Goal: Task Accomplishment & Management: Complete application form

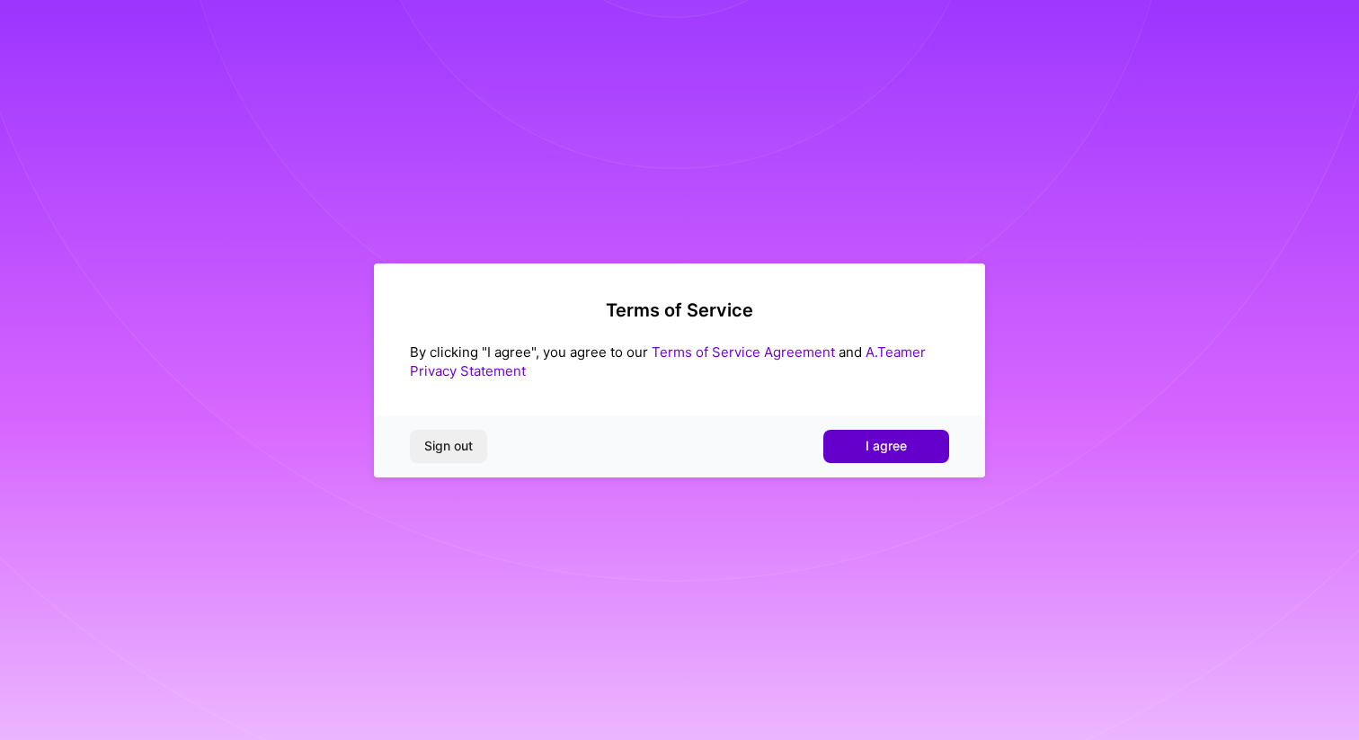
click at [857, 448] on button "I agree" at bounding box center [886, 446] width 126 height 32
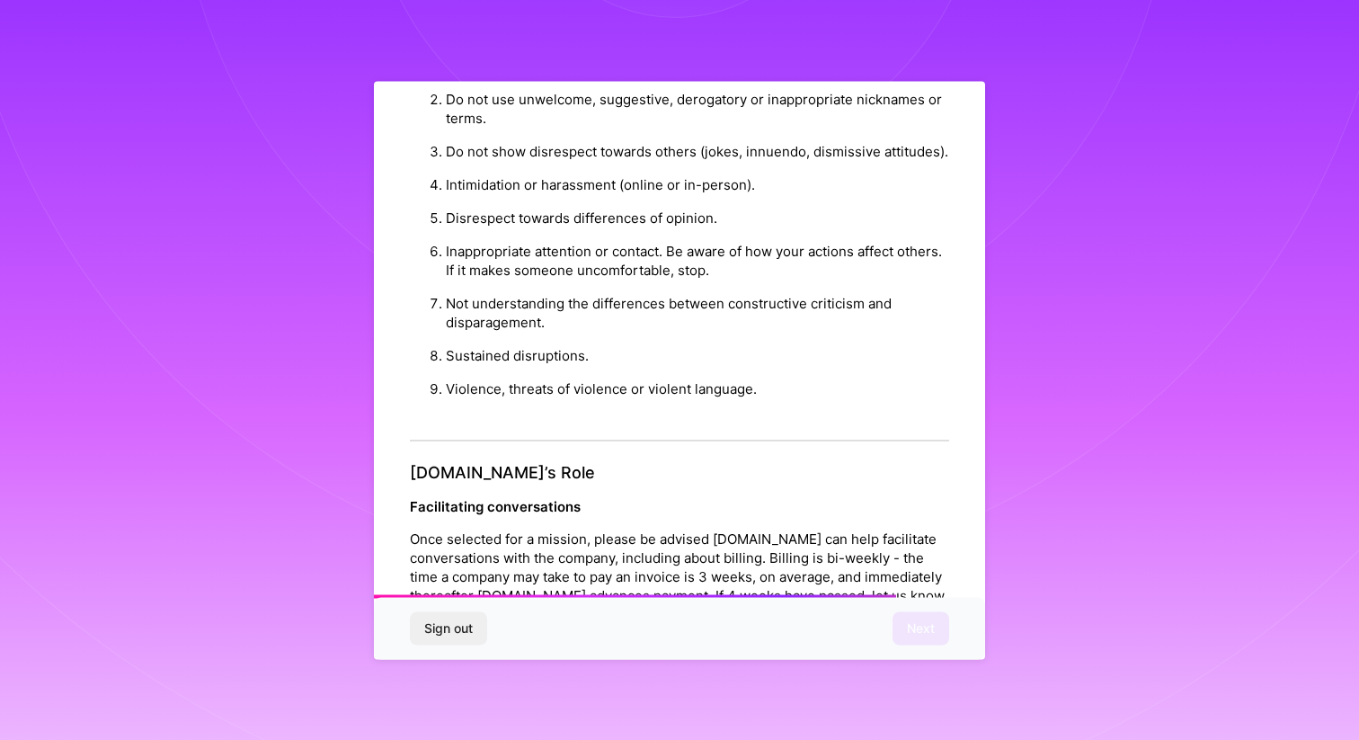
scroll to position [1895, 0]
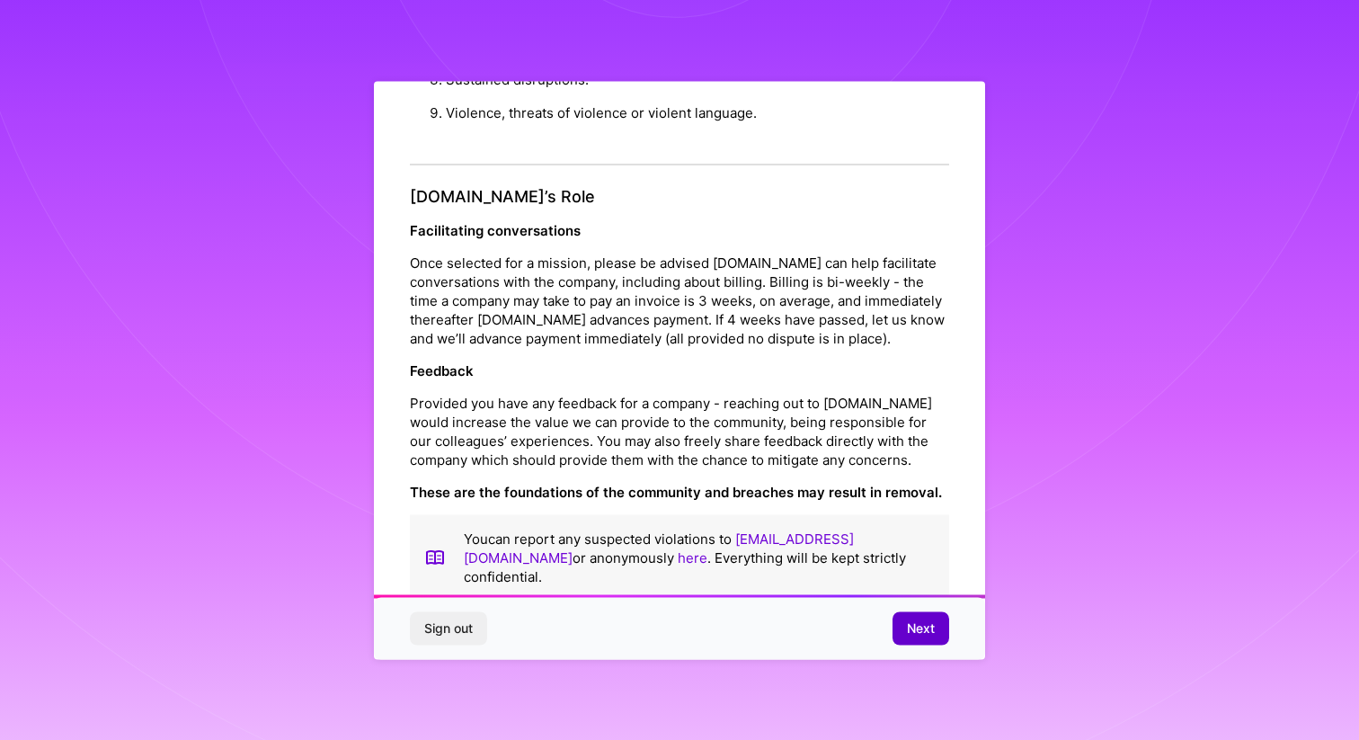
click at [912, 631] on span "Next" at bounding box center [921, 628] width 28 height 18
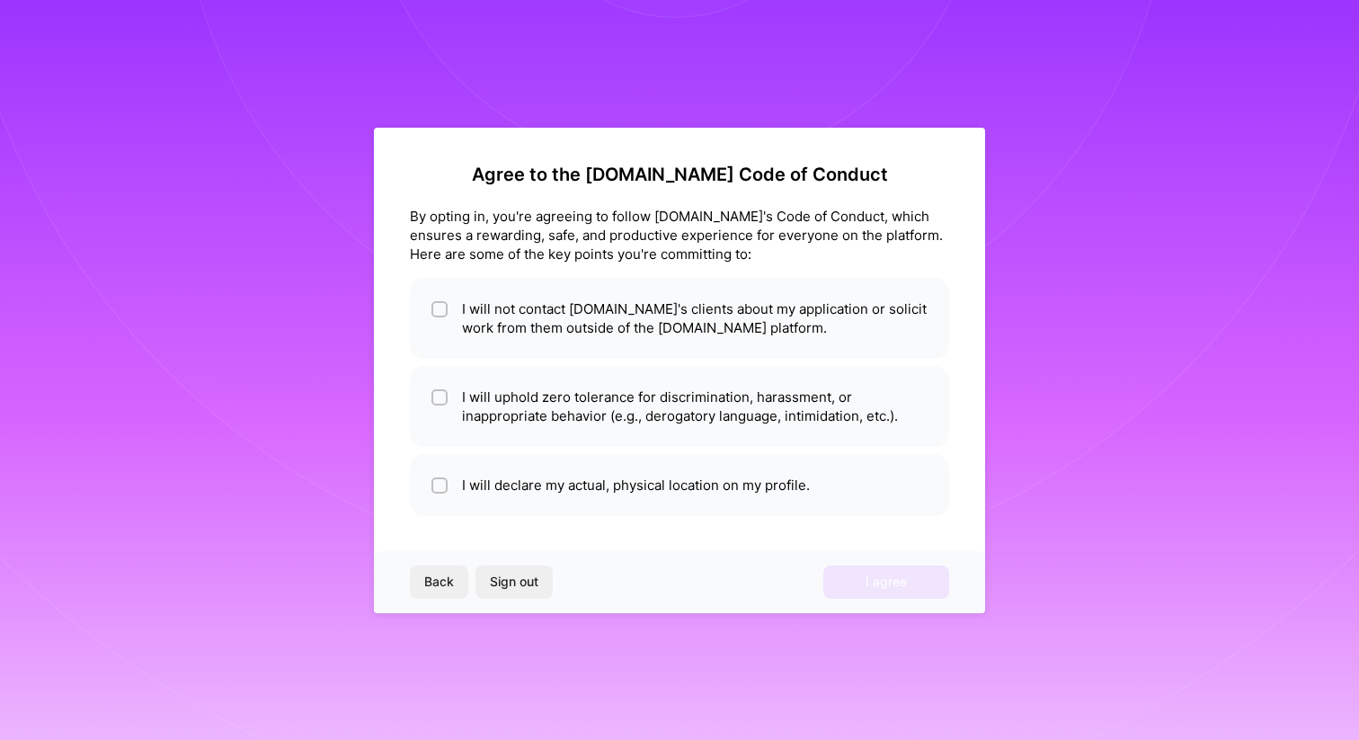
scroll to position [0, 0]
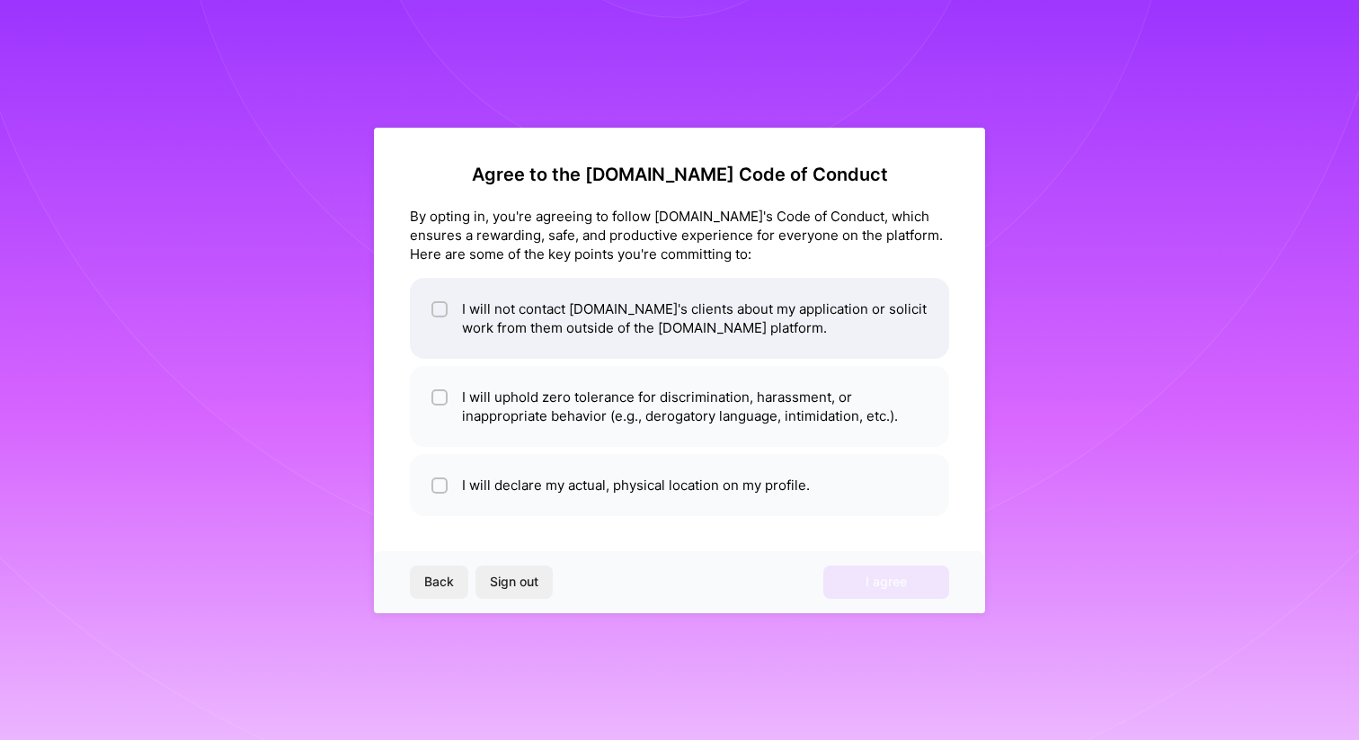
click at [529, 307] on li "I will not contact [DOMAIN_NAME]'s clients about my application or solicit work…" at bounding box center [679, 318] width 539 height 81
checkbox input "true"
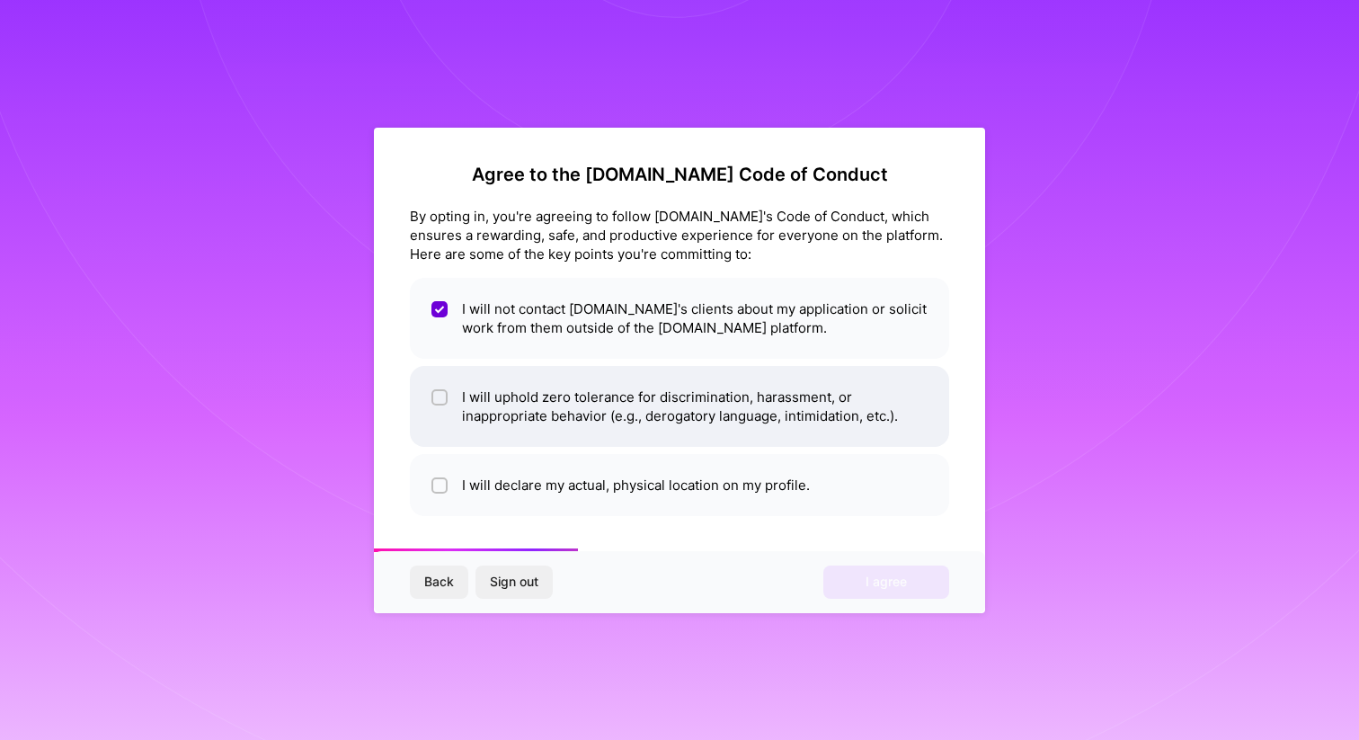
click at [548, 379] on li "I will uphold zero tolerance for discrimination, harassment, or inappropriate b…" at bounding box center [679, 406] width 539 height 81
checkbox input "true"
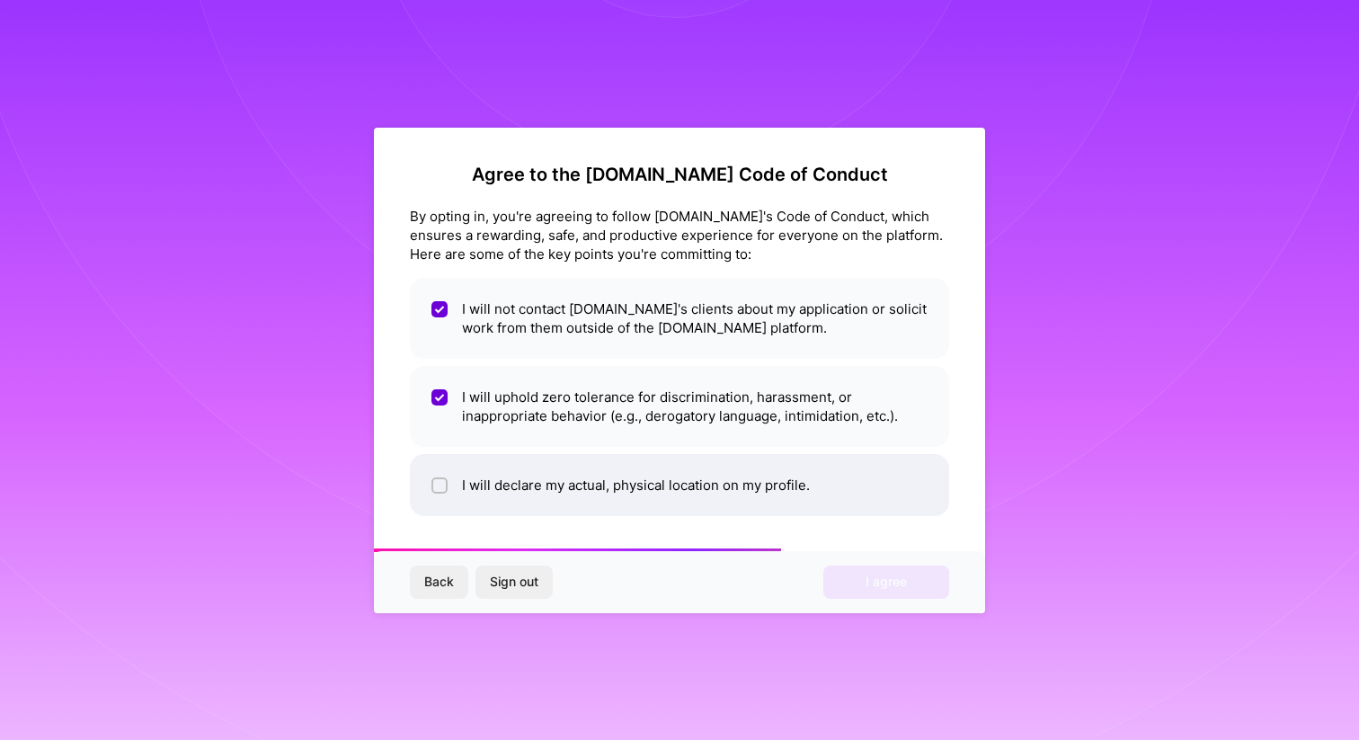
click at [566, 483] on li "I will declare my actual, physical location on my profile." at bounding box center [679, 485] width 539 height 62
checkbox input "true"
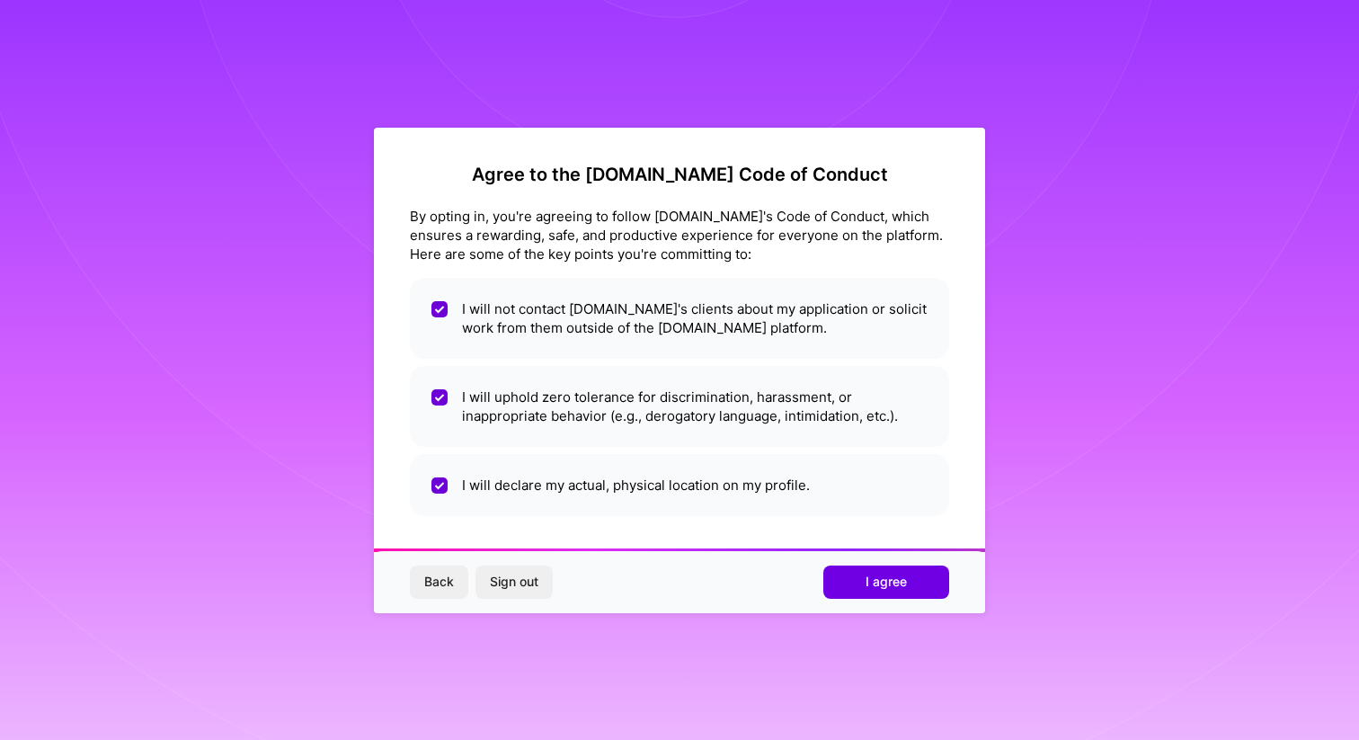
click at [874, 563] on div "Back Sign out I agree" at bounding box center [679, 581] width 611 height 61
click at [874, 581] on span "I agree" at bounding box center [886, 582] width 41 height 18
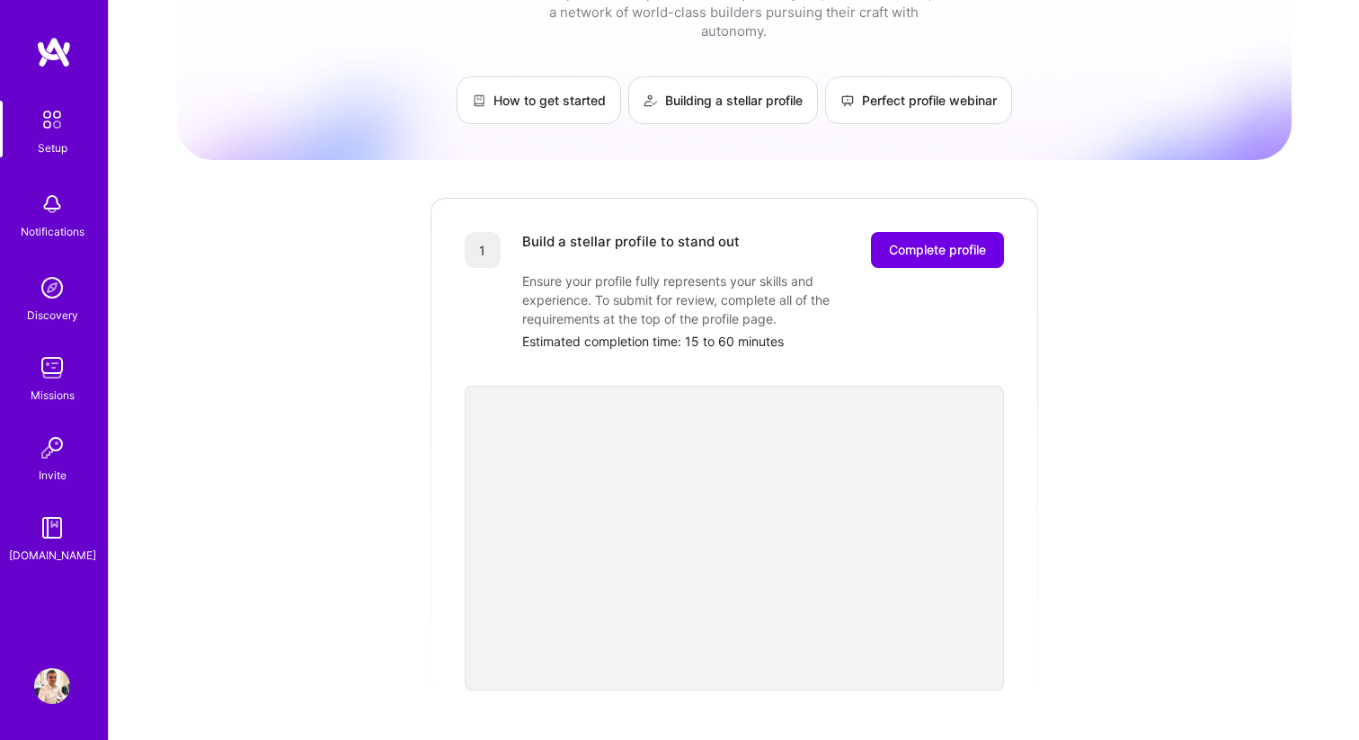
scroll to position [101, 0]
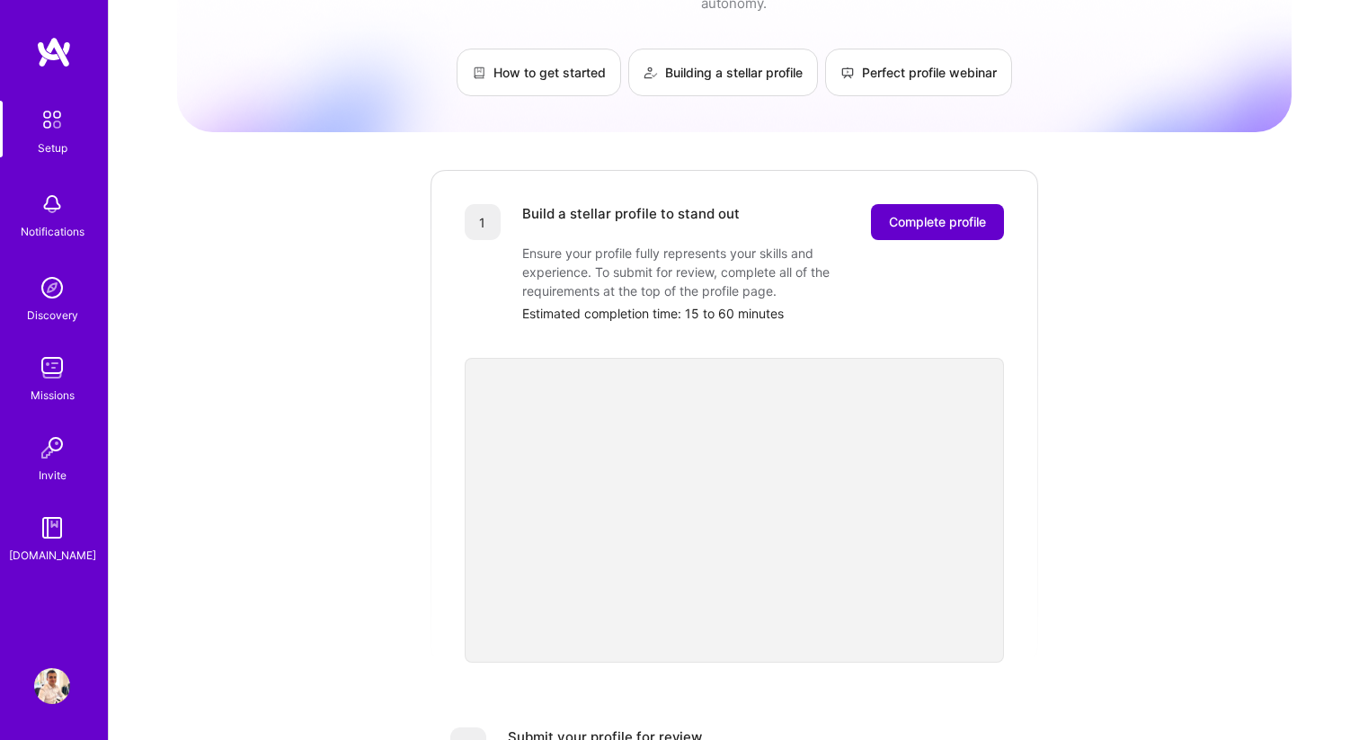
click at [955, 213] on span "Complete profile" at bounding box center [937, 222] width 97 height 18
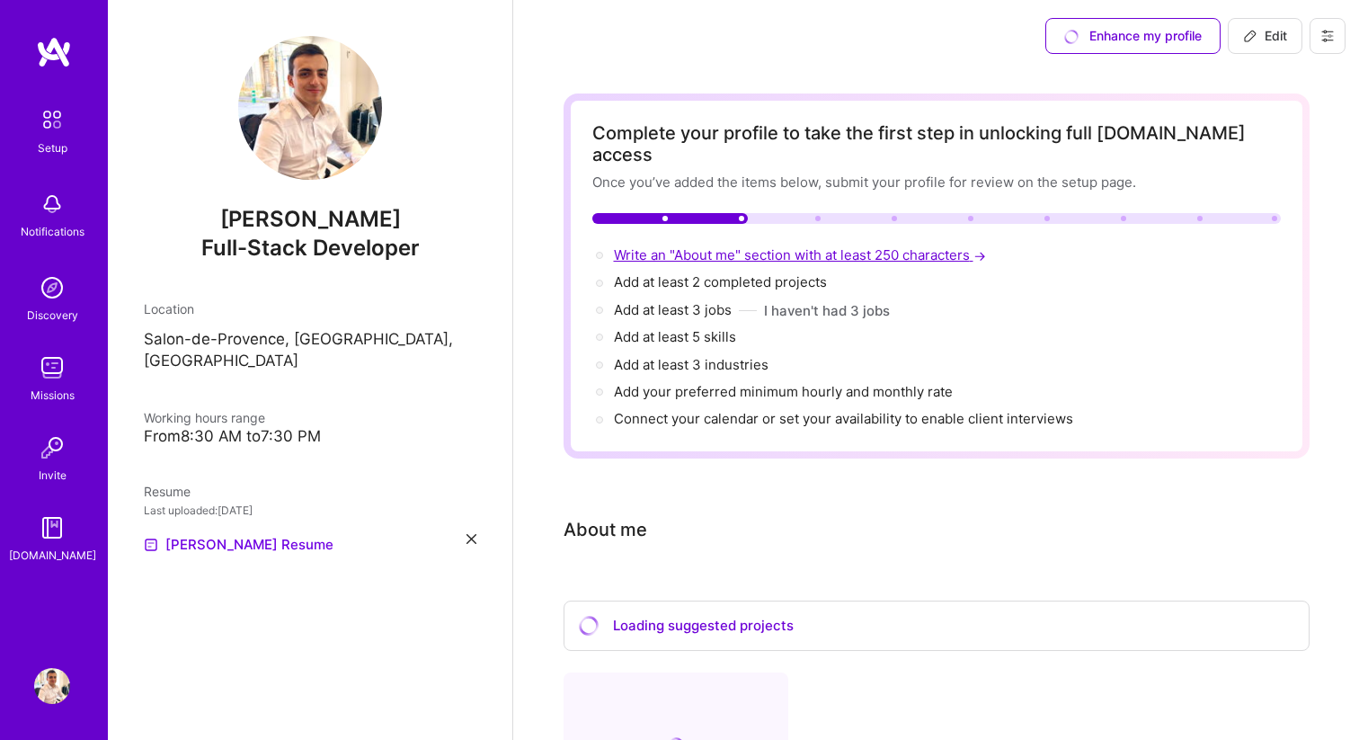
click at [731, 246] on span "Write an "About me" section with at least 250 characters →" at bounding box center [802, 254] width 376 height 17
select select "US"
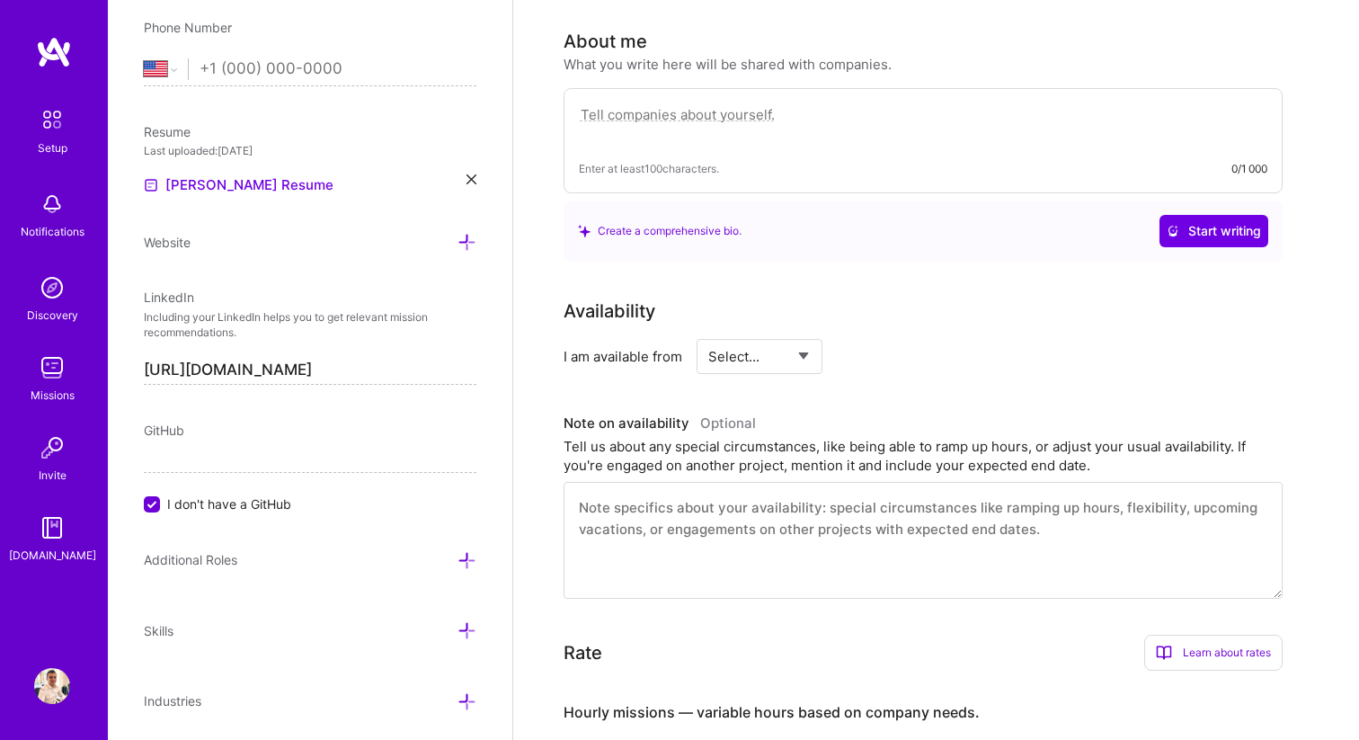
scroll to position [494, 0]
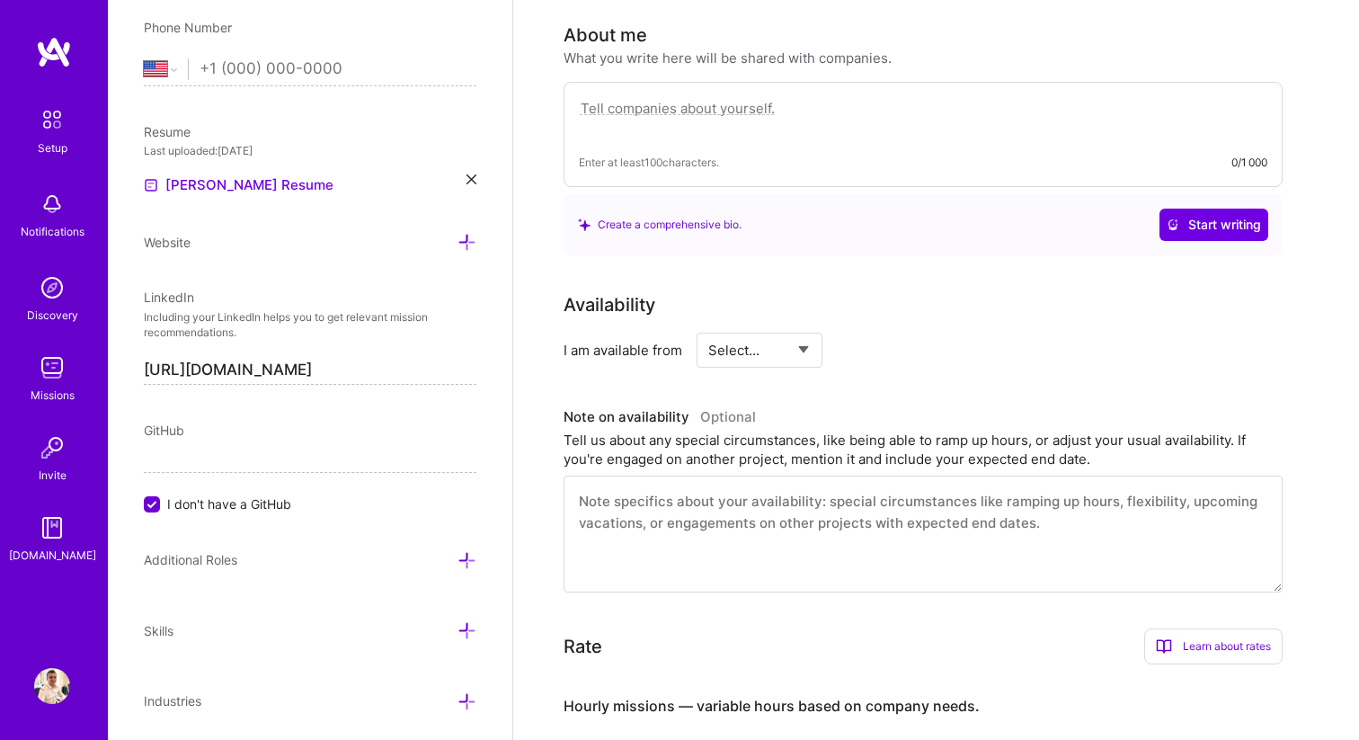
click at [698, 122] on div "Enter at least 100 characters. 0/1 000" at bounding box center [923, 134] width 719 height 105
click at [731, 82] on div "Enter at least 100 characters. 0/1 000" at bounding box center [923, 134] width 719 height 105
click at [718, 97] on textarea at bounding box center [923, 117] width 689 height 41
paste textarea "🚀 Full-Stack & Mobile Developer with hands-on expertise in [GEOGRAPHIC_DATA], A…"
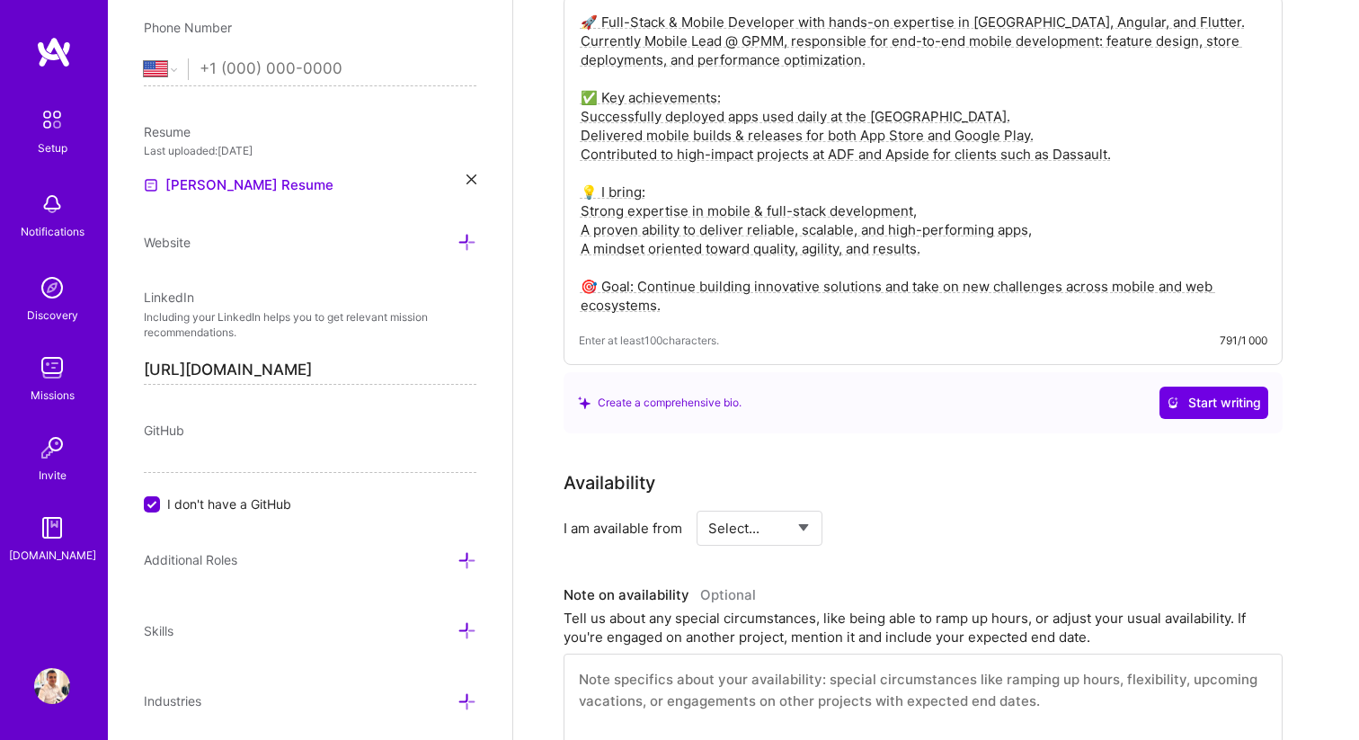
scroll to position [613, 0]
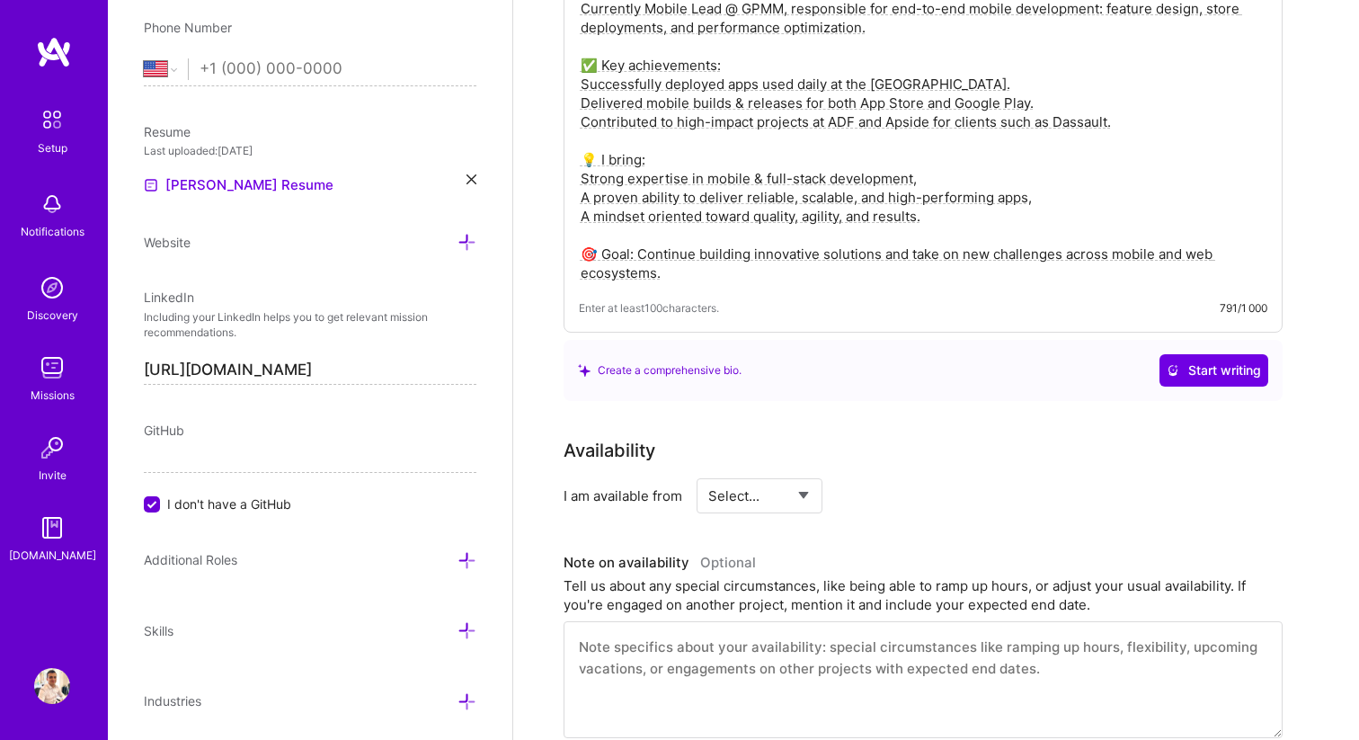
type textarea "🚀 Full-Stack & Mobile Developer with hands-on expertise in [GEOGRAPHIC_DATA], A…"
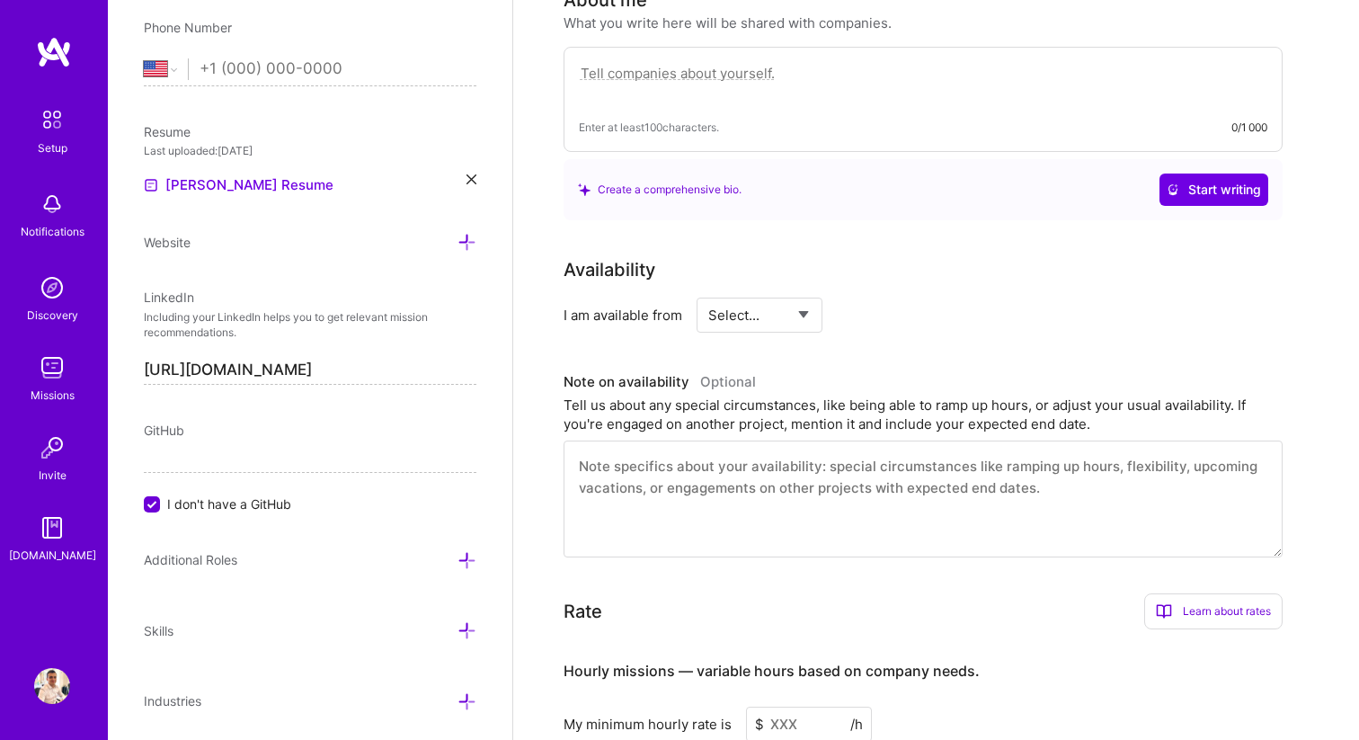
scroll to position [435, 0]
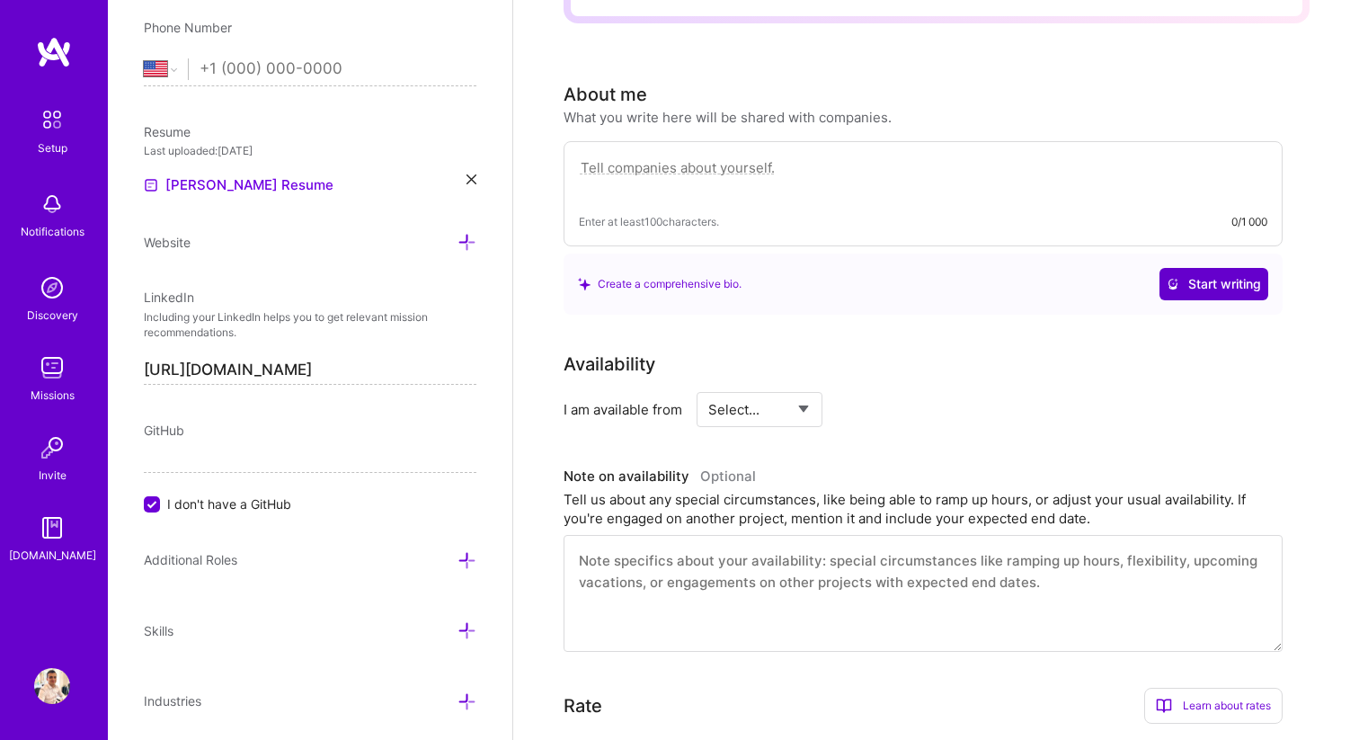
click at [1228, 276] on button "Start writing" at bounding box center [1214, 284] width 109 height 32
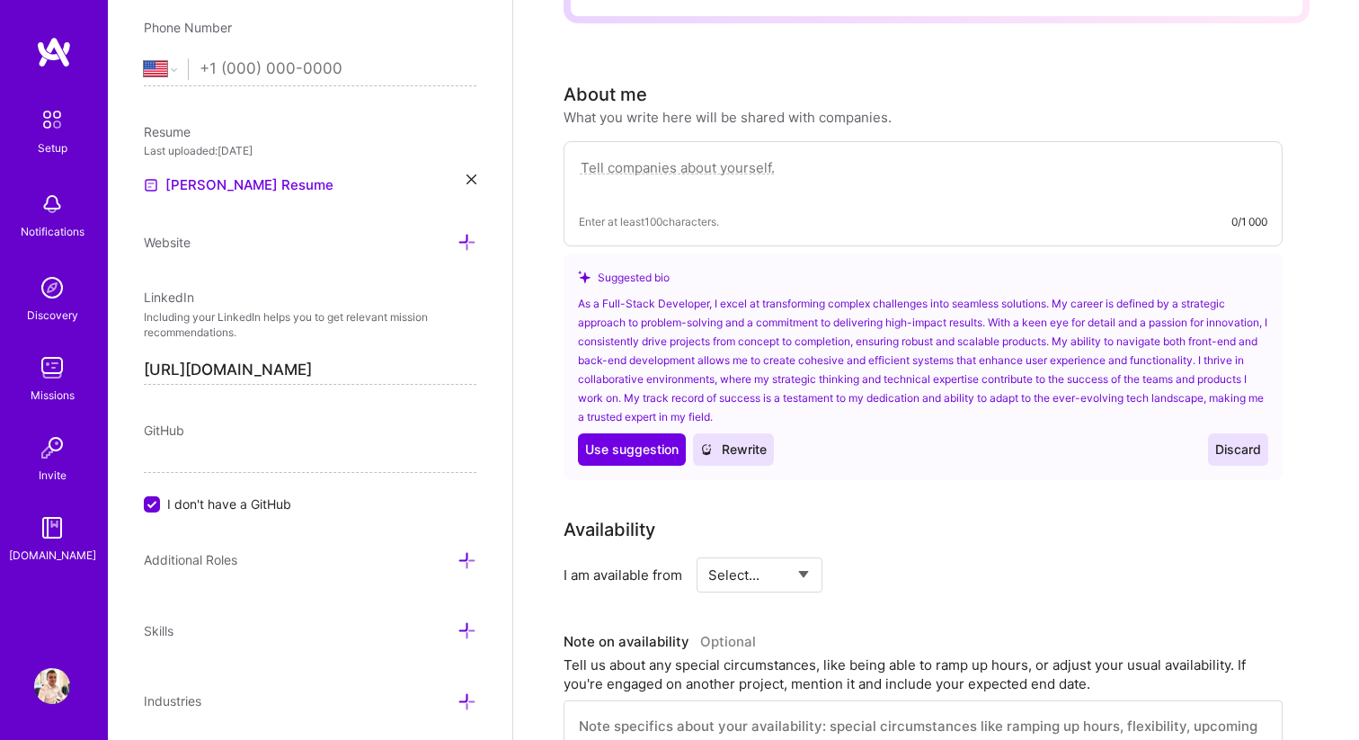
click at [765, 156] on textarea at bounding box center [923, 176] width 689 height 41
paste textarea "🚀 Full-Stack & Mobile Developer with hands-on expertise in [GEOGRAPHIC_DATA], A…"
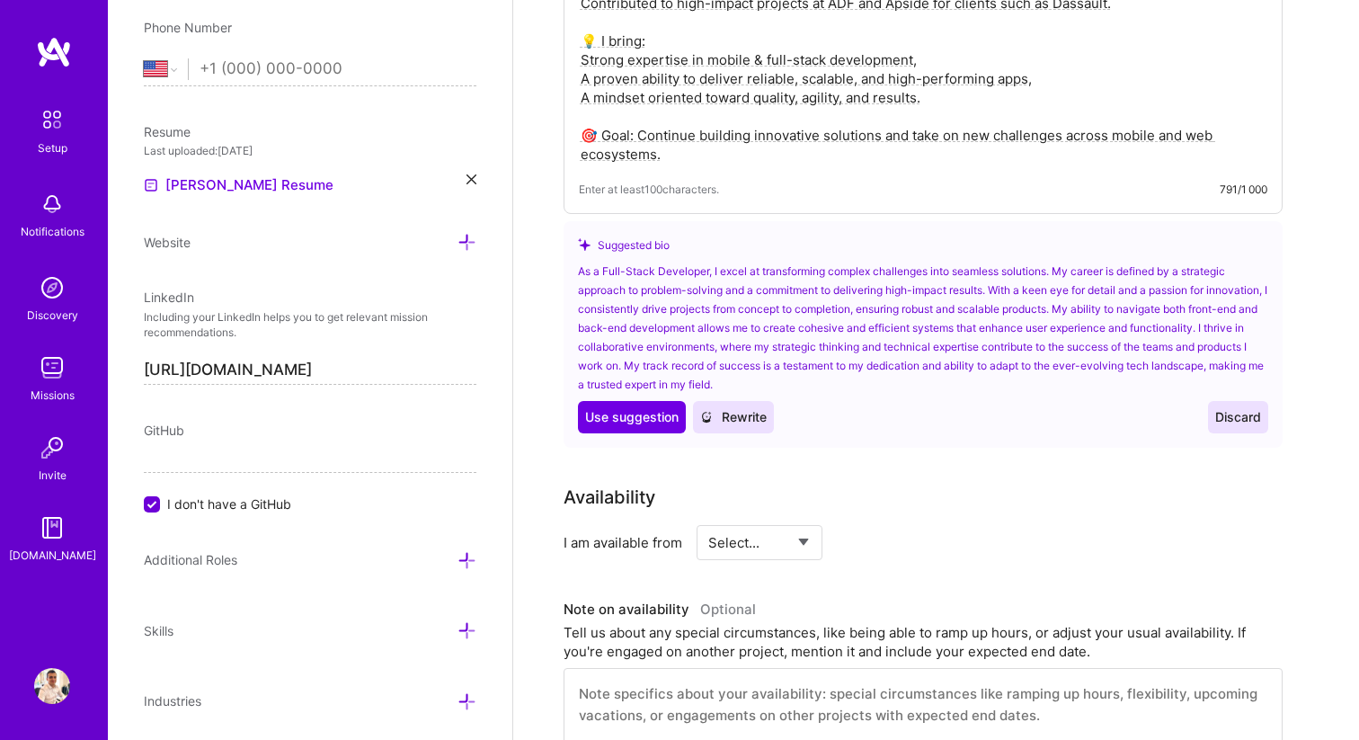
scroll to position [776, 0]
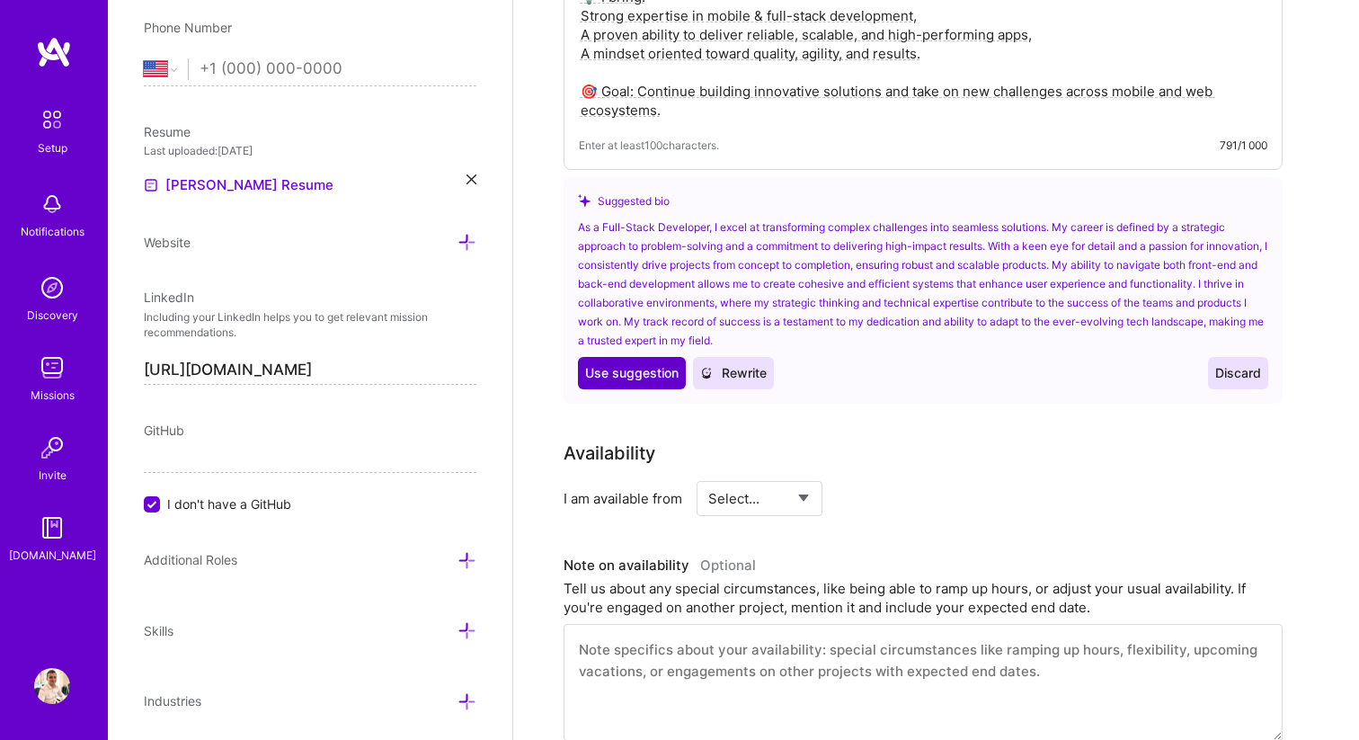
click at [635, 364] on span "Use suggestion" at bounding box center [631, 373] width 93 height 18
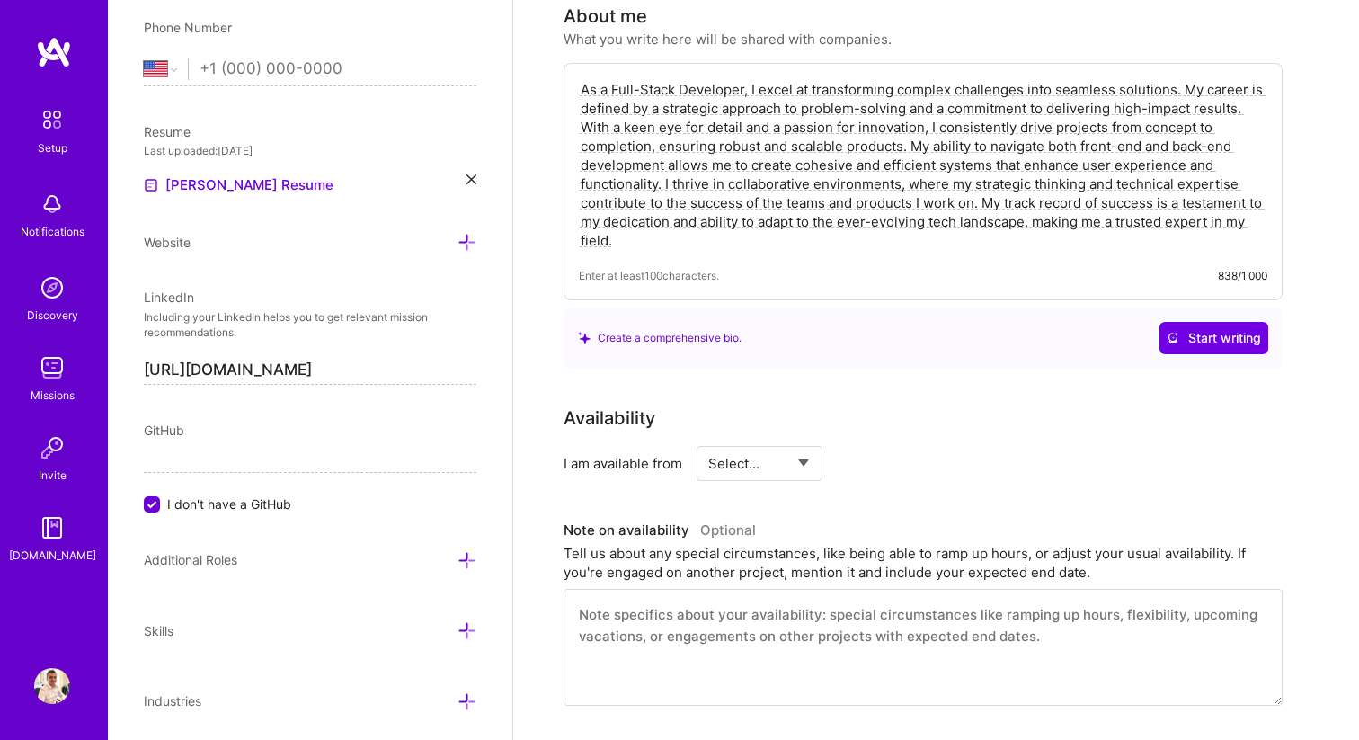
scroll to position [482, 0]
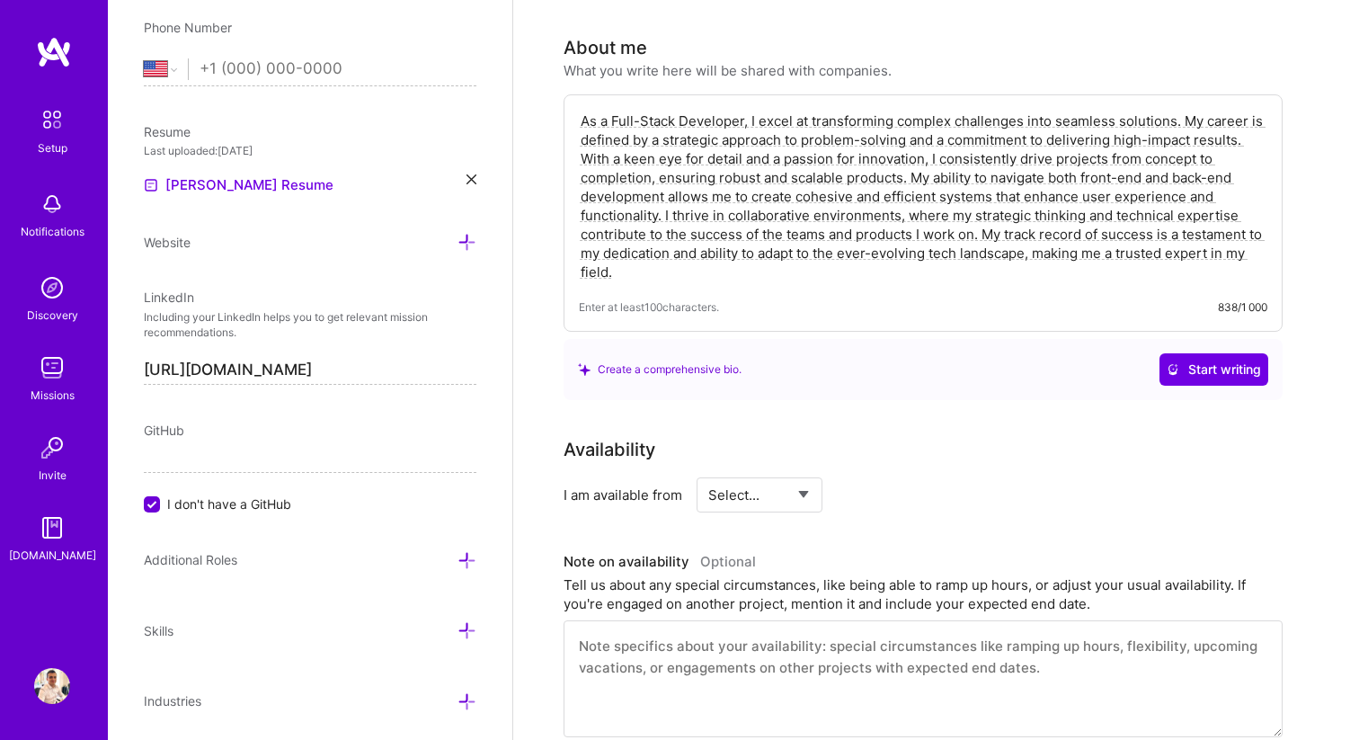
click at [763, 189] on textarea "As a Full-Stack Developer, I excel at transforming complex challenges into seam…" at bounding box center [923, 196] width 689 height 173
paste textarea "🚀 Full-Stack & Mobile Developer with hands-on expertise in [GEOGRAPHIC_DATA], A…"
type textarea "🚀 Full-Stack & Mobile Developer with hands-on expertise in [GEOGRAPHIC_DATA], A…"
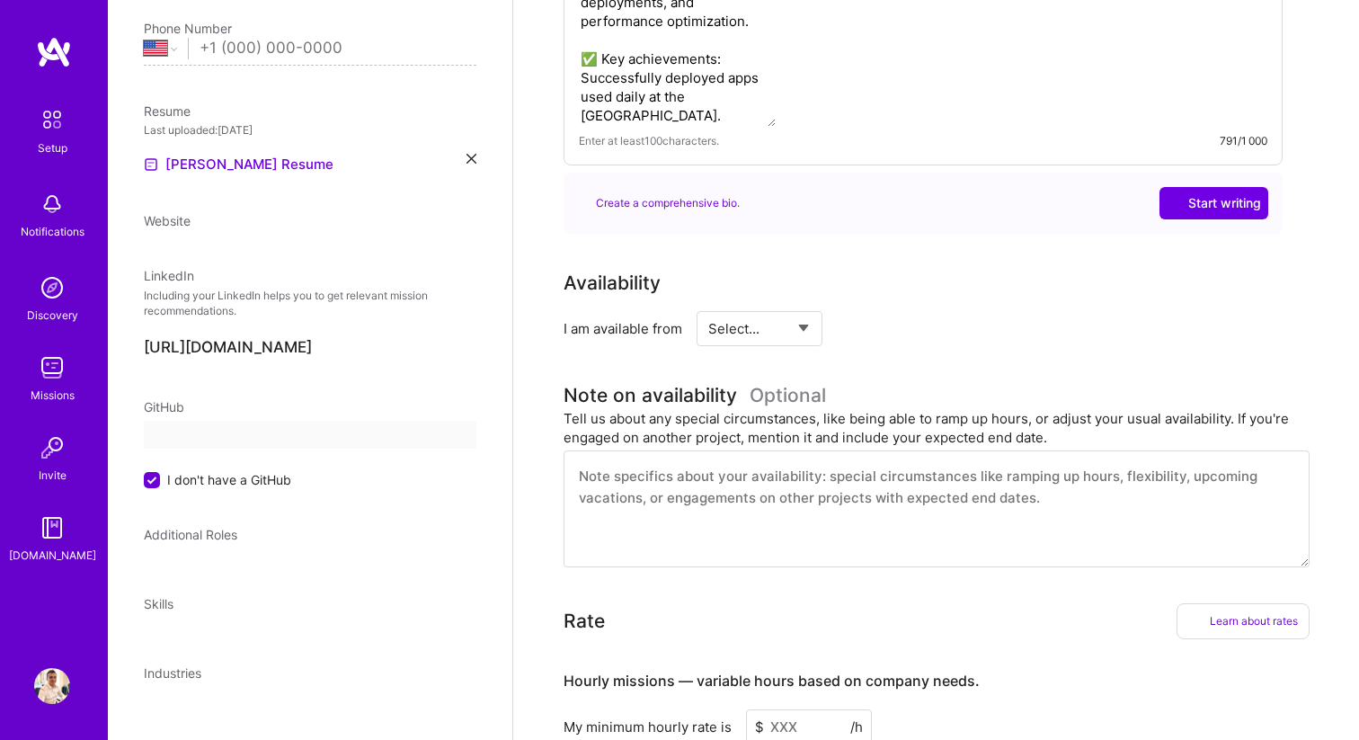
scroll to position [0, 0]
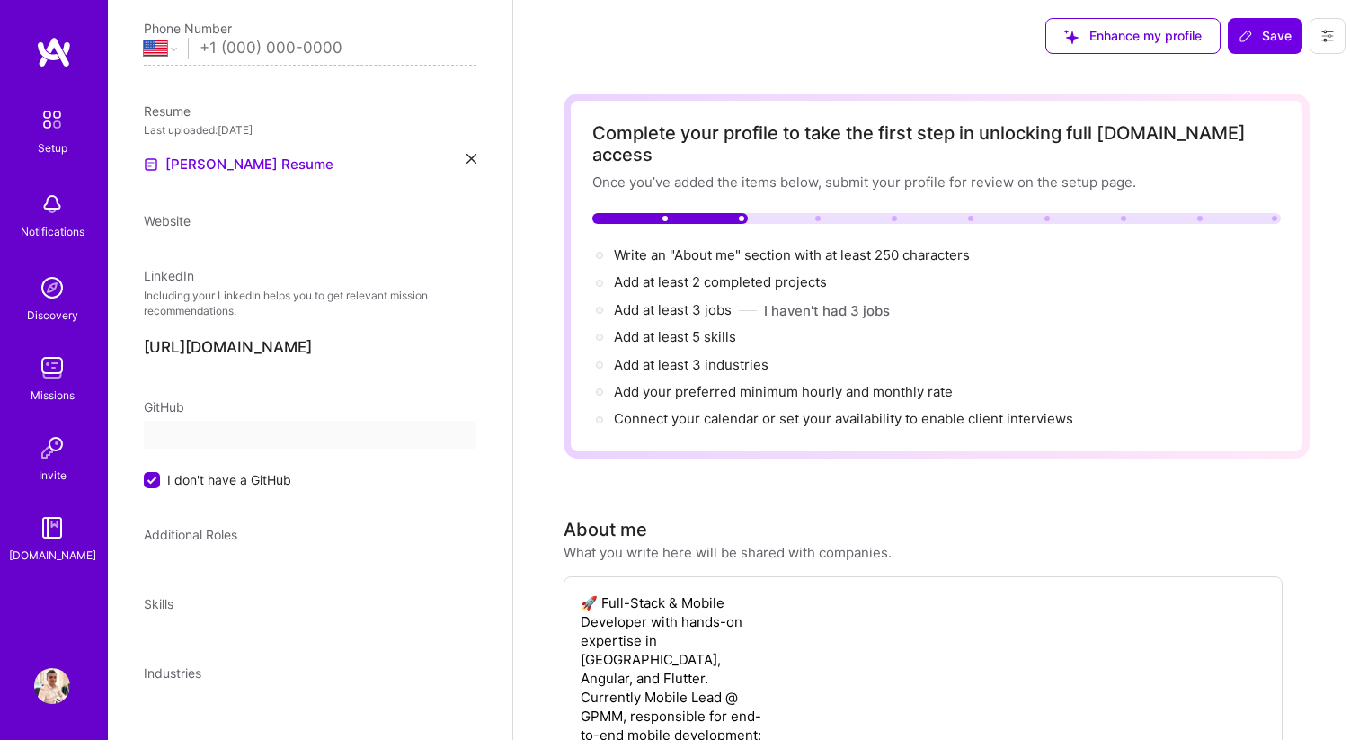
select select "US"
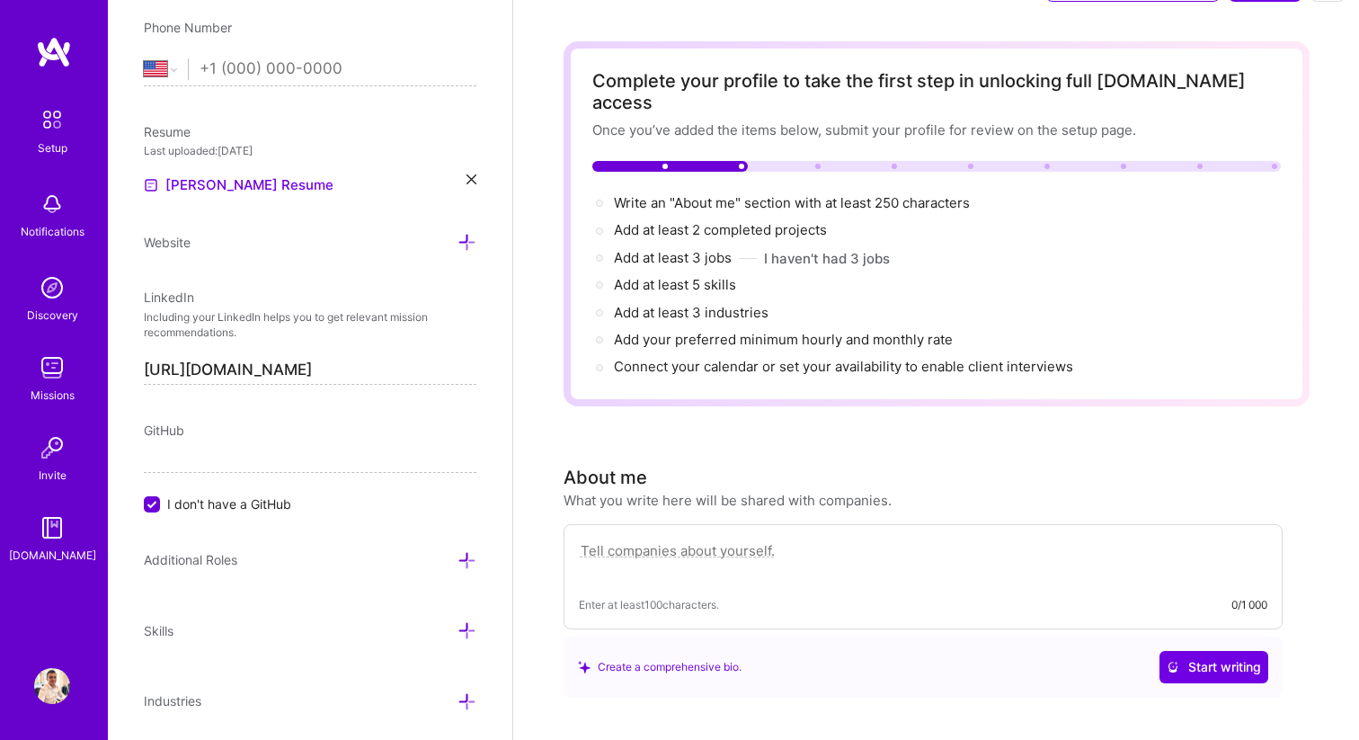
scroll to position [87, 0]
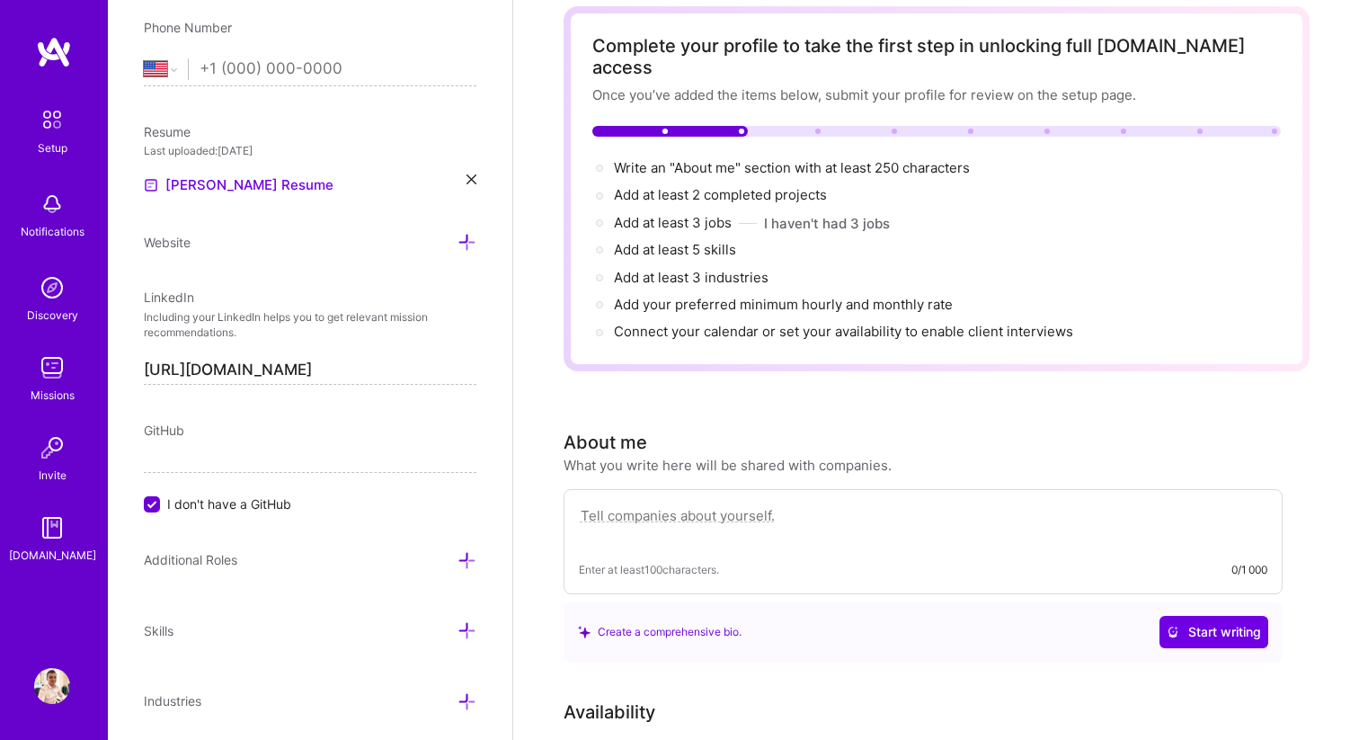
click at [758, 504] on textarea at bounding box center [923, 524] width 689 height 41
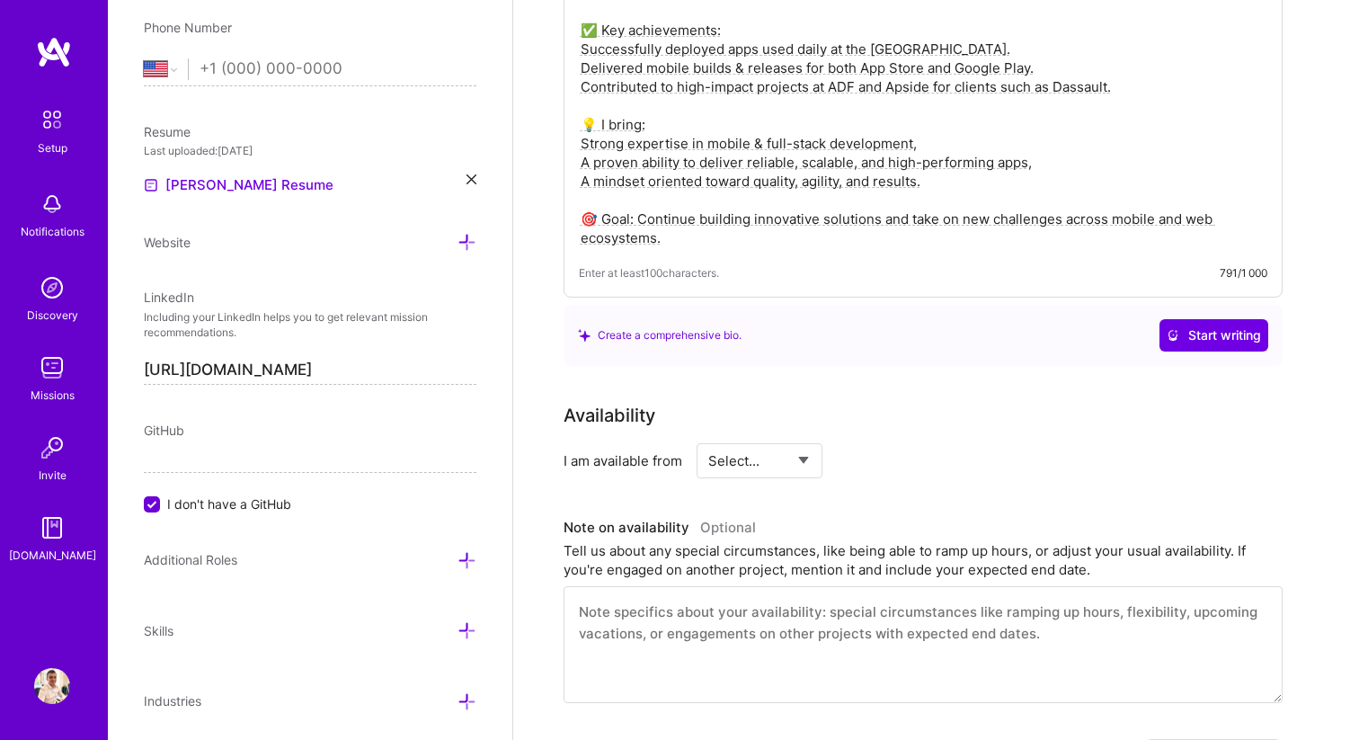
scroll to position [723, 0]
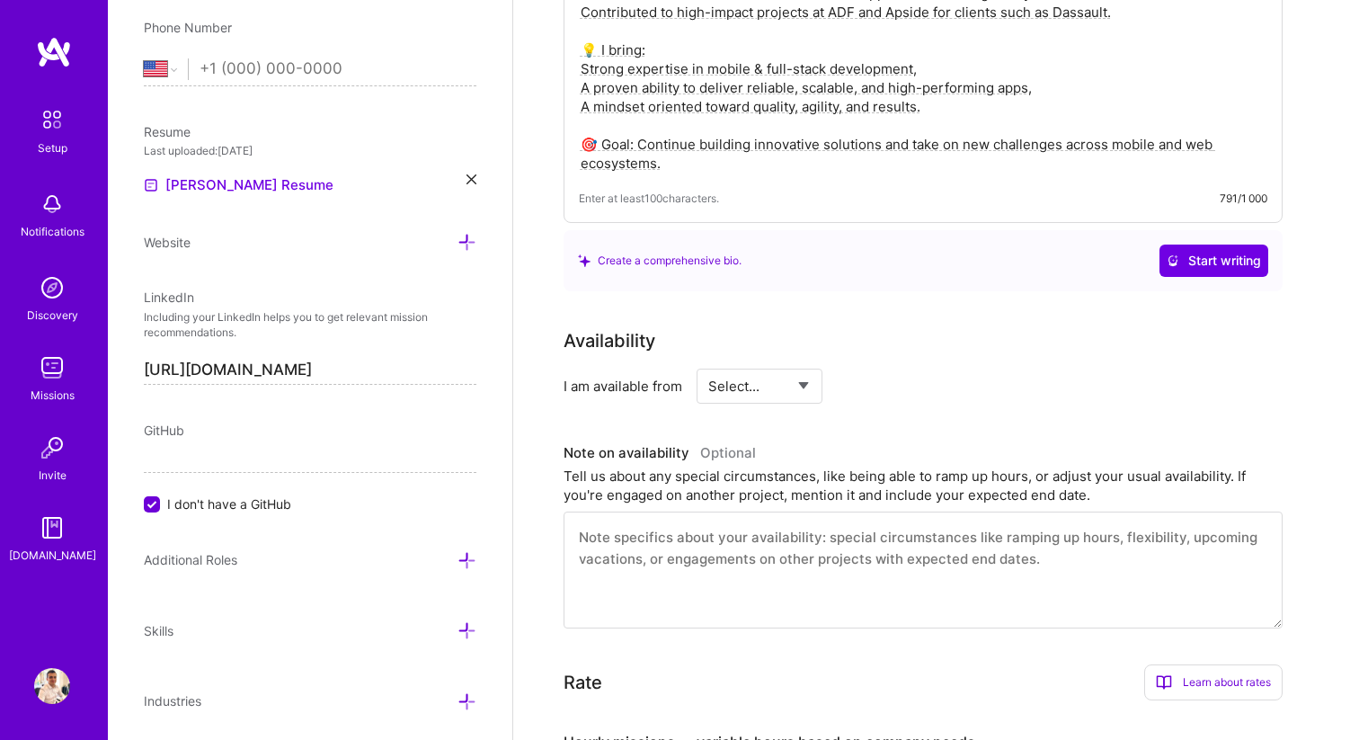
type textarea "🚀 Full-Stack & Mobile Developer with hands-on expertise in [GEOGRAPHIC_DATA], A…"
click at [770, 367] on select "Select... Right Now Future Date Not Available" at bounding box center [759, 386] width 103 height 46
click at [708, 363] on select "Select... Right Now Future Date Not Available" at bounding box center [759, 386] width 103 height 46
click at [772, 375] on select "Select... Right Now Future Date Not Available" at bounding box center [759, 386] width 103 height 46
select select "Future Date"
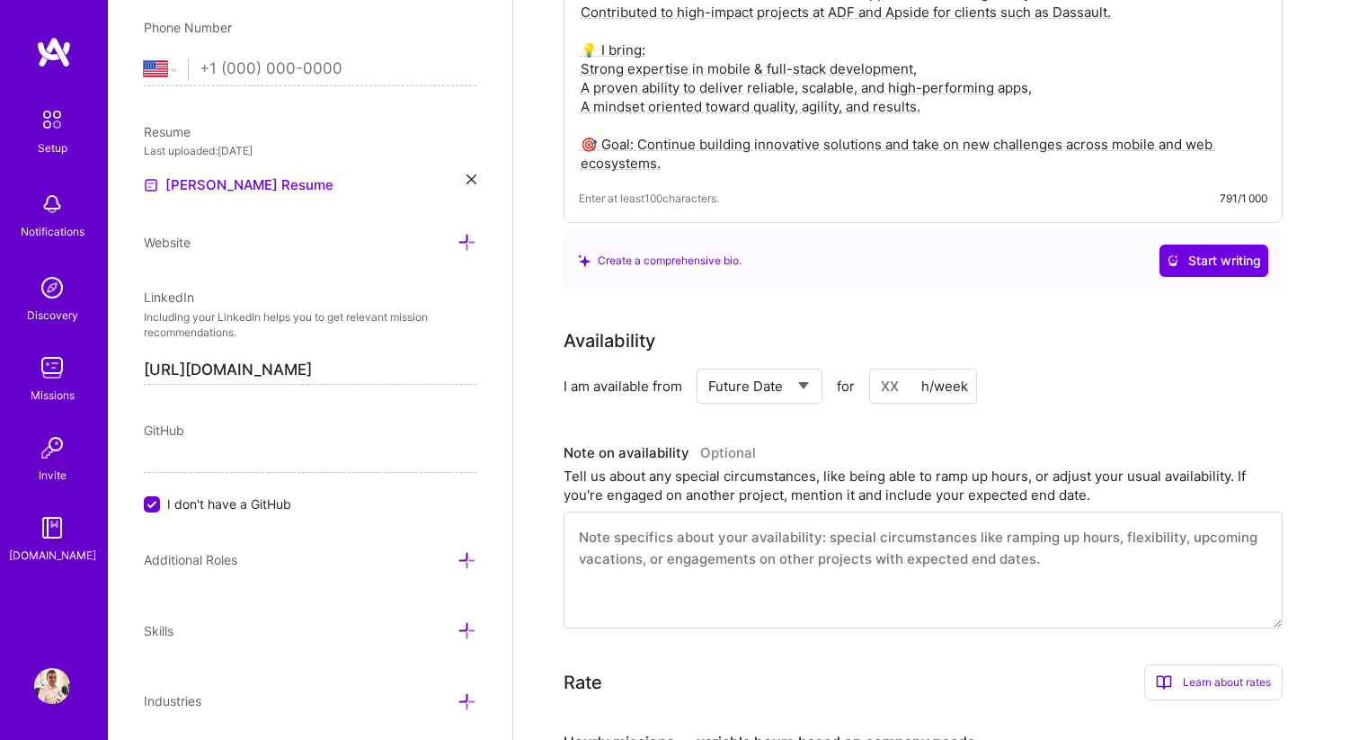
click at [708, 363] on select "Select... Right Now Future Date Not Available" at bounding box center [759, 386] width 103 height 46
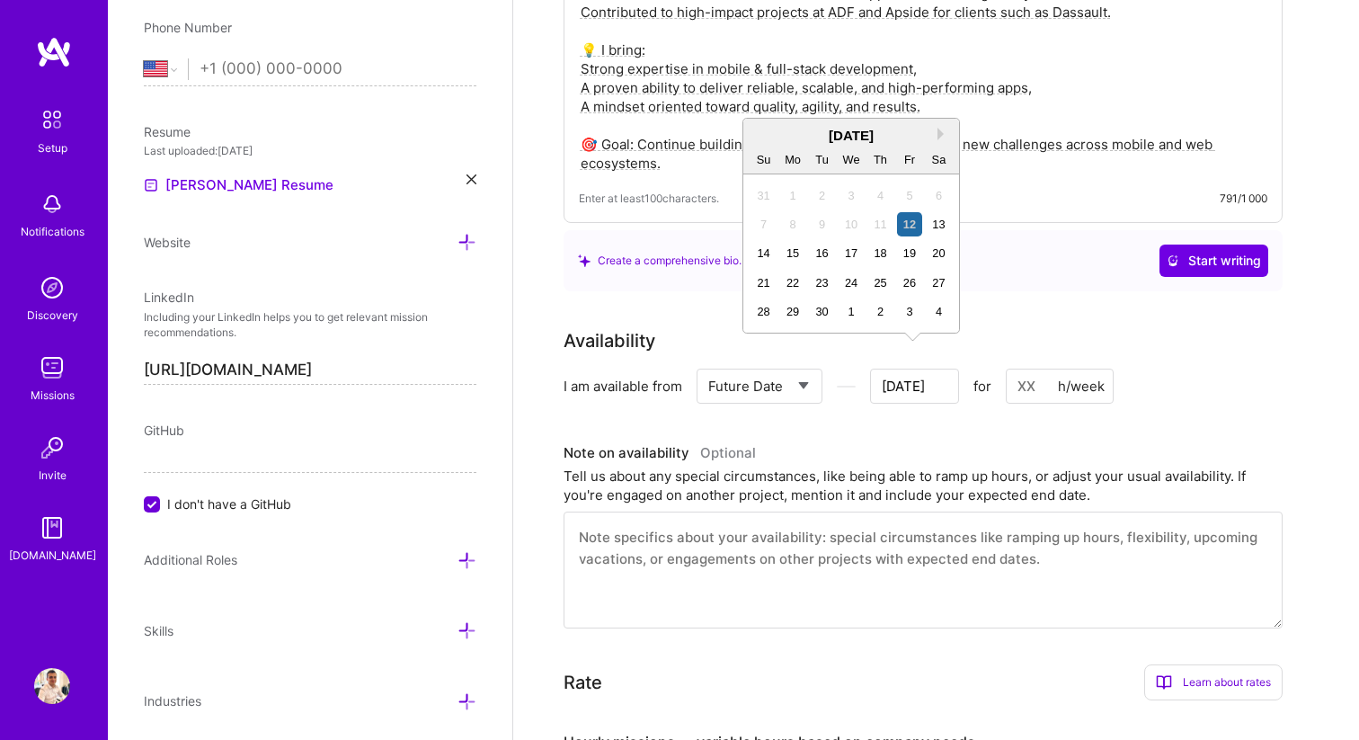
click at [888, 369] on input "[DATE]" at bounding box center [914, 386] width 89 height 35
click at [938, 135] on button "Next Month" at bounding box center [944, 134] width 13 height 13
click at [908, 219] on div "12" at bounding box center [909, 224] width 24 height 24
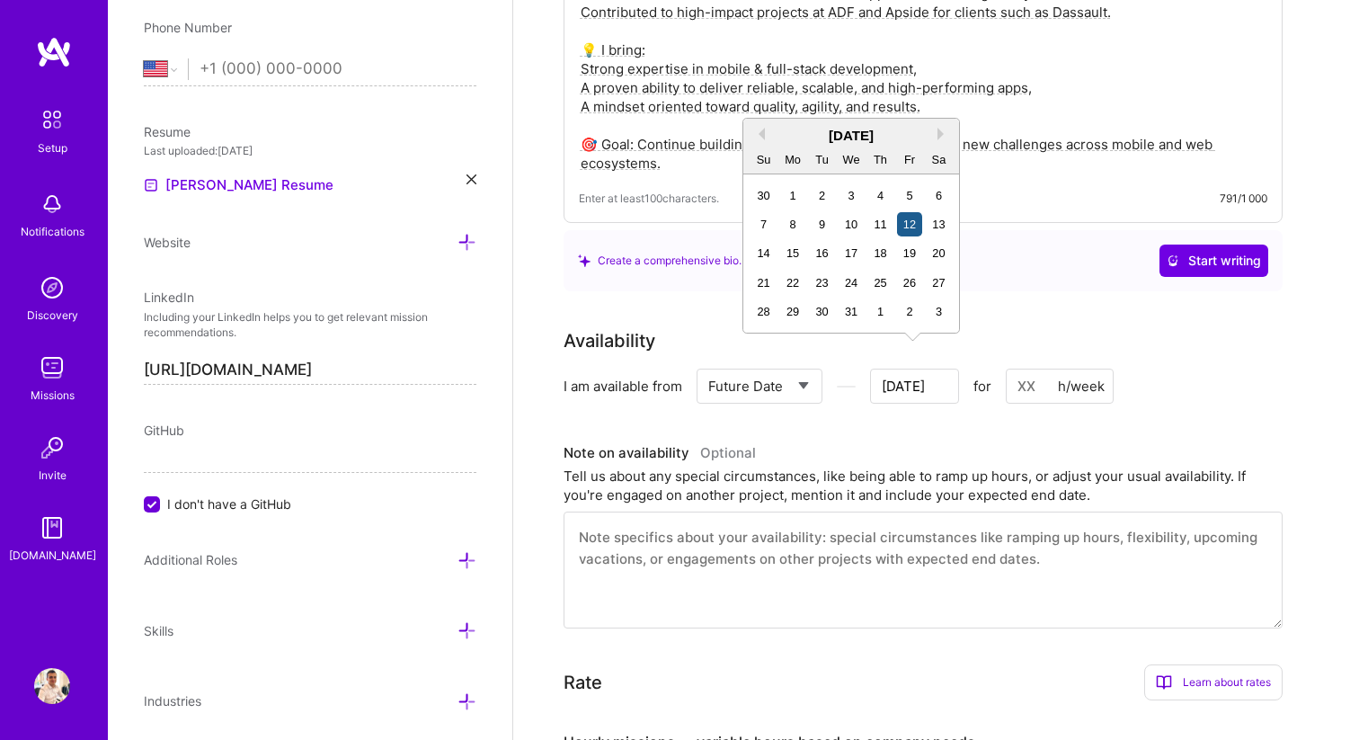
type input "[DATE]"
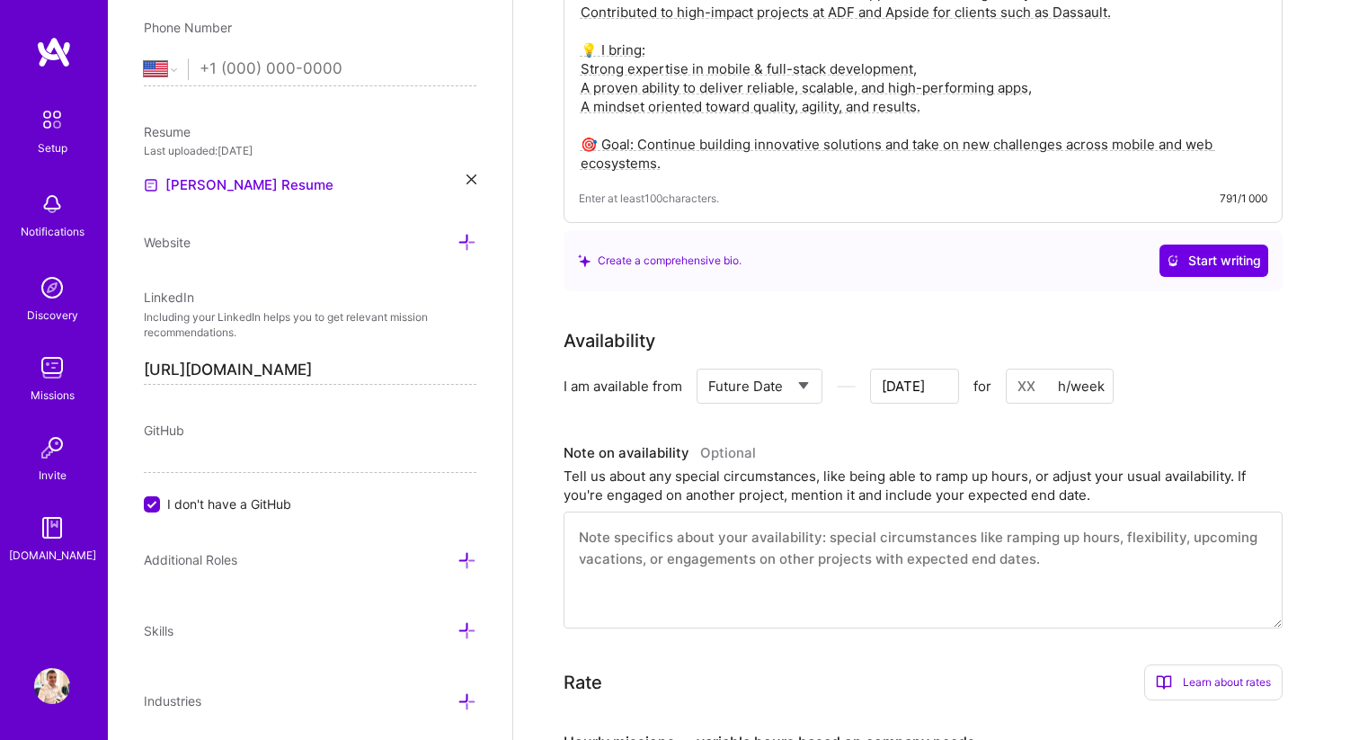
click at [1045, 369] on input at bounding box center [1060, 386] width 108 height 35
type input "4"
type input "[DATE]"
type input "40"
type input "[DATE]"
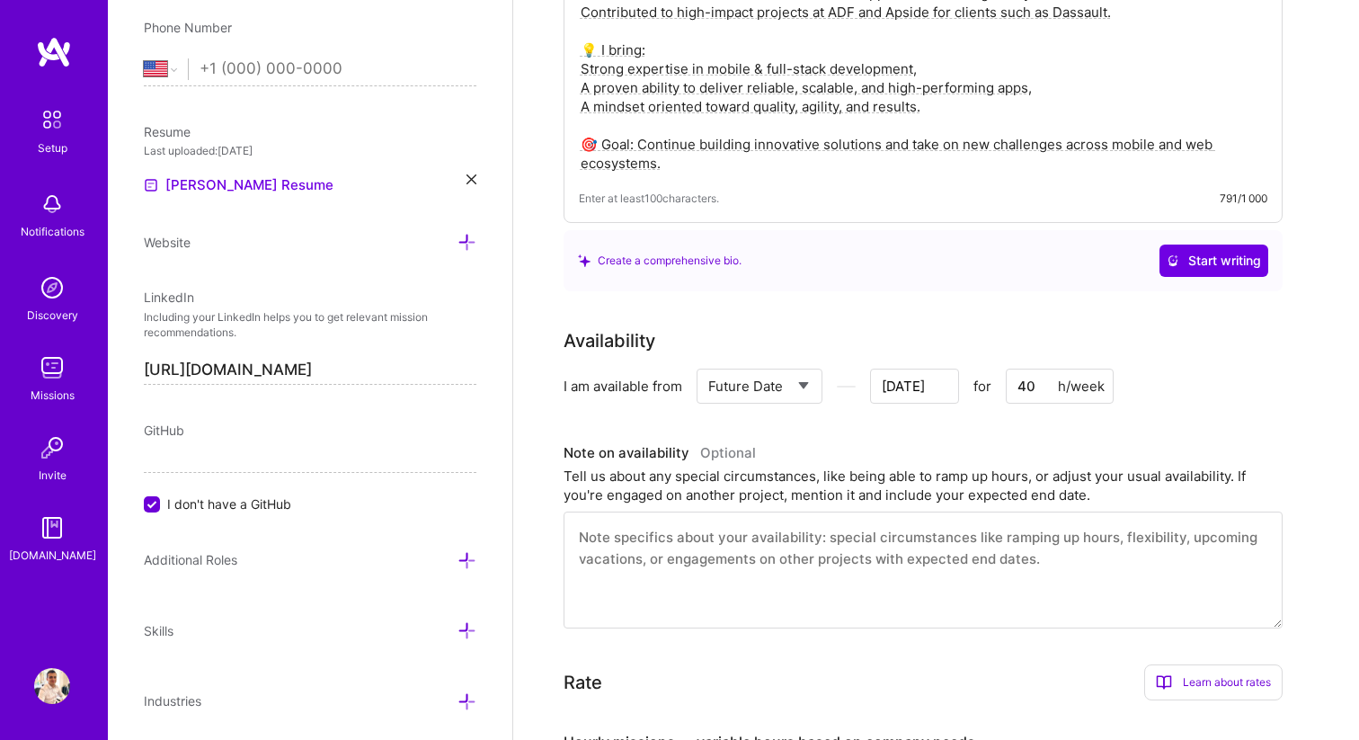
type input "40"
click at [1222, 402] on div "Availability I am available from Select... Right Now Future Date Not Available …" at bounding box center [937, 477] width 746 height 301
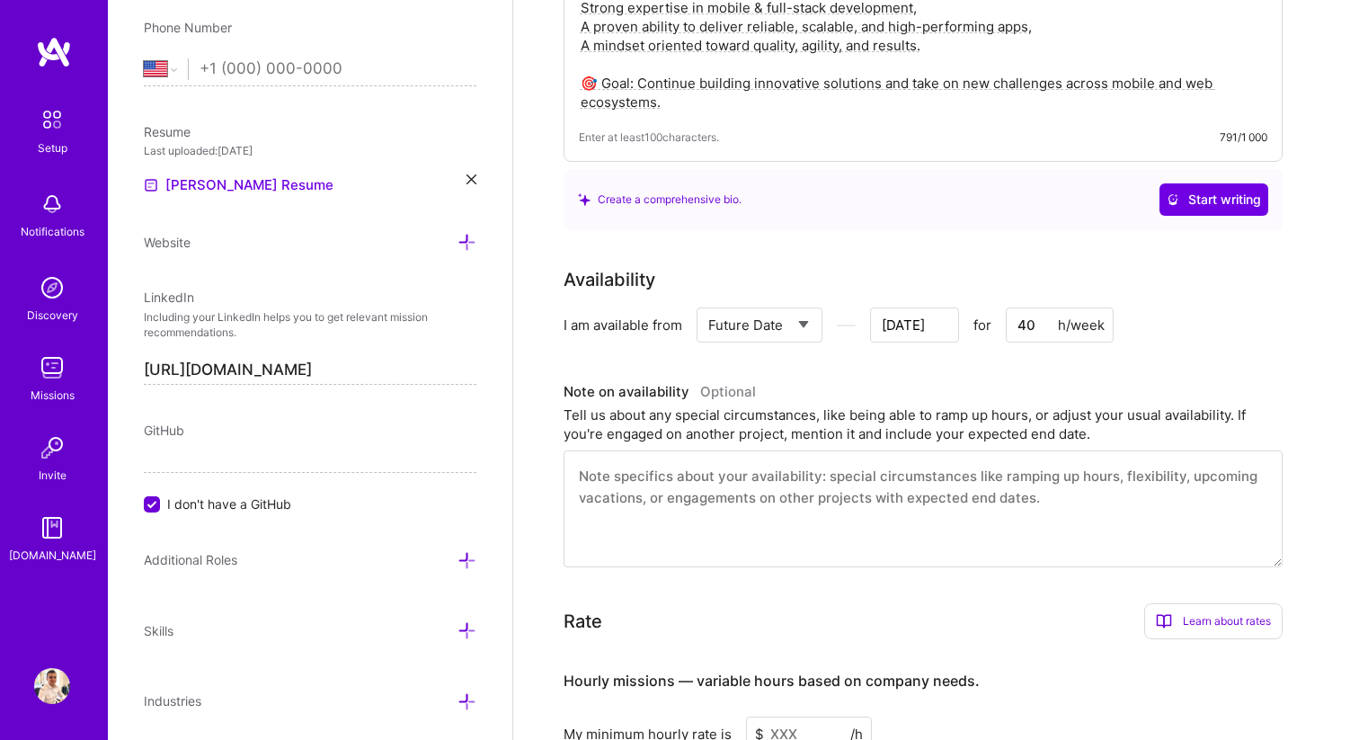
scroll to position [819, 0]
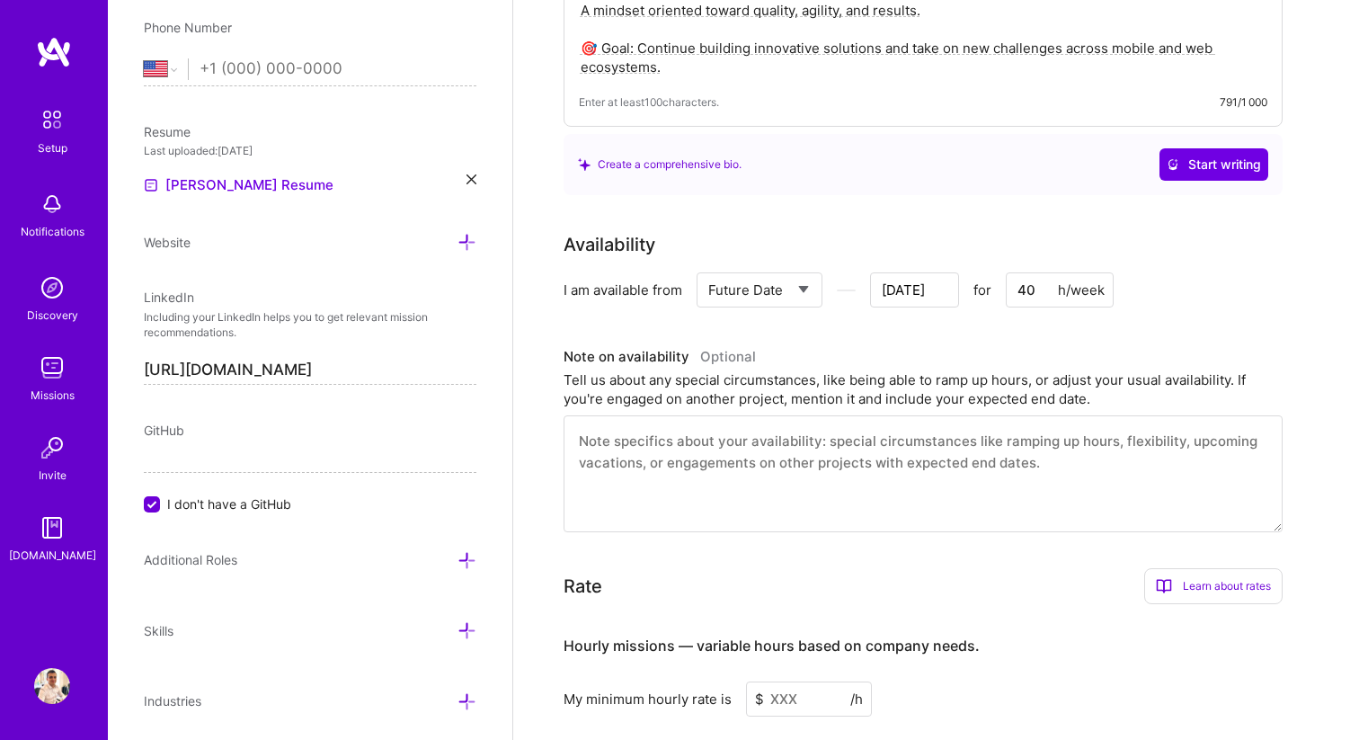
click at [675, 420] on textarea at bounding box center [923, 473] width 719 height 117
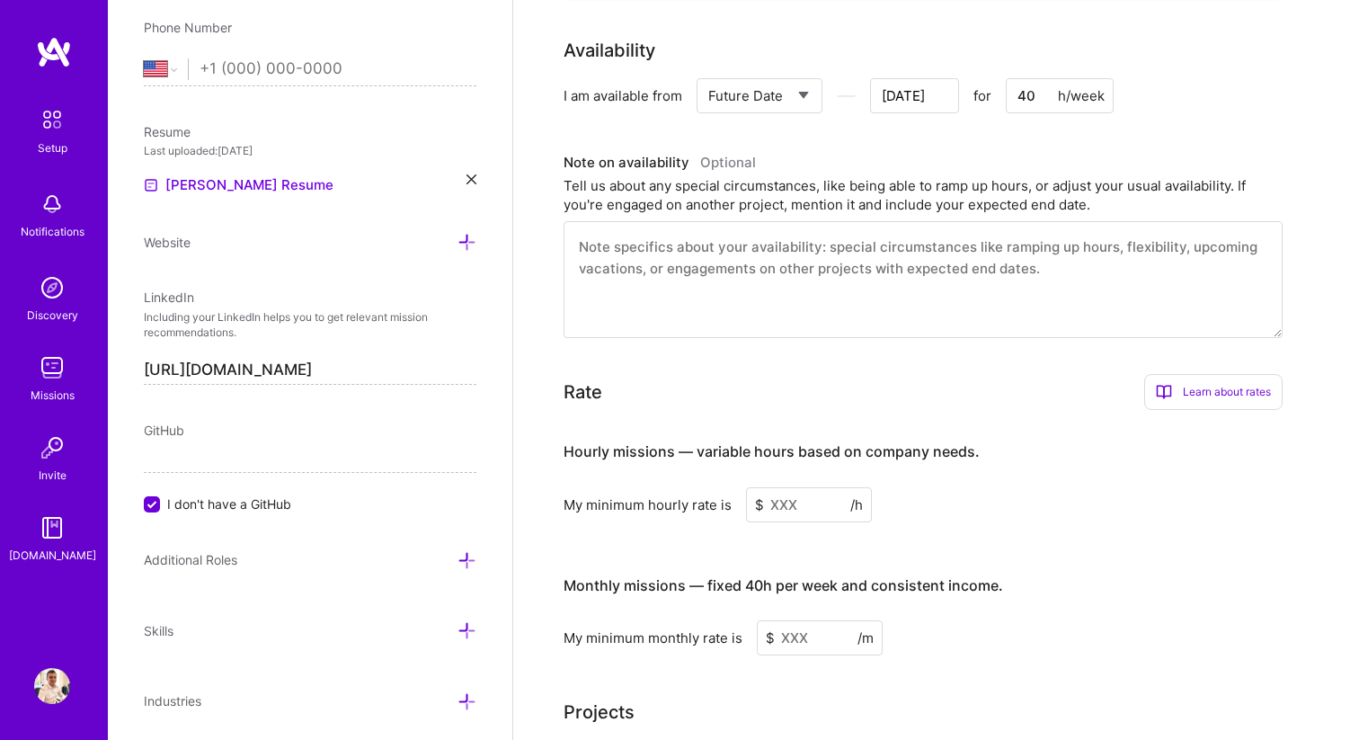
scroll to position [1086, 0]
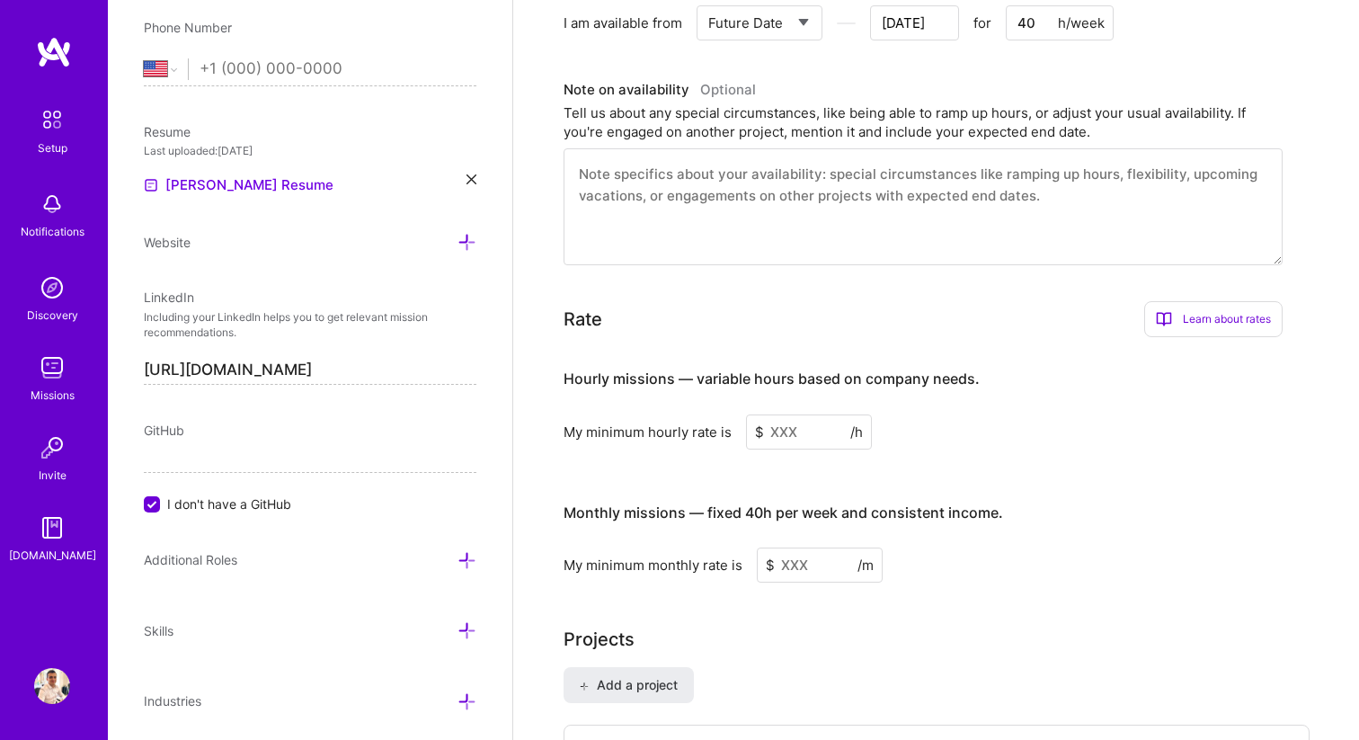
click at [792, 428] on div "Hourly missions — variable hours based on company needs. My minimum hourly rate…" at bounding box center [923, 466] width 719 height 231
click at [795, 414] on input at bounding box center [809, 431] width 126 height 35
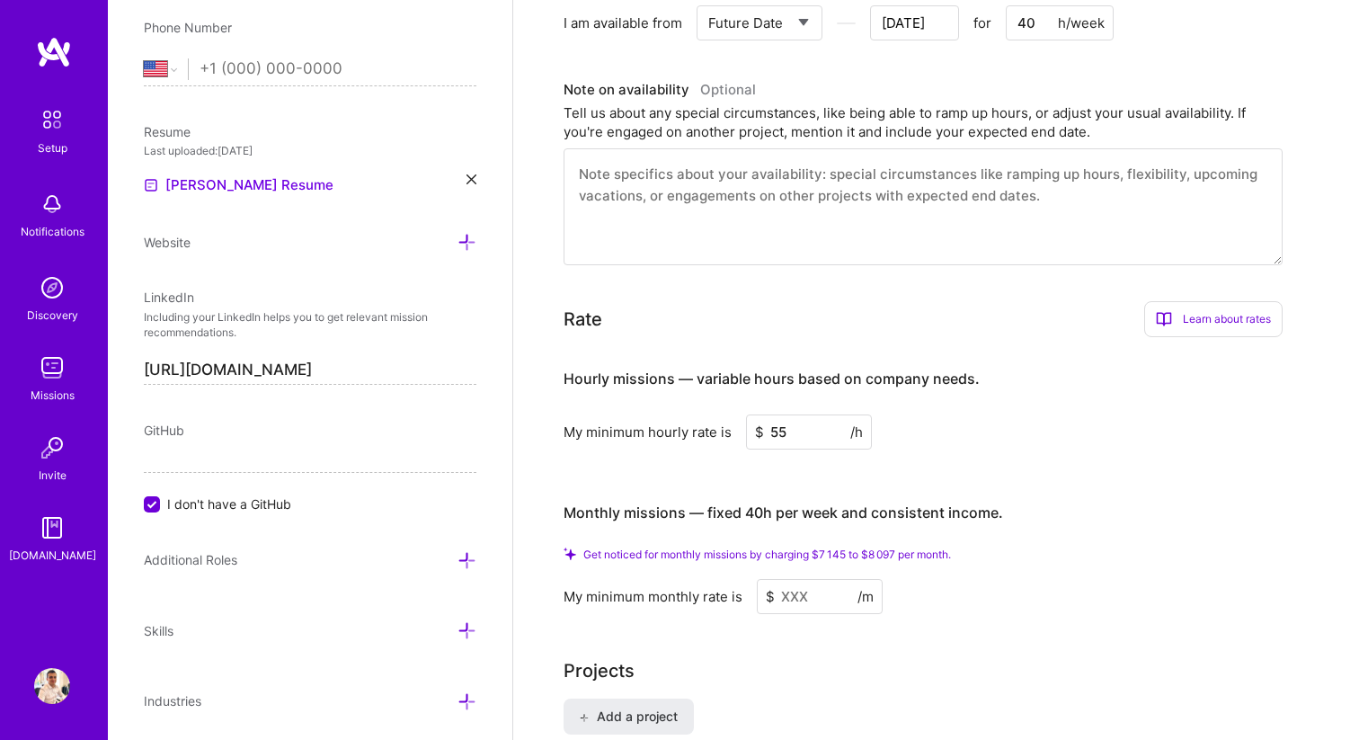
type input "5"
type input "6"
type input "55"
click at [826, 579] on input at bounding box center [820, 596] width 126 height 35
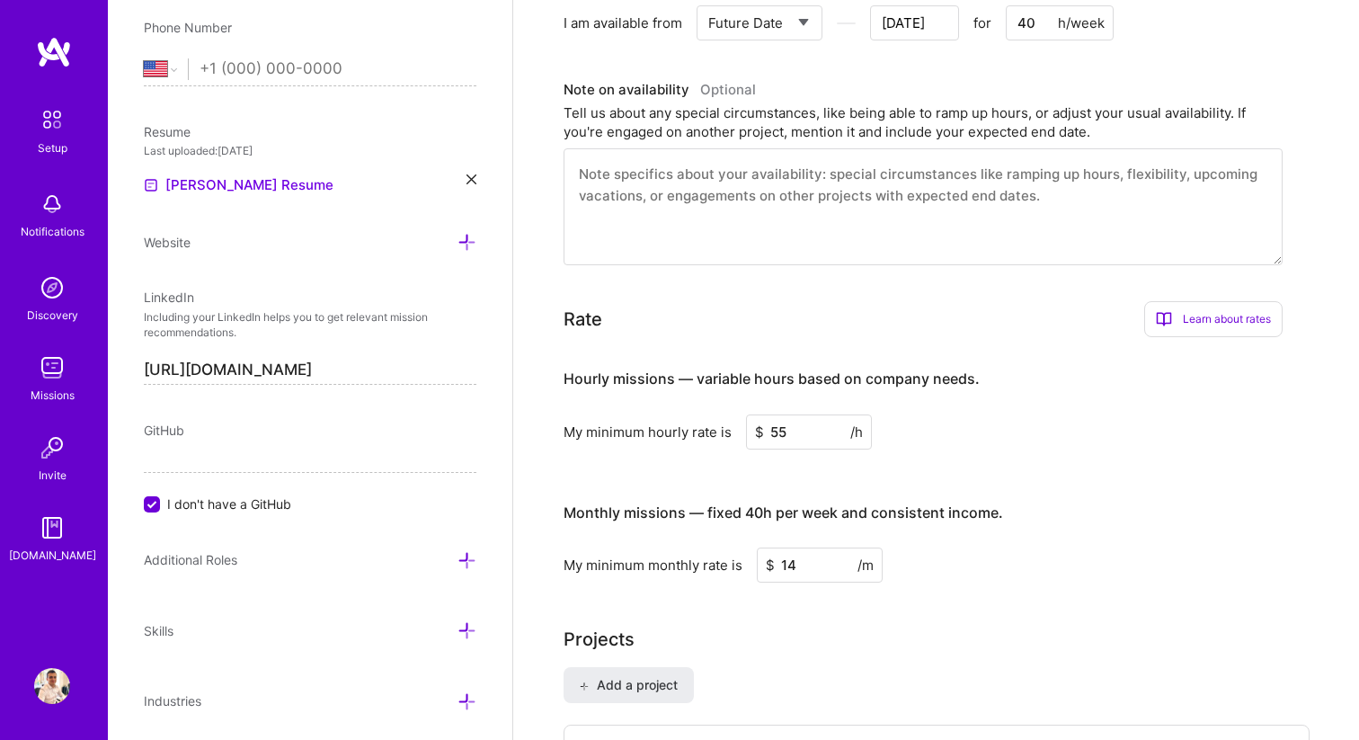
type input "1"
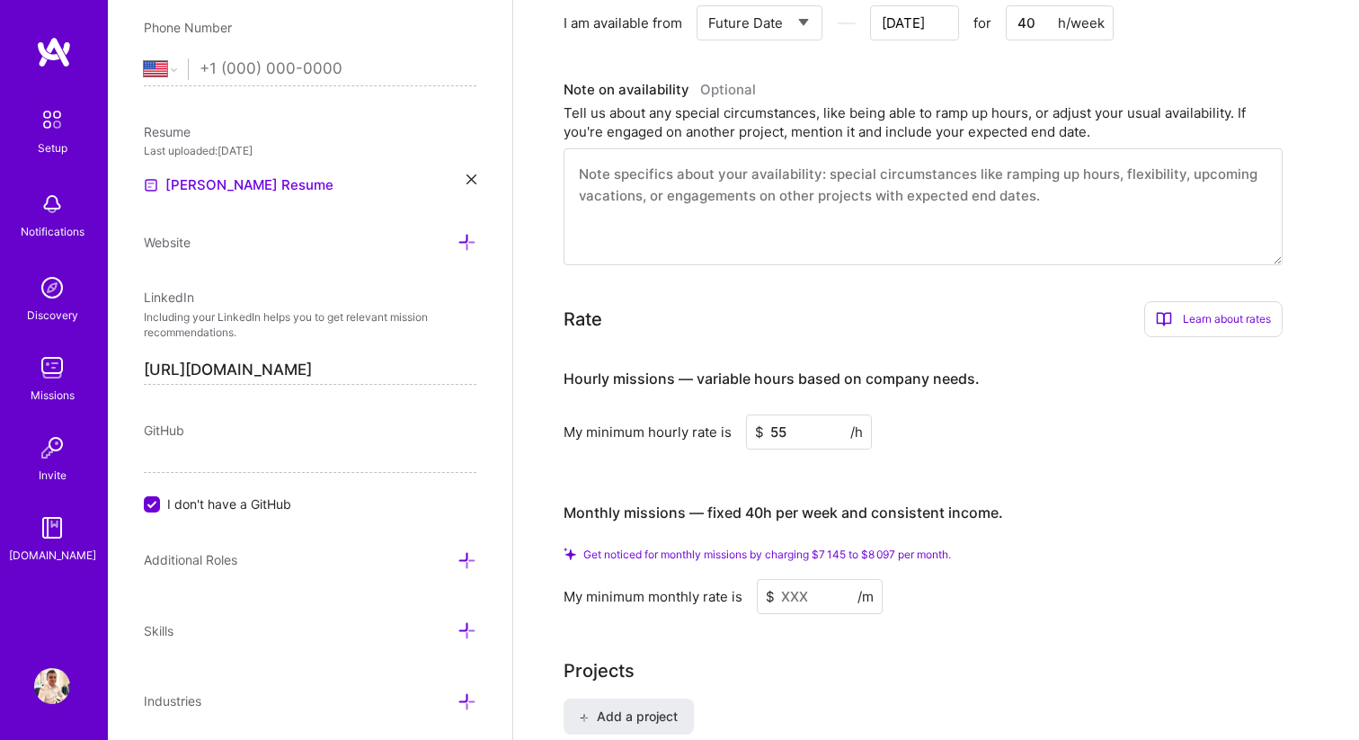
click at [820, 414] on input "55" at bounding box center [809, 431] width 126 height 35
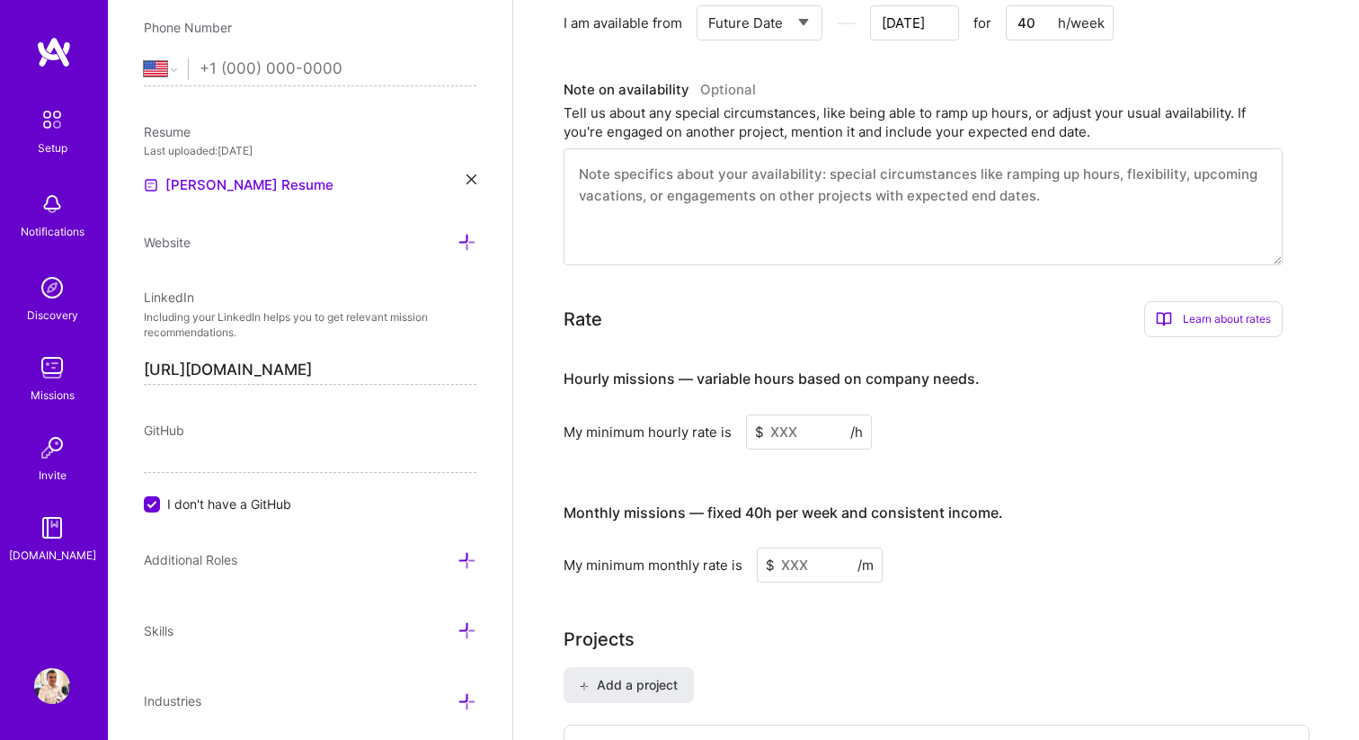
click at [1010, 443] on div "Hourly missions — variable hours based on company needs. My minimum hourly rate…" at bounding box center [923, 466] width 719 height 231
click at [793, 415] on input at bounding box center [809, 431] width 126 height 35
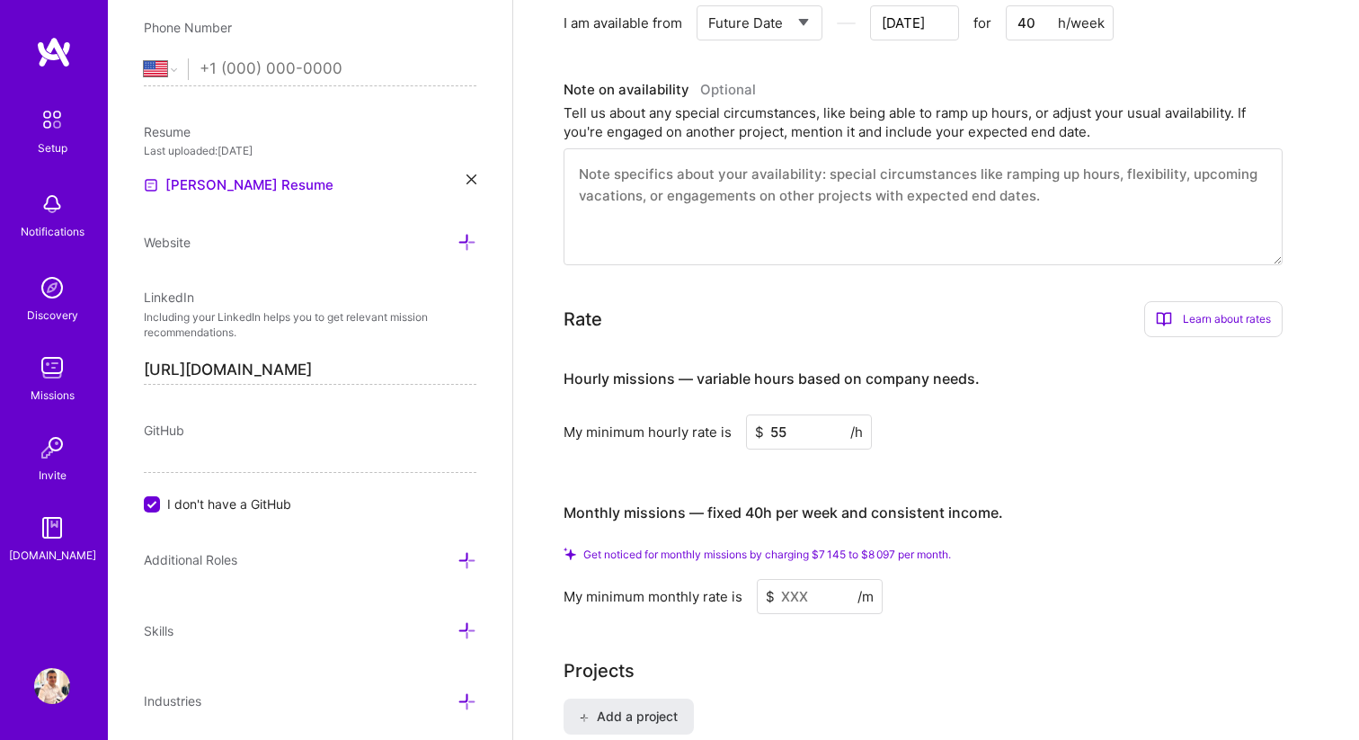
type input "55"
click at [810, 579] on input at bounding box center [820, 596] width 126 height 35
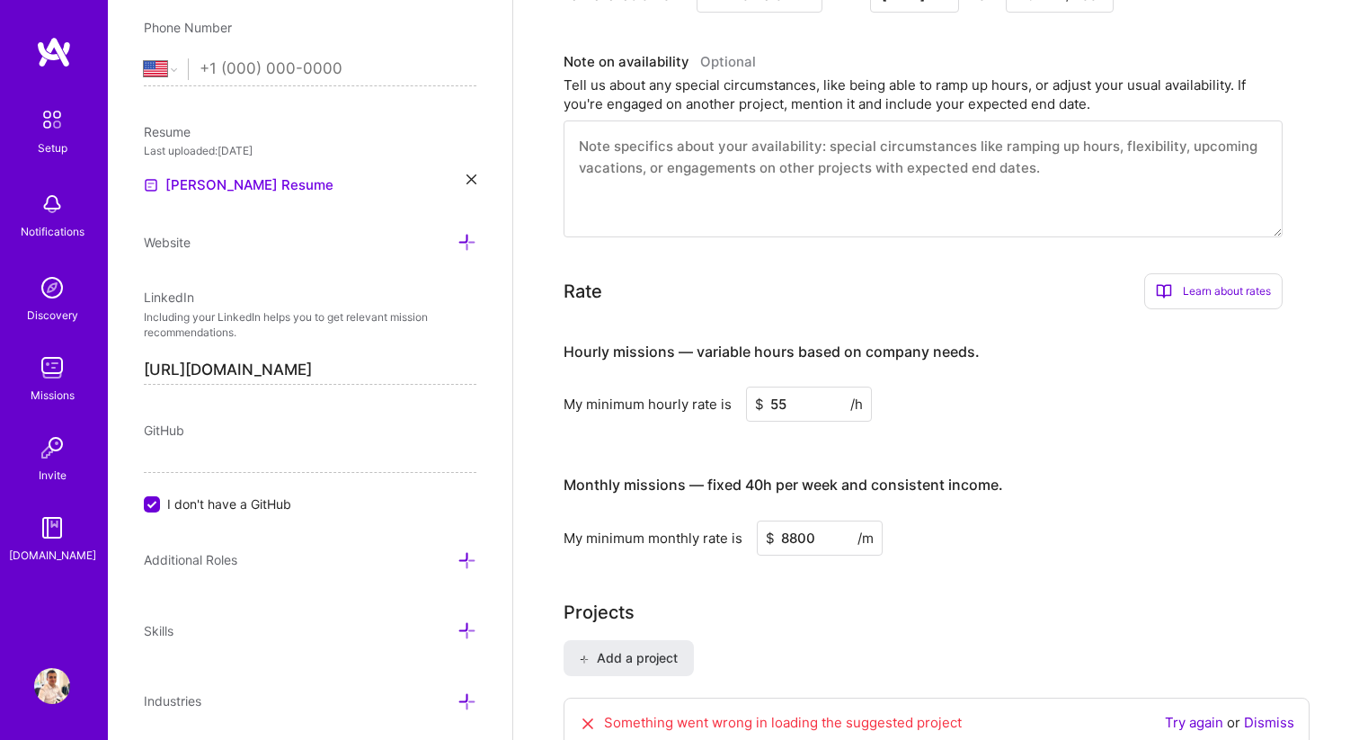
type input "8800"
click at [949, 476] on h4 "Monthly missions — fixed 40h per week and consistent income." at bounding box center [784, 484] width 440 height 17
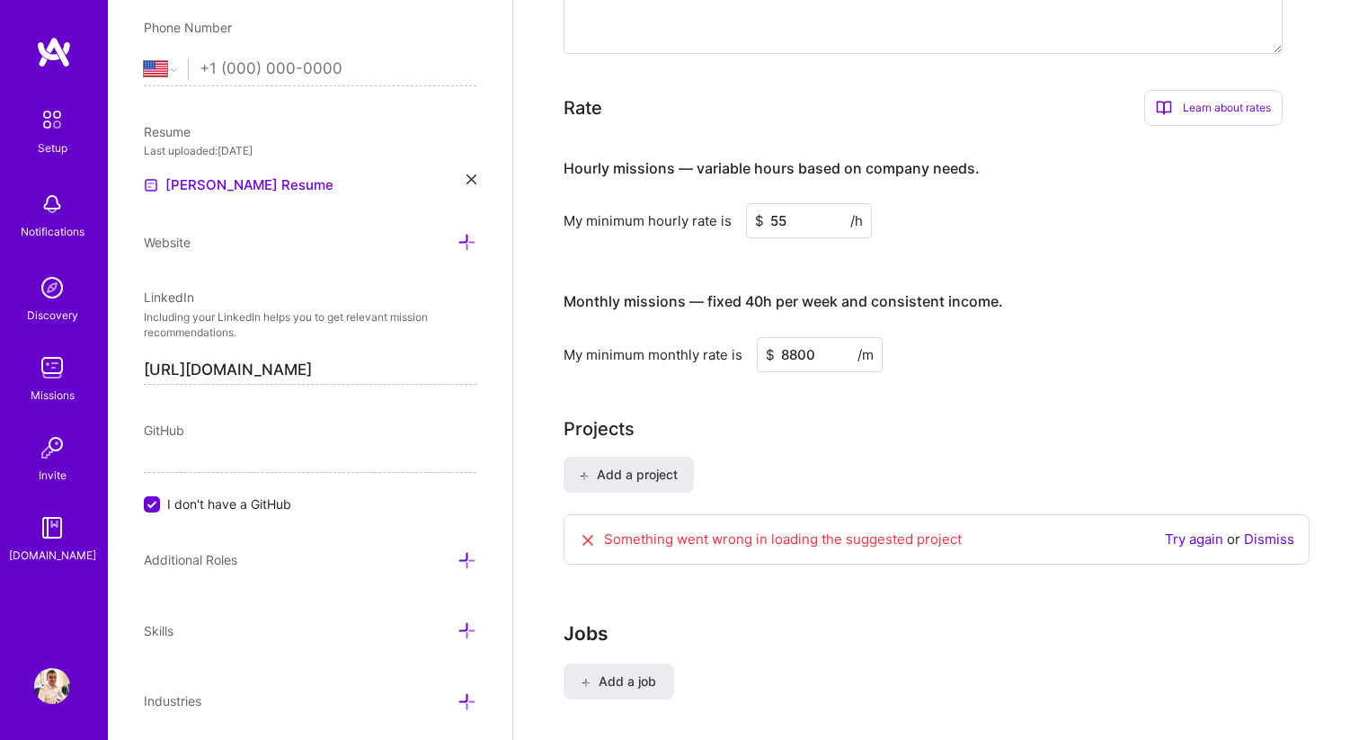
scroll to position [1294, 0]
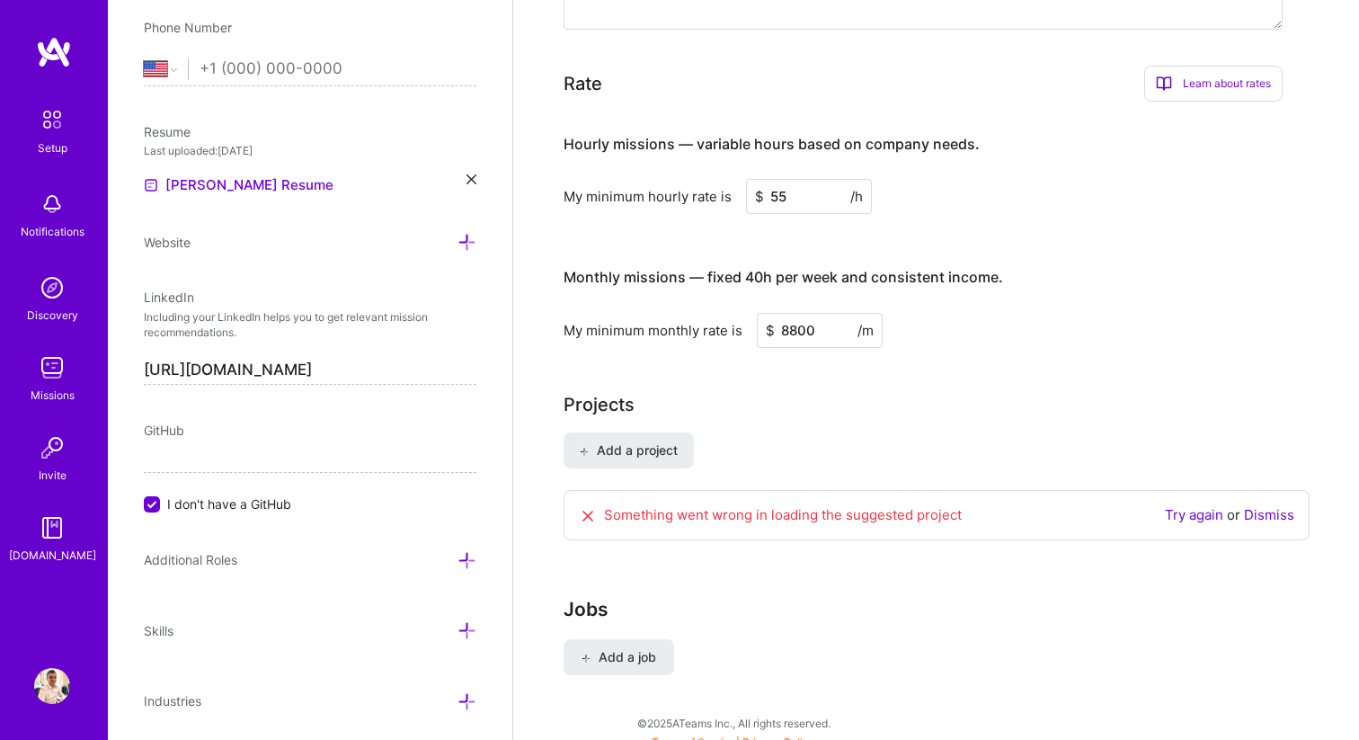
click at [1202, 506] on link "Try again" at bounding box center [1194, 514] width 58 height 17
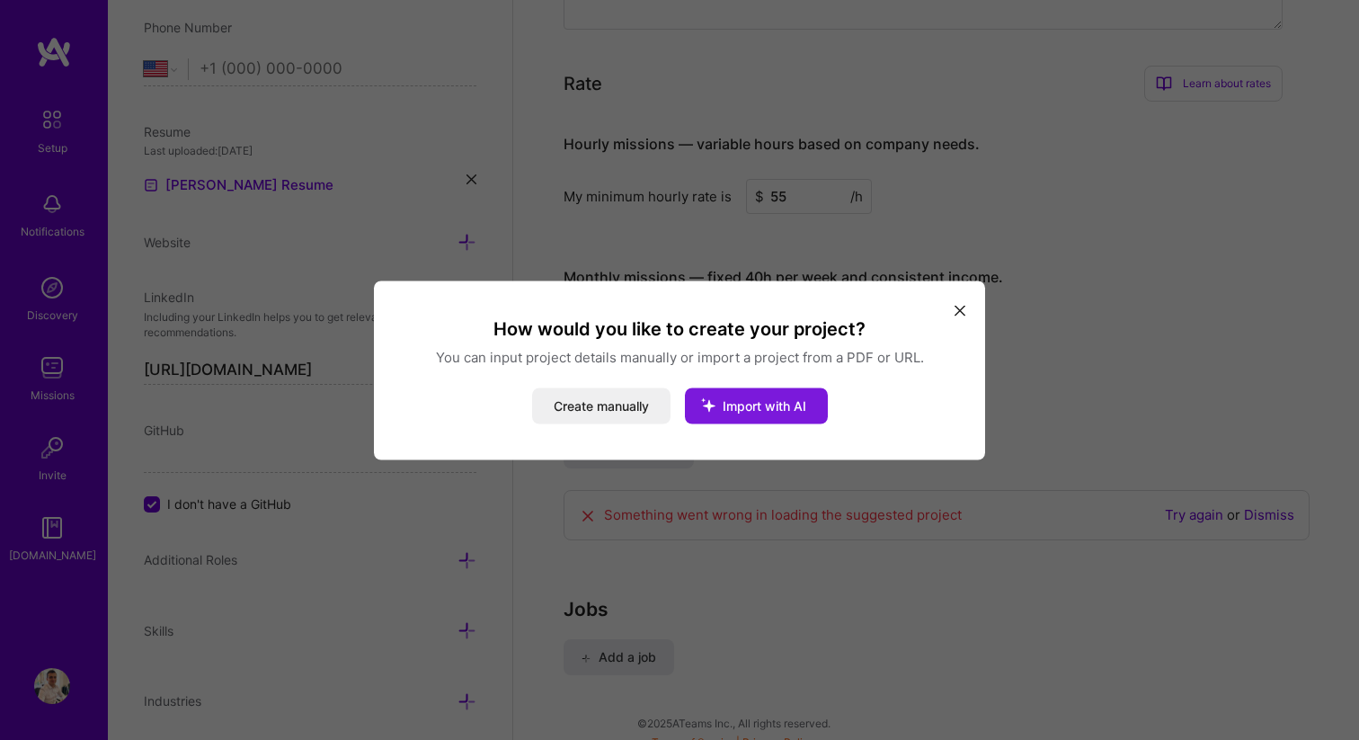
click at [771, 399] on span "Import with AI" at bounding box center [765, 404] width 84 height 15
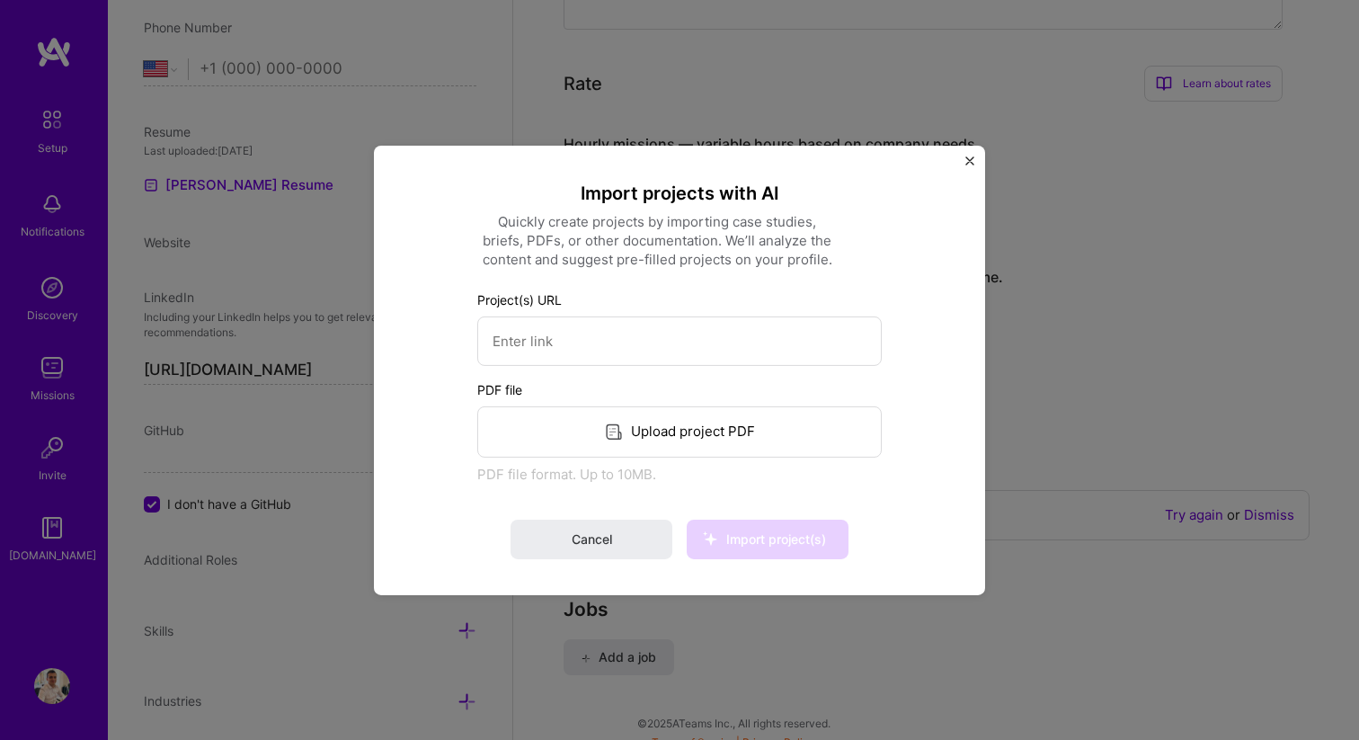
click at [656, 424] on div "Upload project PDF" at bounding box center [679, 430] width 405 height 51
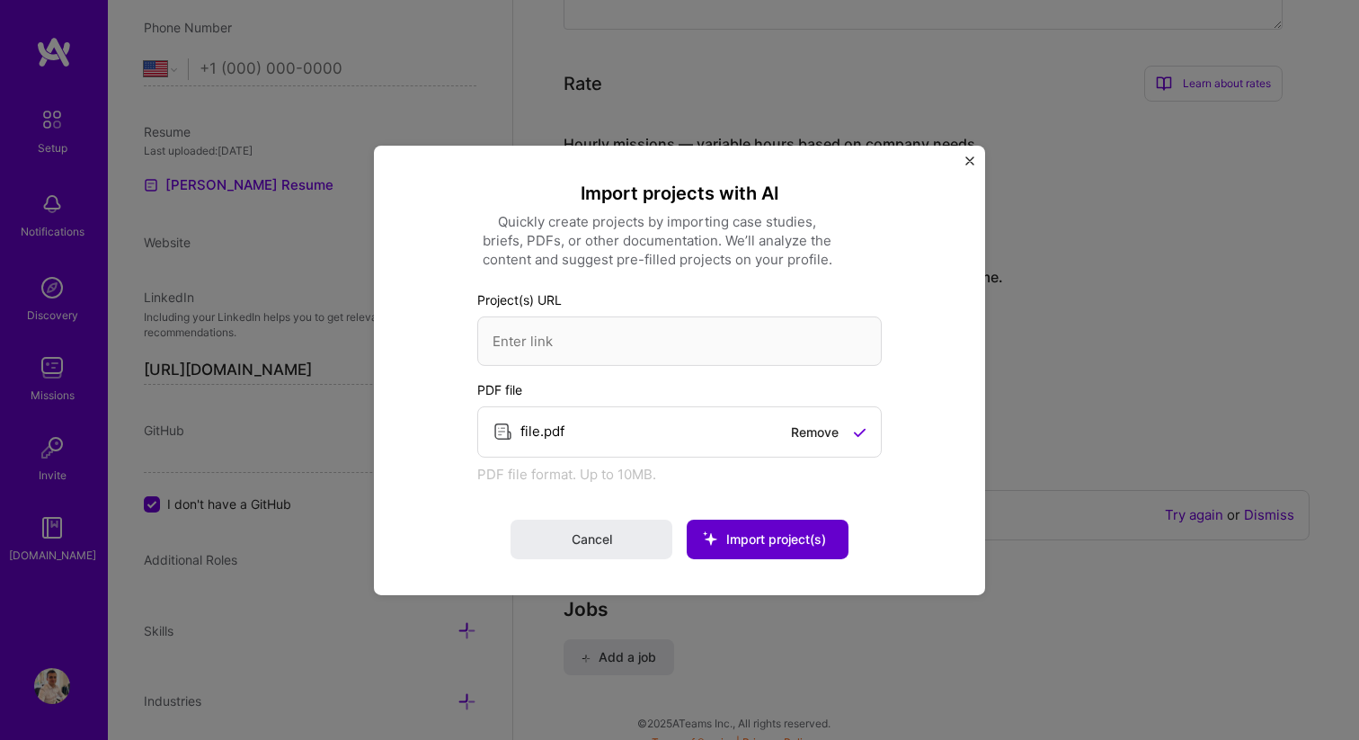
click at [793, 520] on button "Import project(s)" at bounding box center [768, 540] width 162 height 40
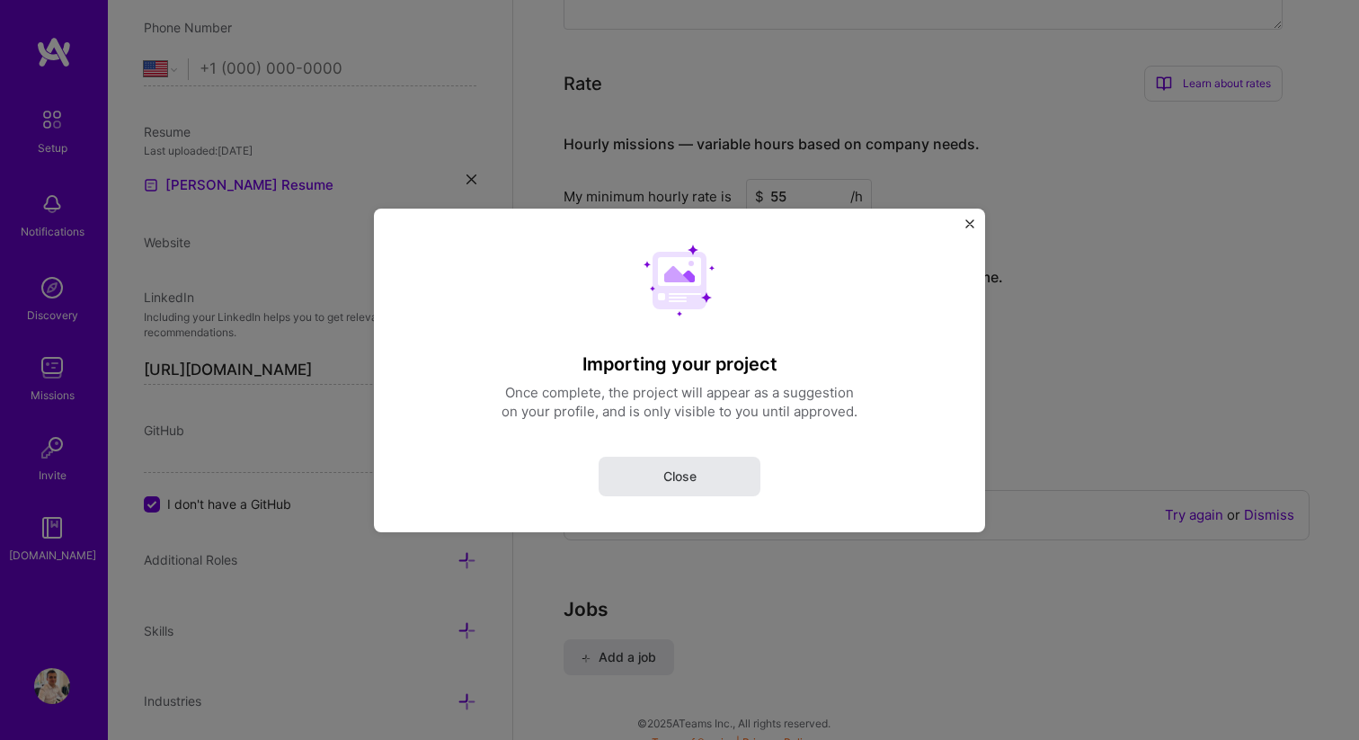
click at [664, 475] on span "Close" at bounding box center [679, 476] width 33 height 18
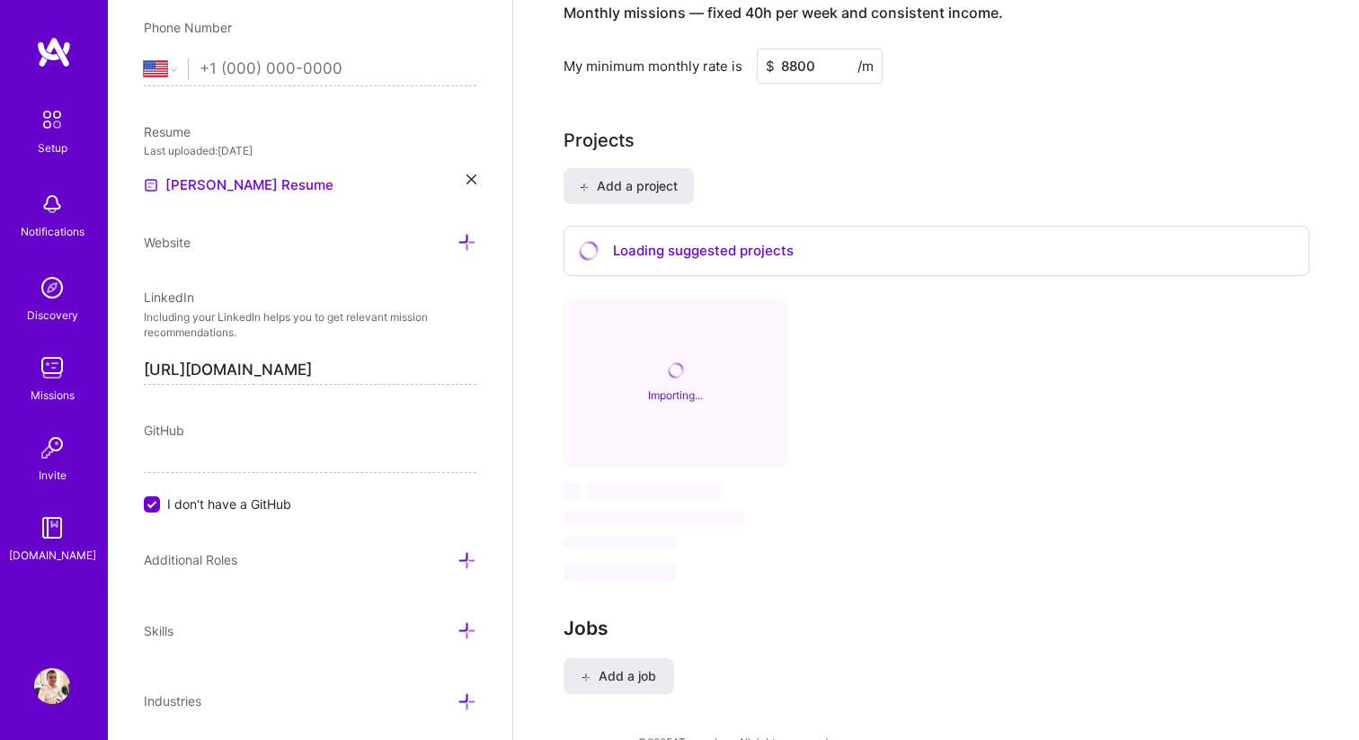
scroll to position [1560, 0]
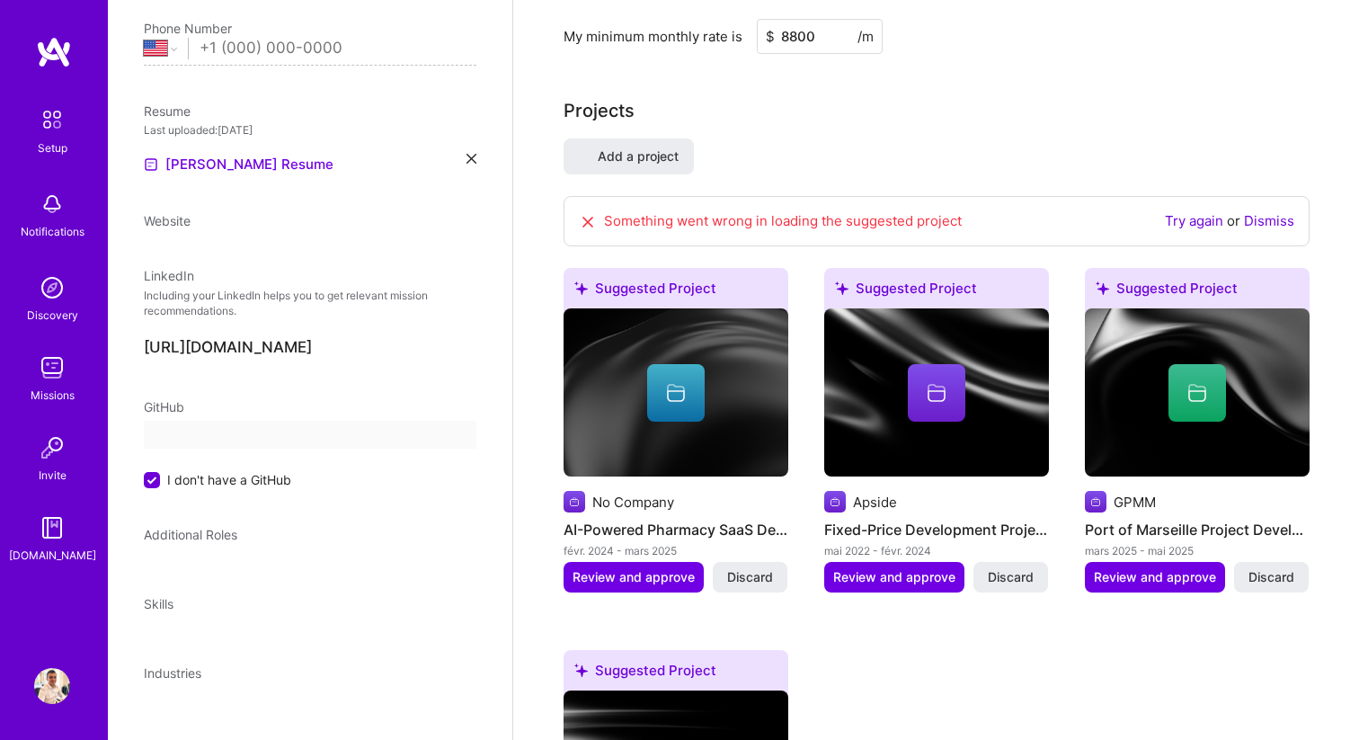
select select "US"
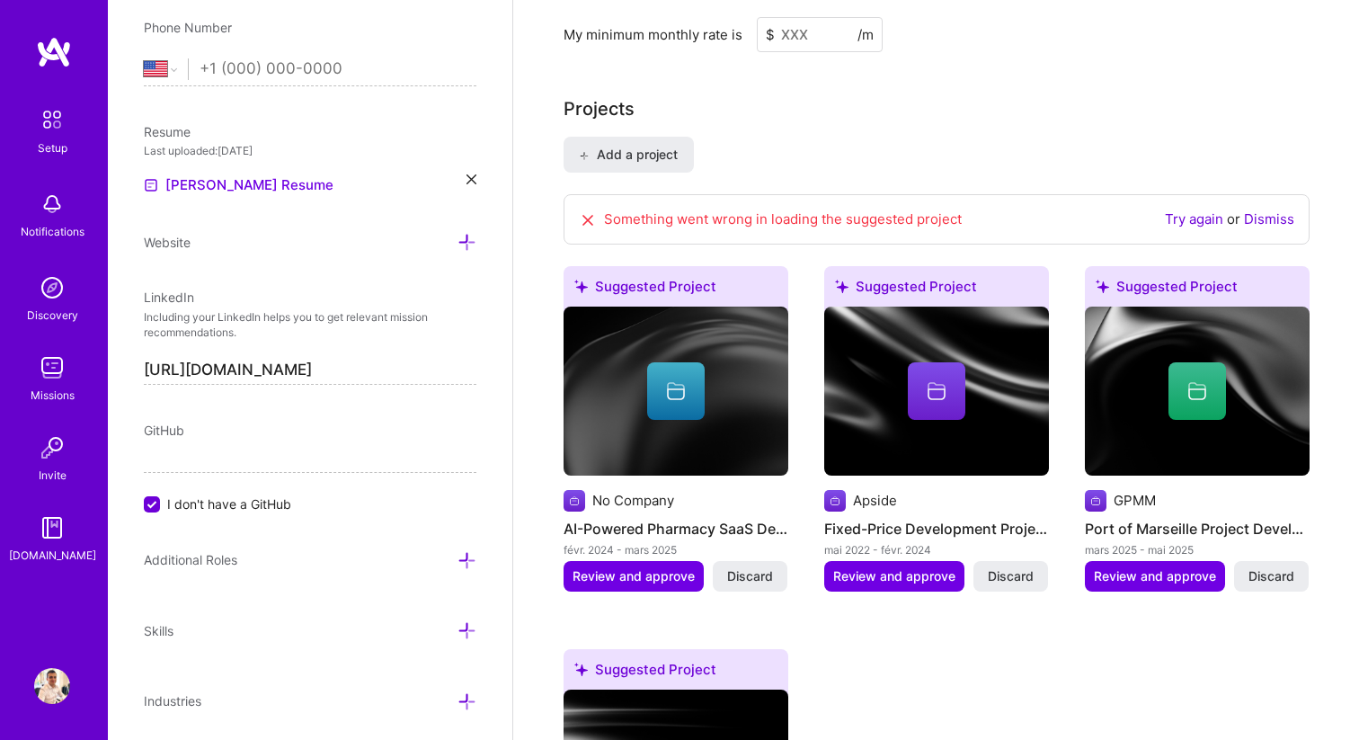
scroll to position [1462, 0]
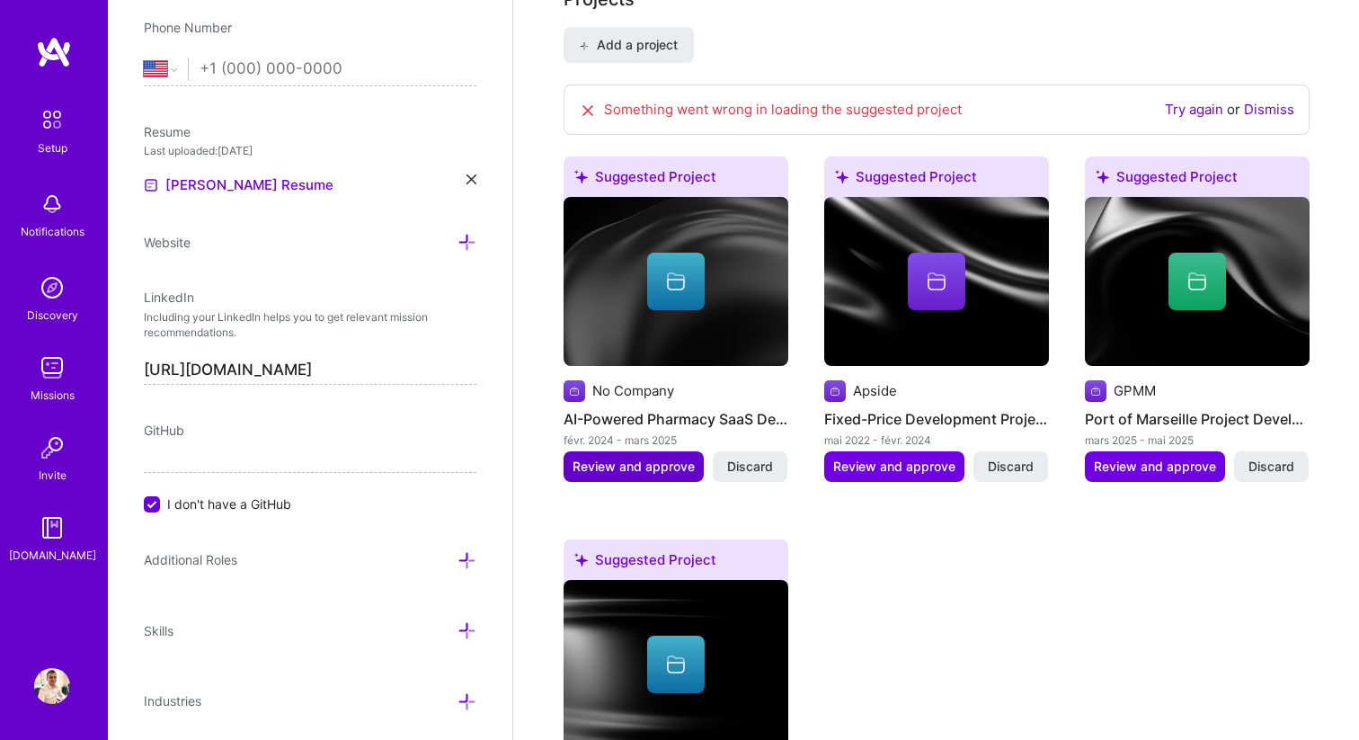
click at [634, 458] on span "Review and approve" at bounding box center [634, 467] width 122 height 18
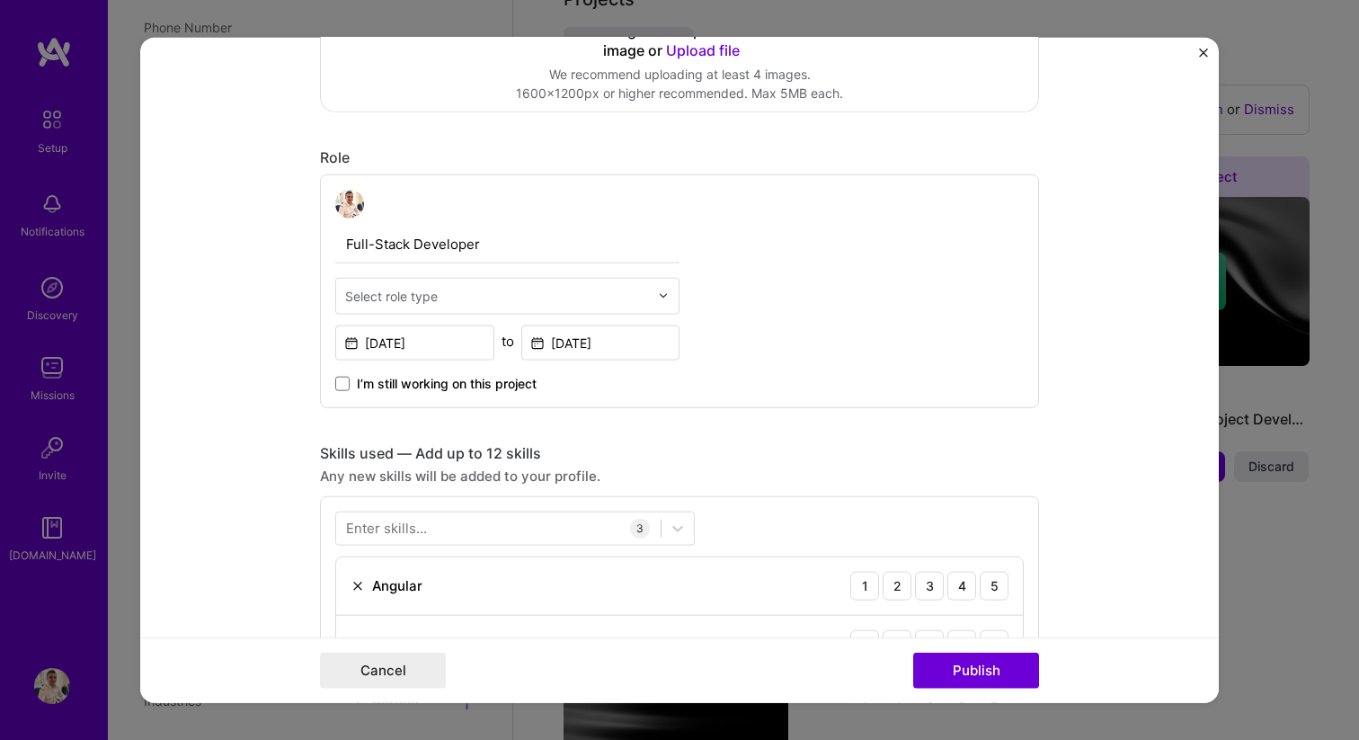
scroll to position [550, 0]
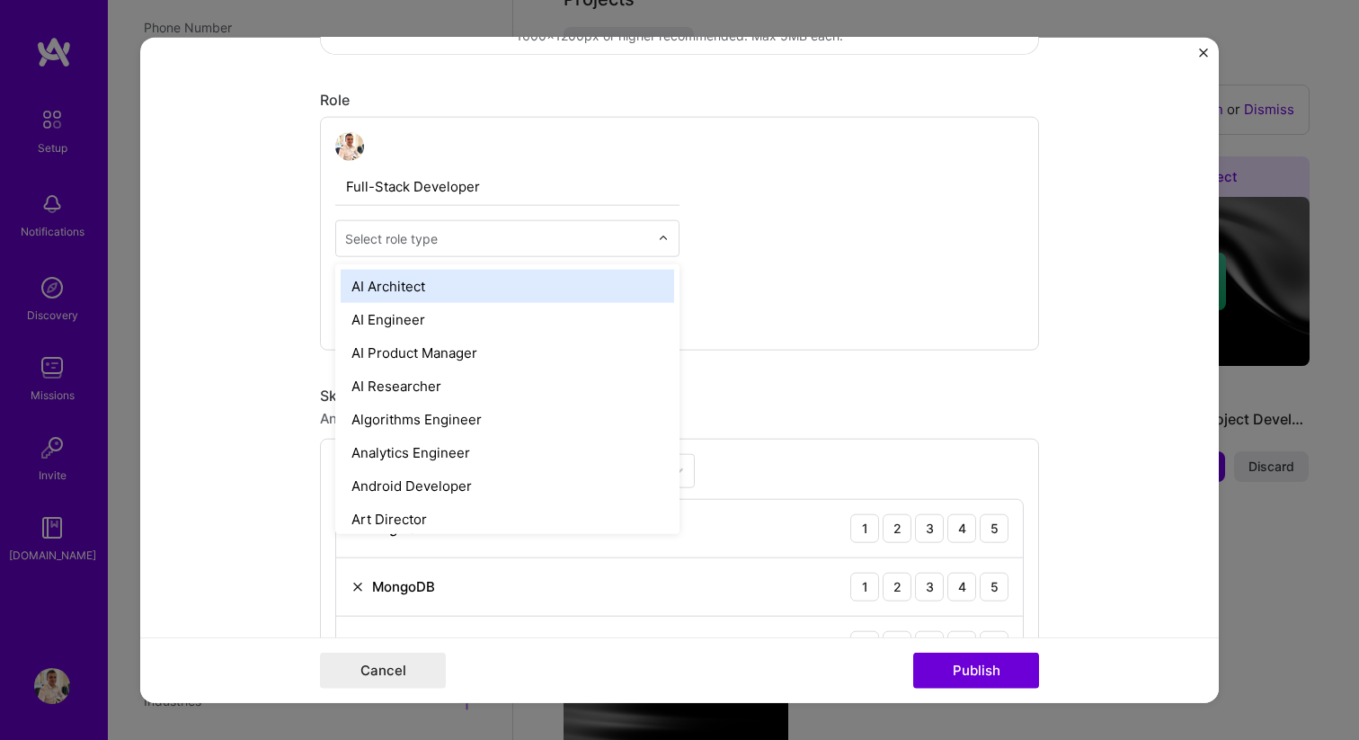
click at [538, 242] on input "text" at bounding box center [497, 237] width 304 height 19
type input "deve"
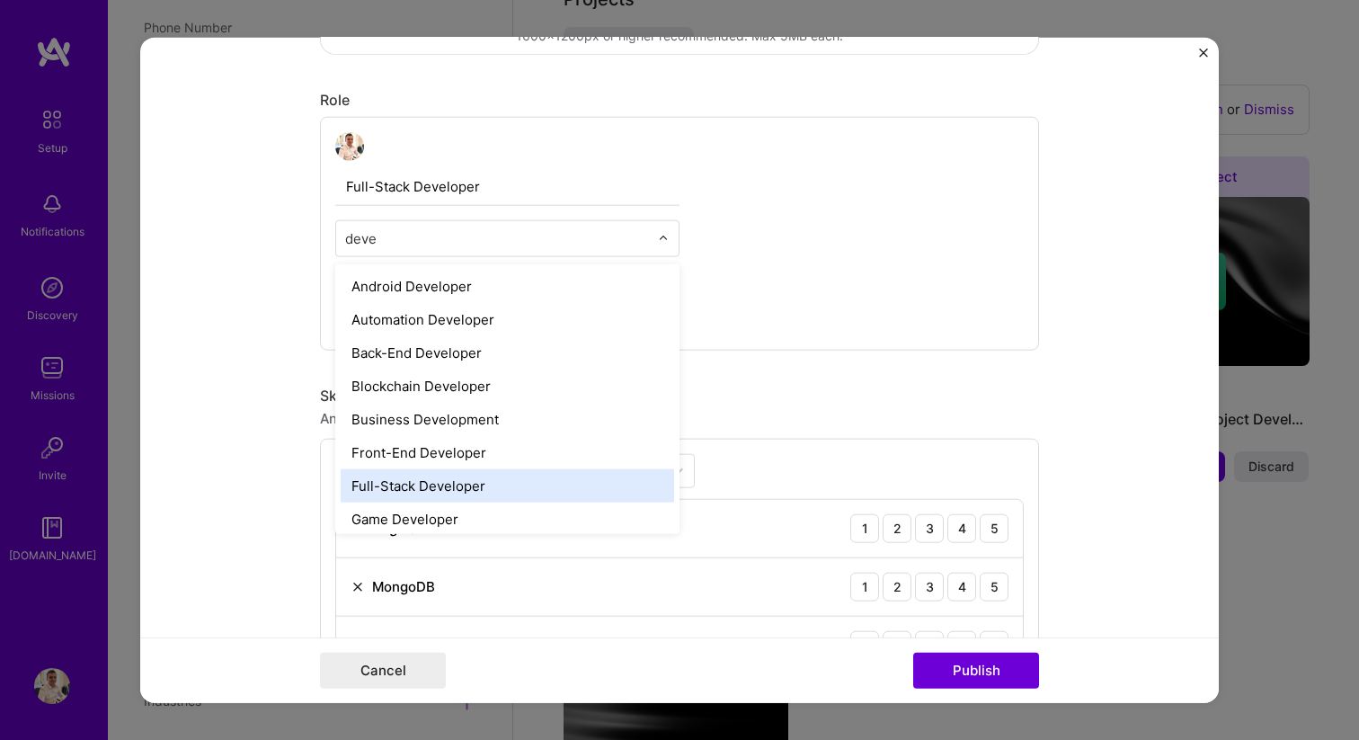
click at [456, 491] on div "Full-Stack Developer" at bounding box center [507, 484] width 333 height 33
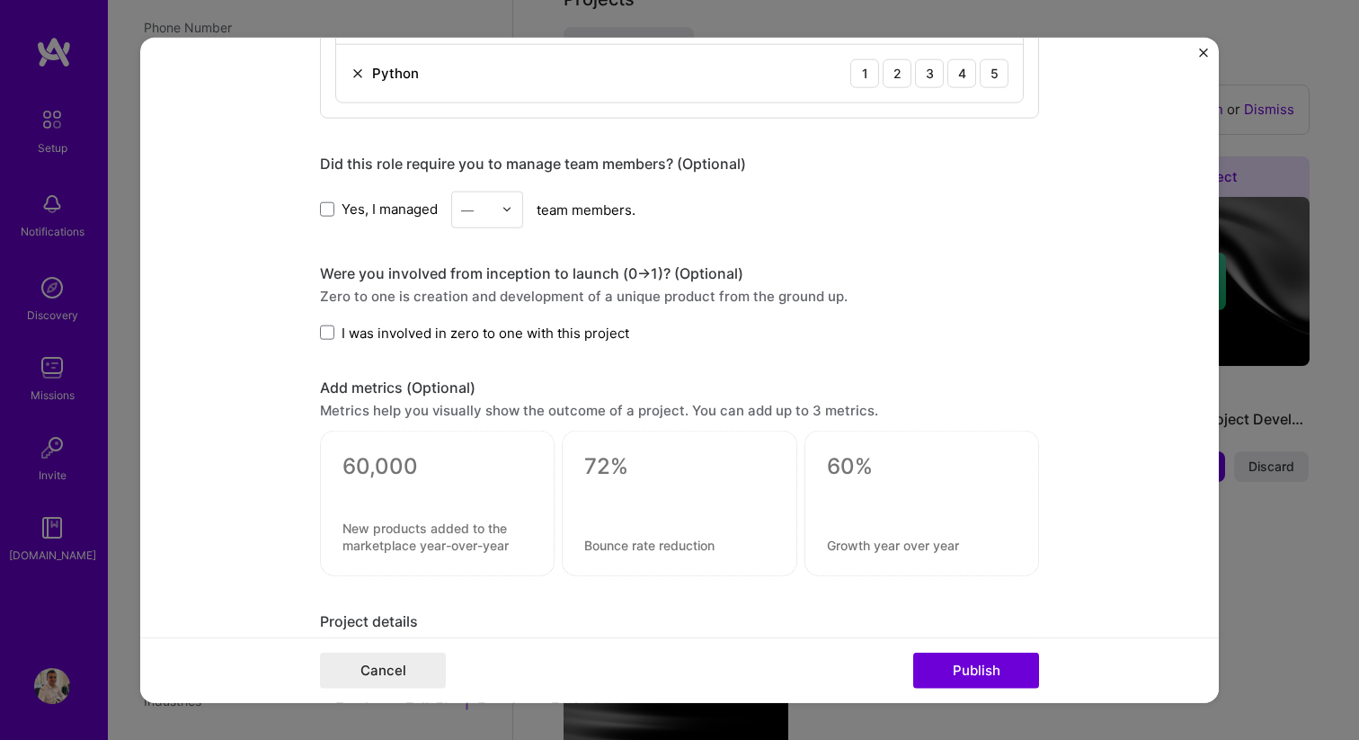
scroll to position [1163, 0]
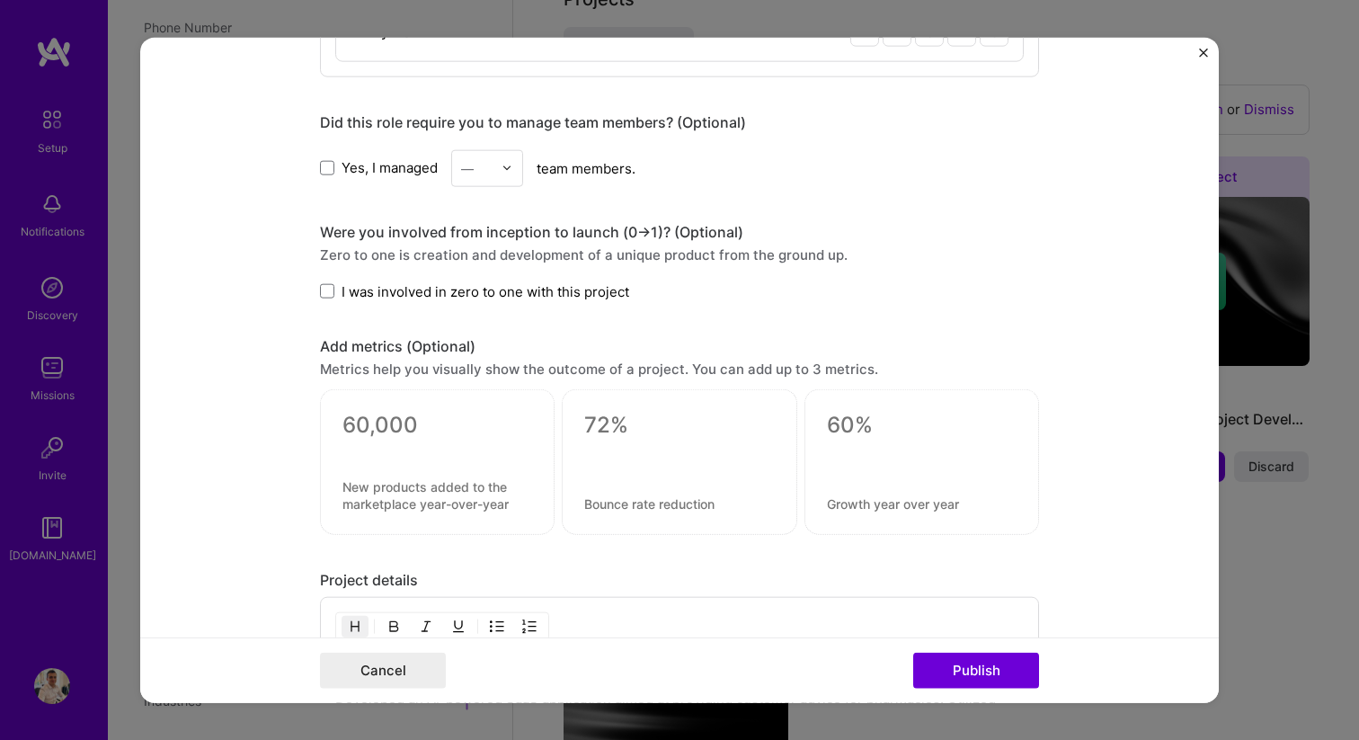
click at [397, 294] on span "I was involved in zero to one with this project" at bounding box center [486, 290] width 288 height 19
click at [0, 0] on input "I was involved in zero to one with this project" at bounding box center [0, 0] width 0 height 0
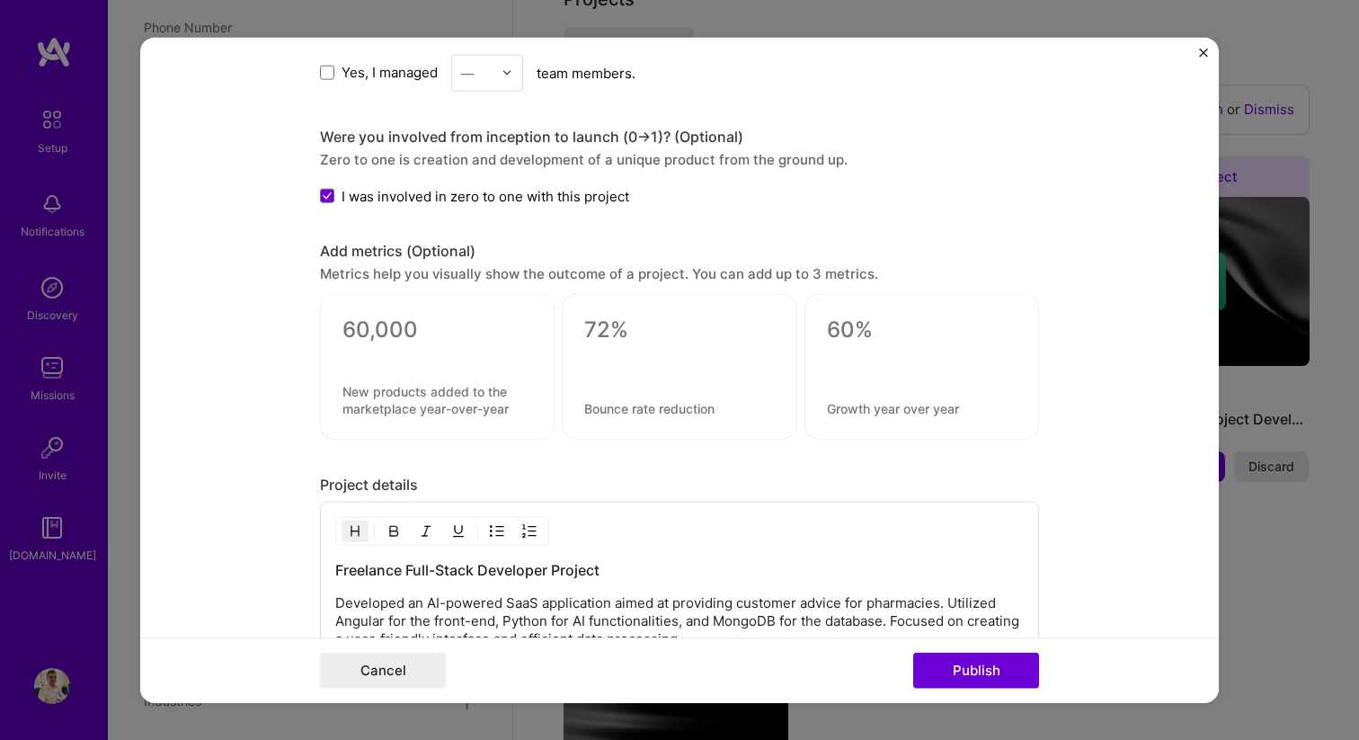
scroll to position [1396, 0]
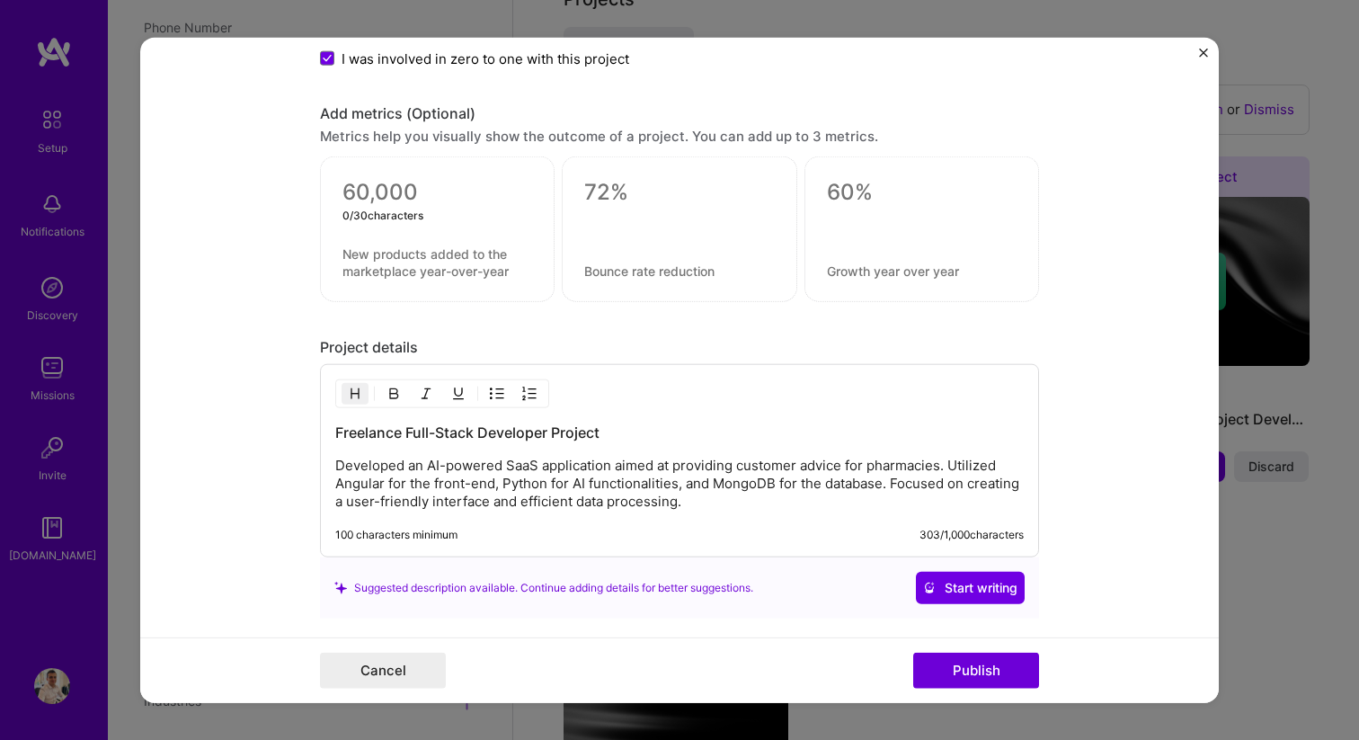
click at [401, 188] on textarea at bounding box center [437, 192] width 190 height 27
click at [480, 113] on div "Add metrics (Optional)" at bounding box center [679, 113] width 719 height 19
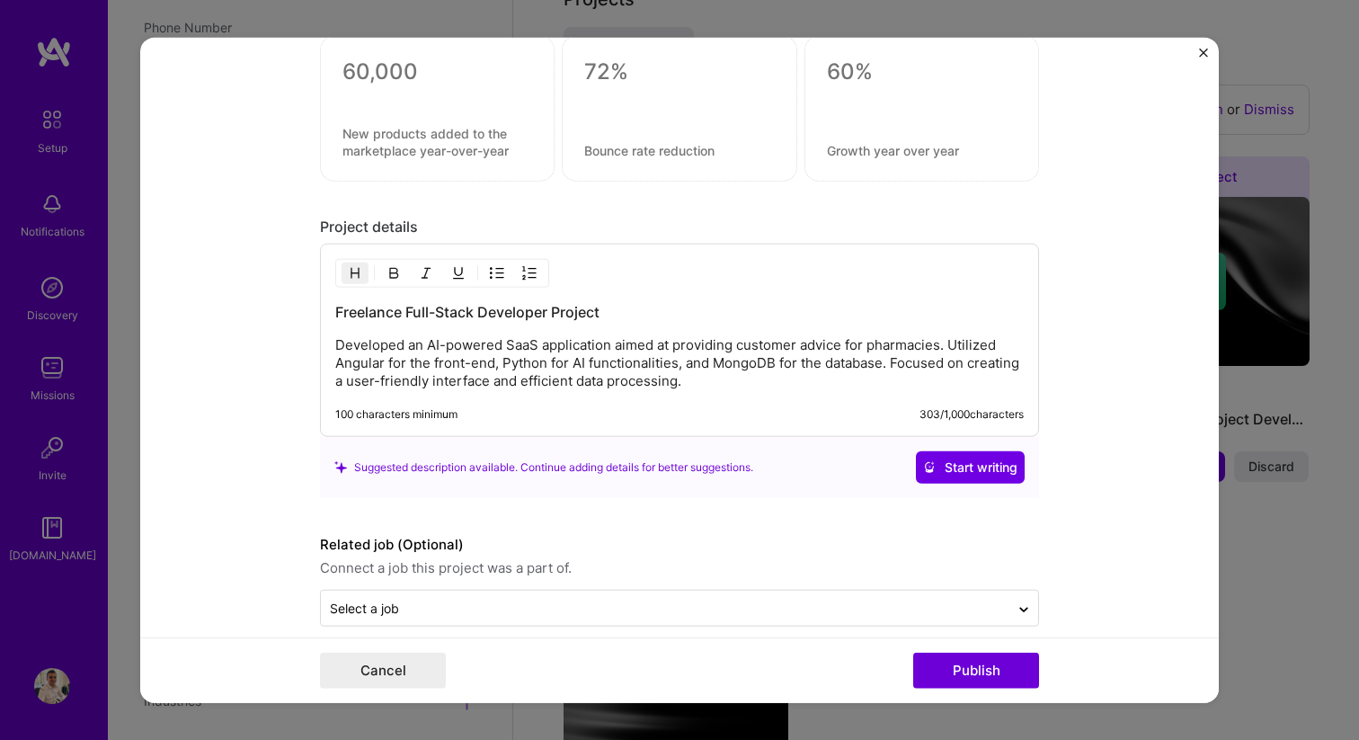
scroll to position [1540, 0]
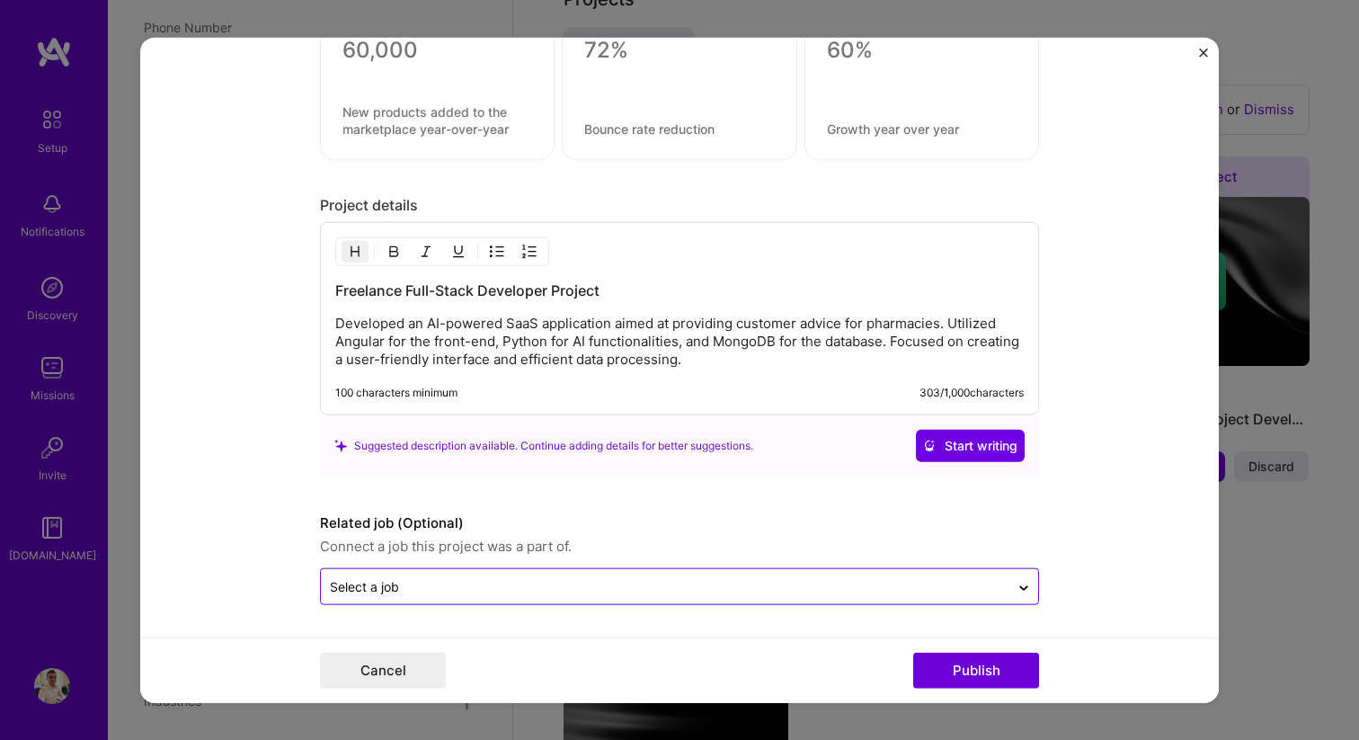
click at [481, 591] on input "text" at bounding box center [665, 586] width 671 height 19
click at [1084, 490] on form "Editing suggested project This project is suggested based on your LinkedIn, res…" at bounding box center [679, 370] width 1079 height 666
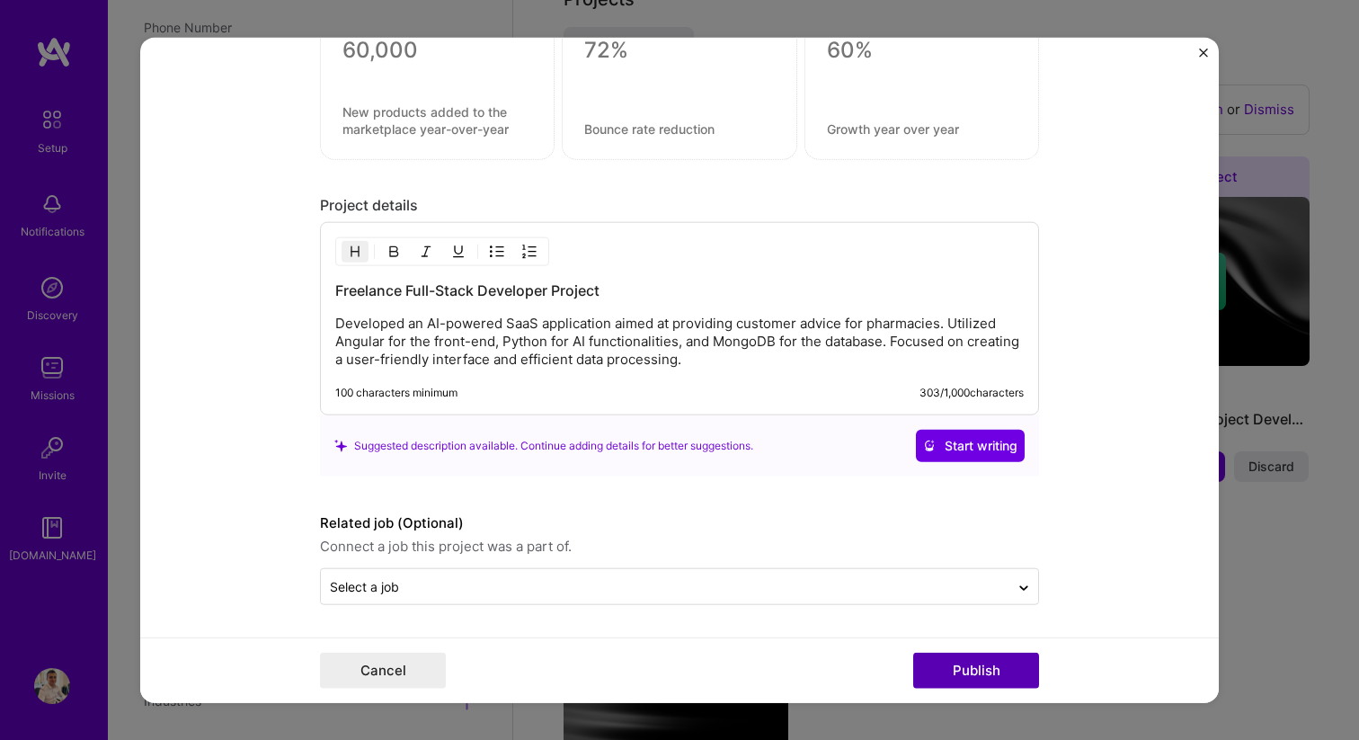
click at [993, 663] on button "Publish" at bounding box center [976, 671] width 126 height 36
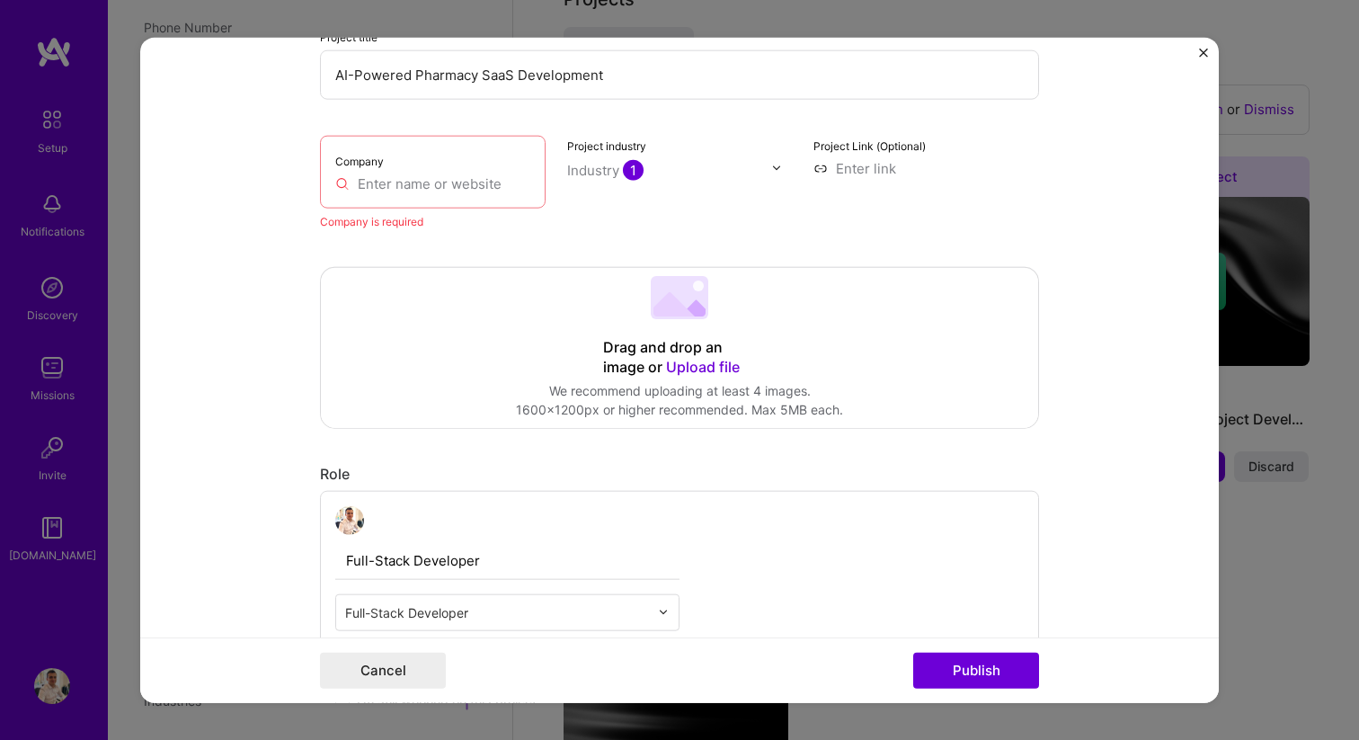
scroll to position [118, 0]
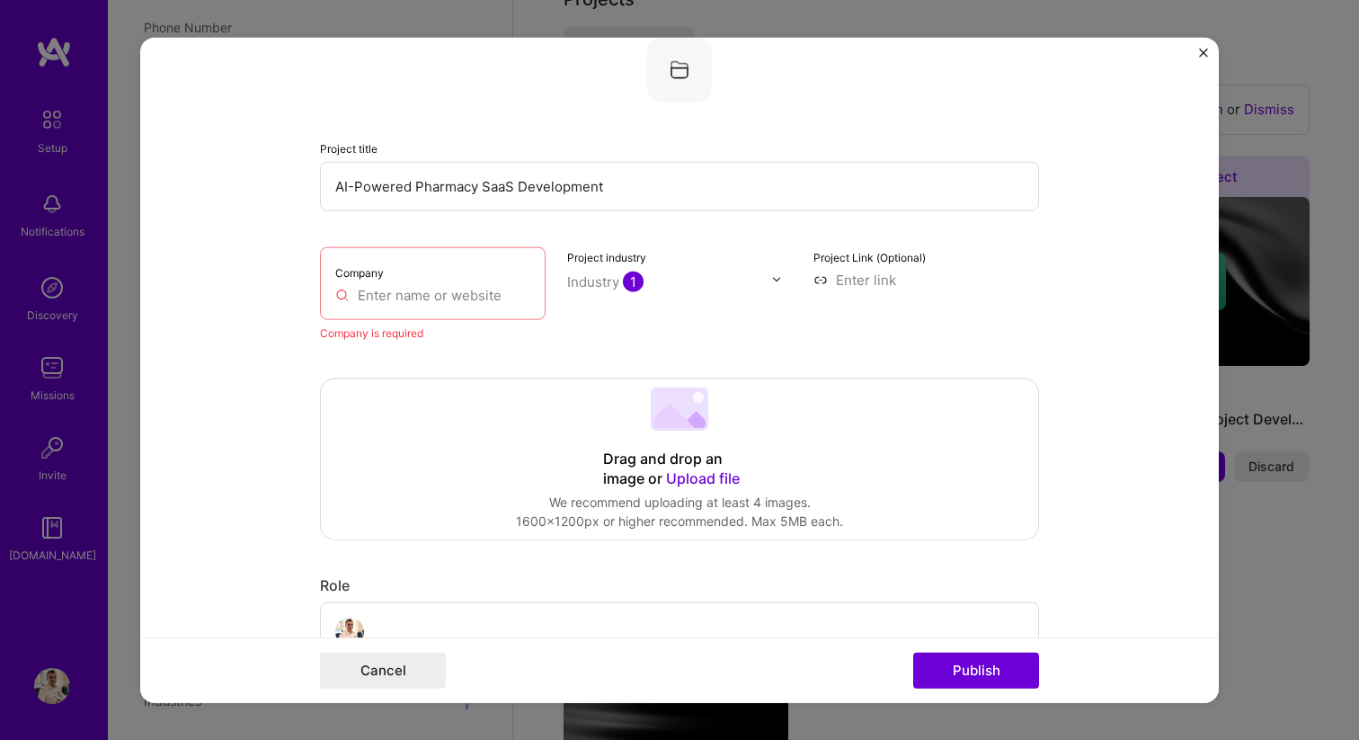
click at [449, 301] on input "text" at bounding box center [432, 294] width 195 height 19
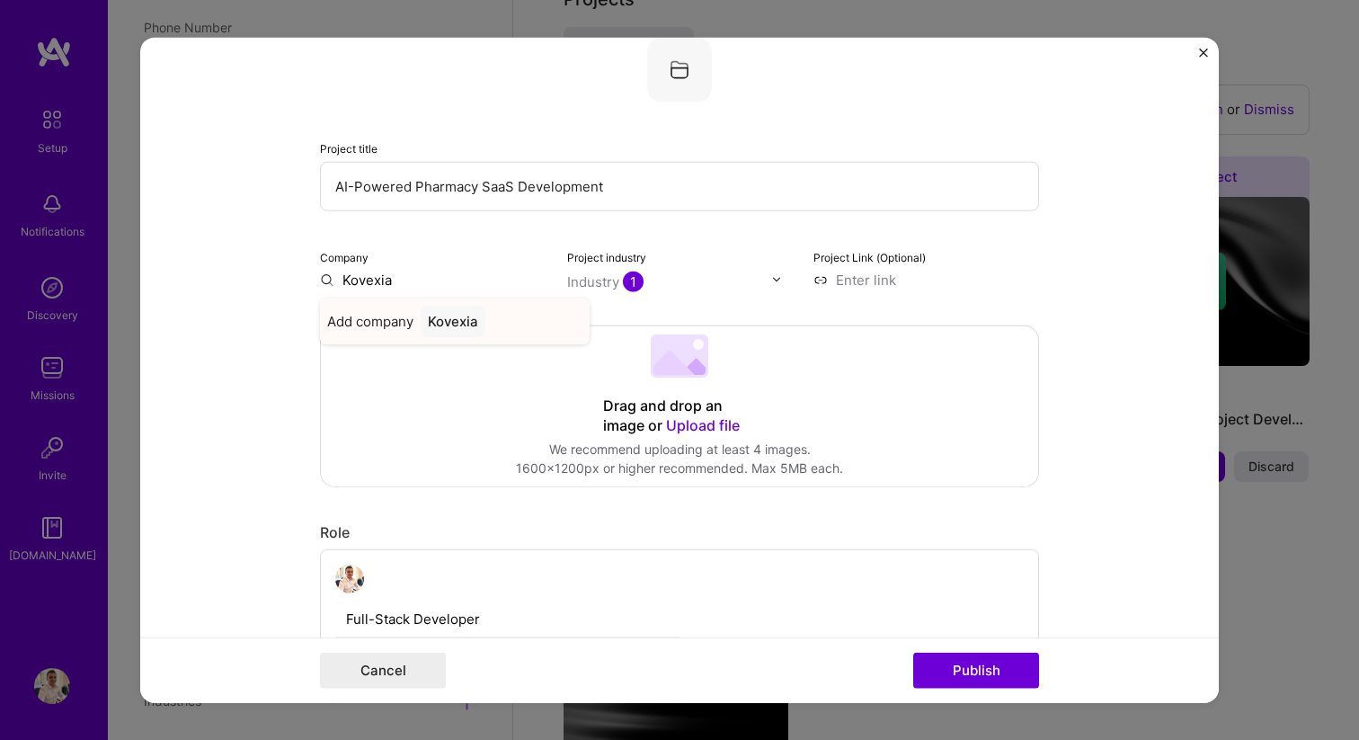
type input "Kovexia"
click at [455, 321] on div "Kovexia" at bounding box center [453, 320] width 65 height 31
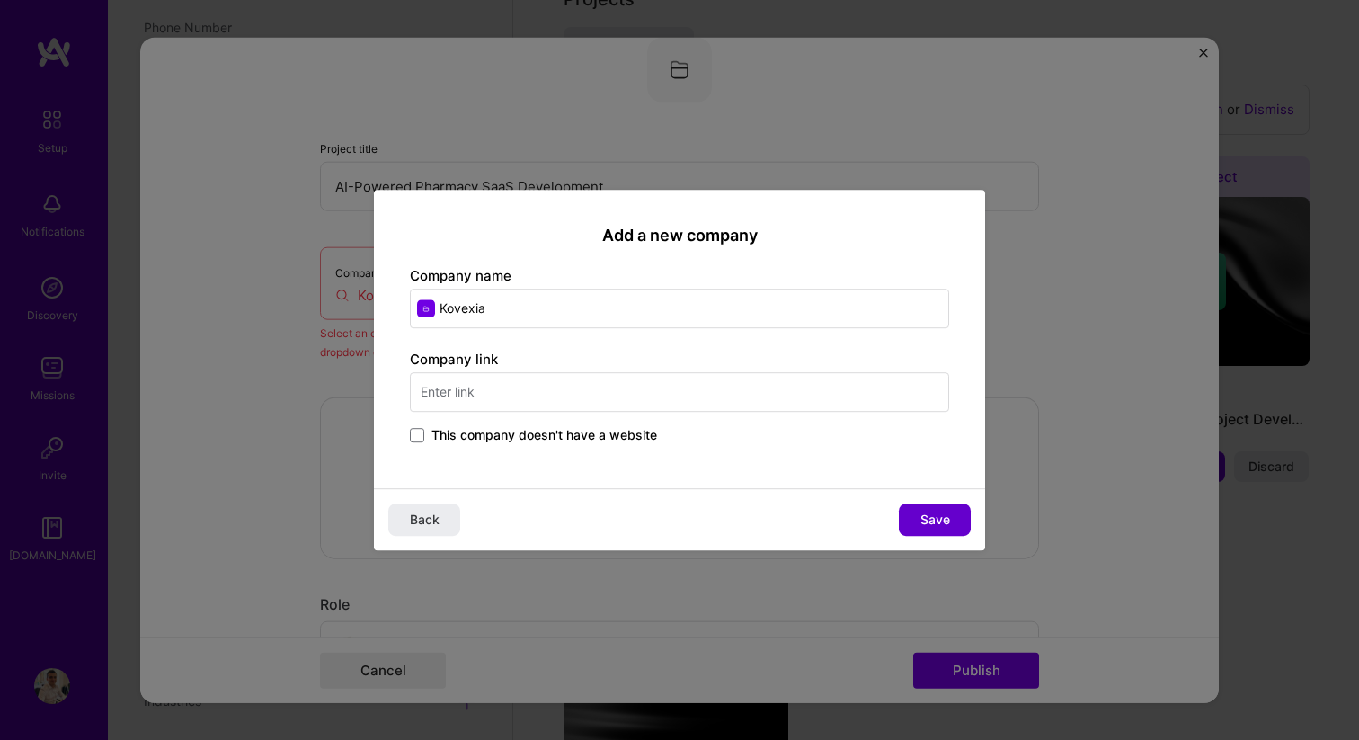
click at [933, 522] on span "Save" at bounding box center [935, 520] width 30 height 18
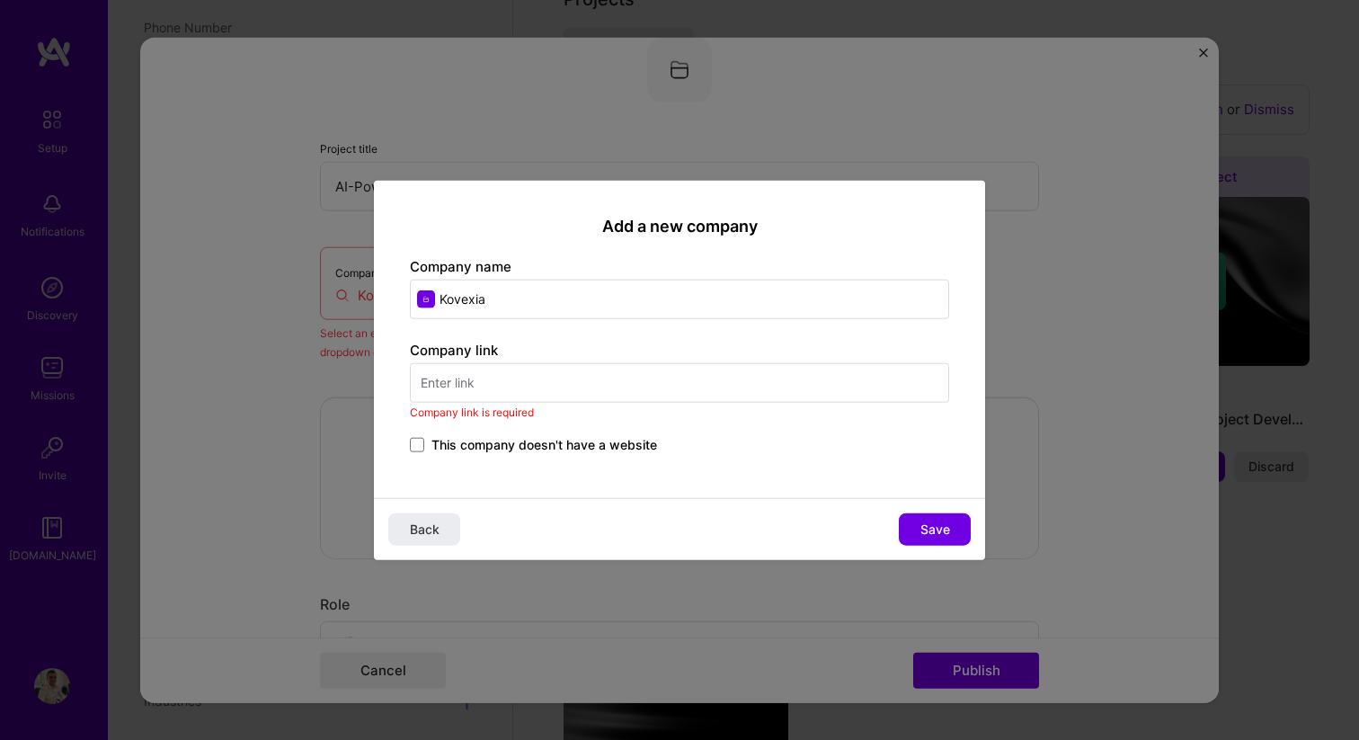
click at [513, 448] on span "This company doesn't have a website" at bounding box center [544, 445] width 226 height 18
click at [0, 0] on input "This company doesn't have a website" at bounding box center [0, 0] width 0 height 0
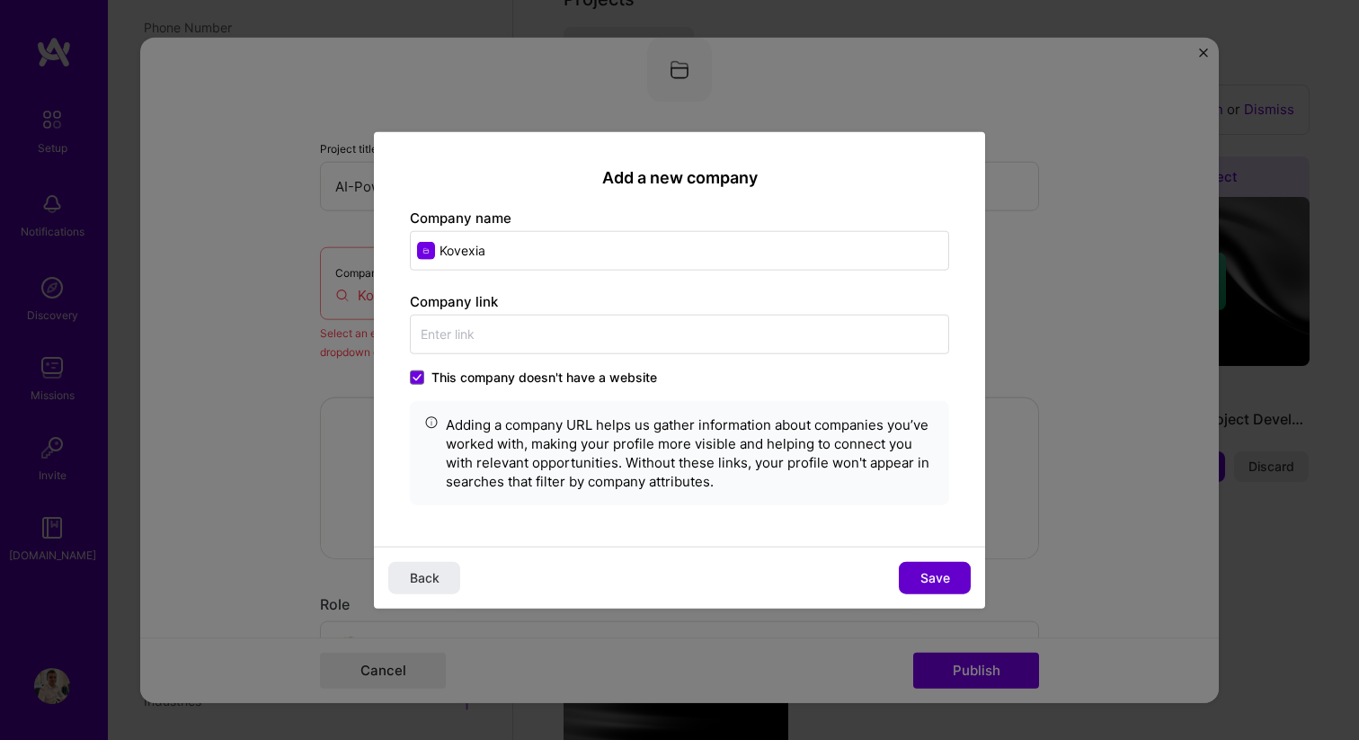
click at [924, 564] on button "Save" at bounding box center [935, 578] width 72 height 32
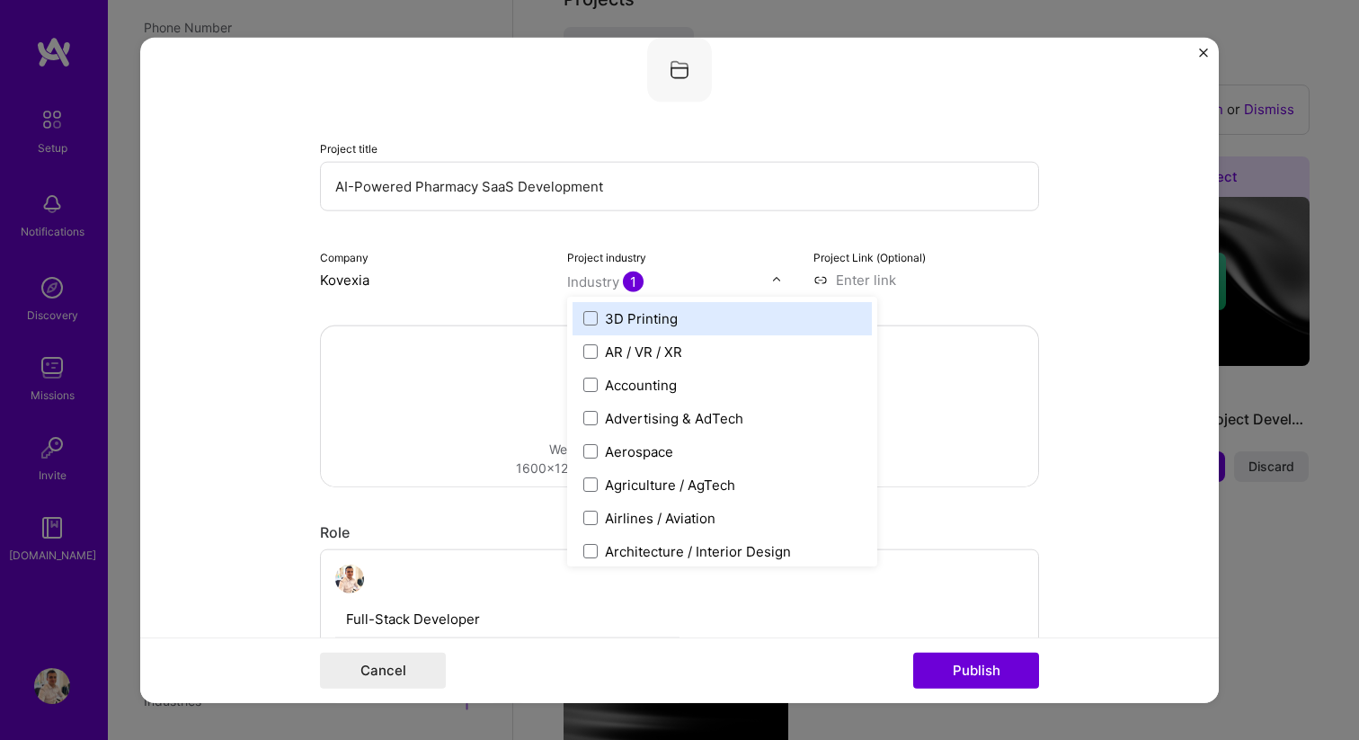
click at [600, 280] on div "Industry 1" at bounding box center [605, 280] width 76 height 19
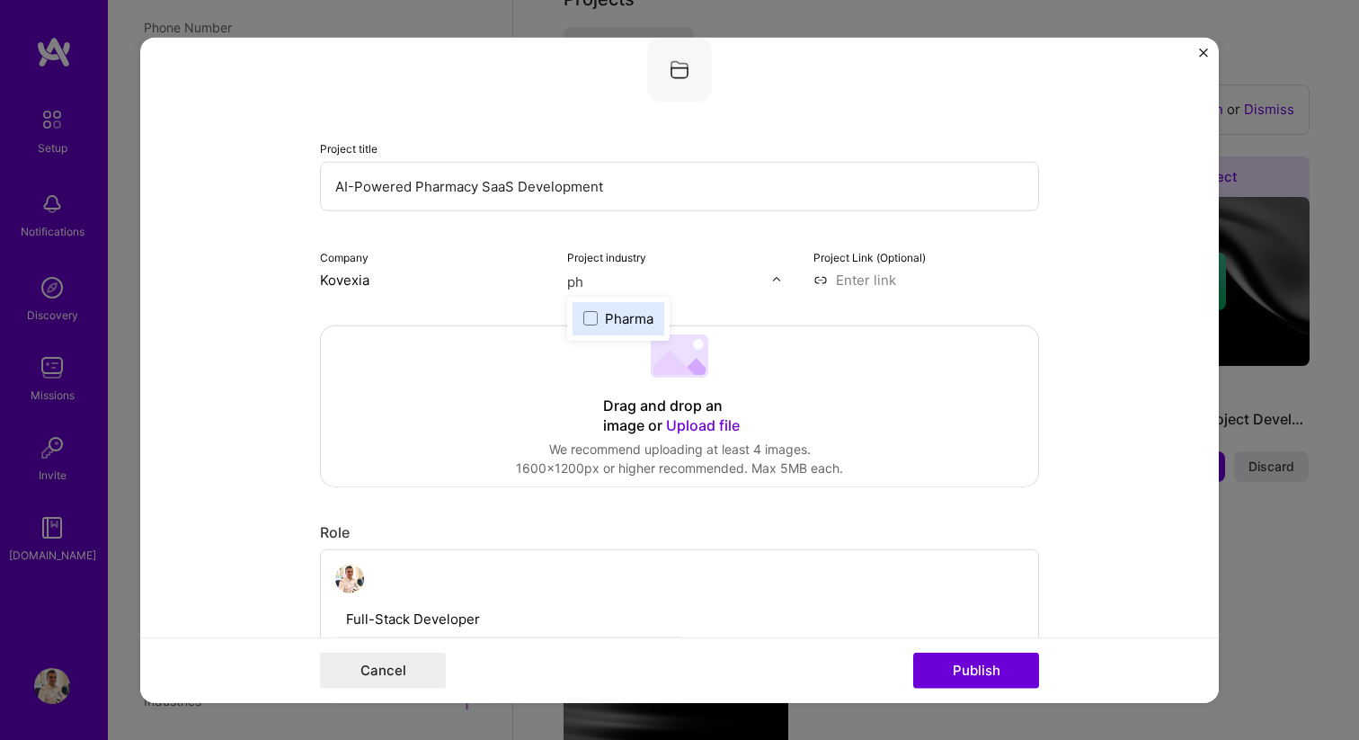
type input "p"
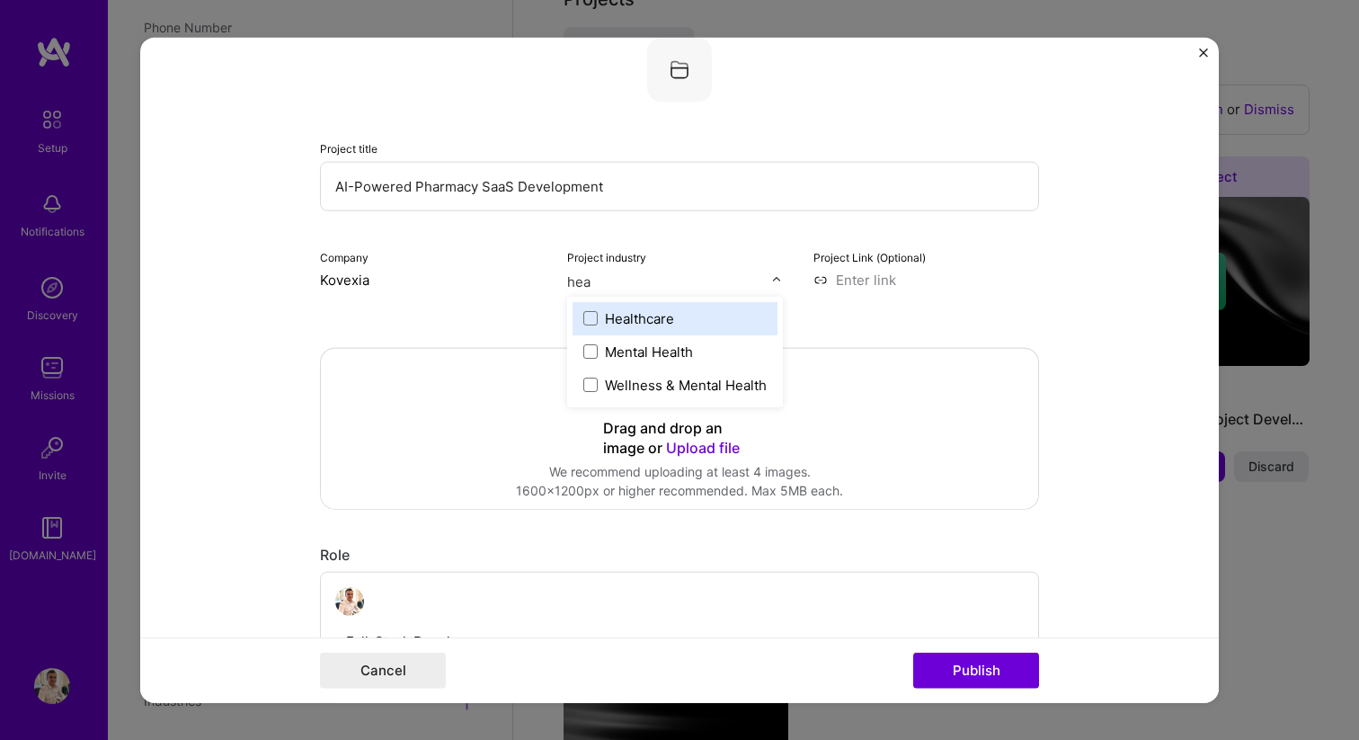
type input "heal"
click at [682, 324] on label "Healthcare" at bounding box center [674, 317] width 183 height 19
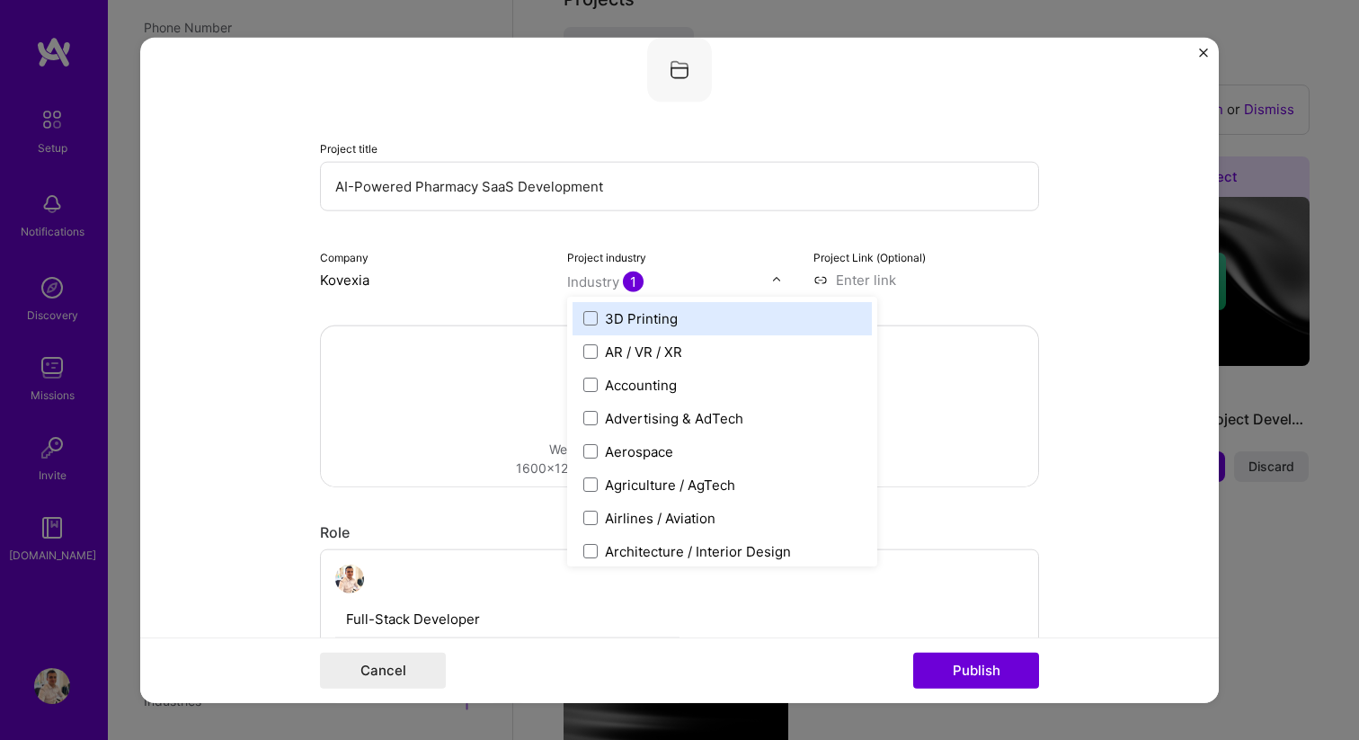
click at [877, 274] on input at bounding box center [927, 279] width 226 height 19
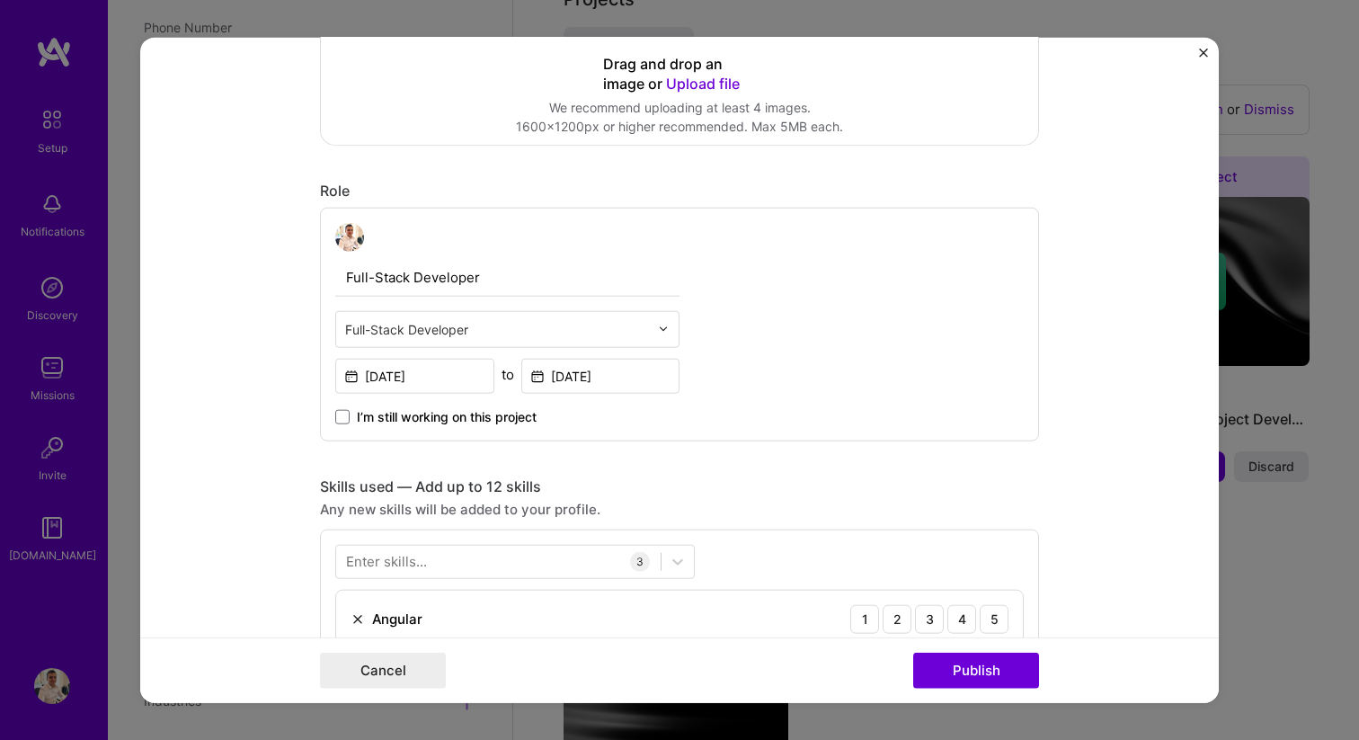
scroll to position [627, 0]
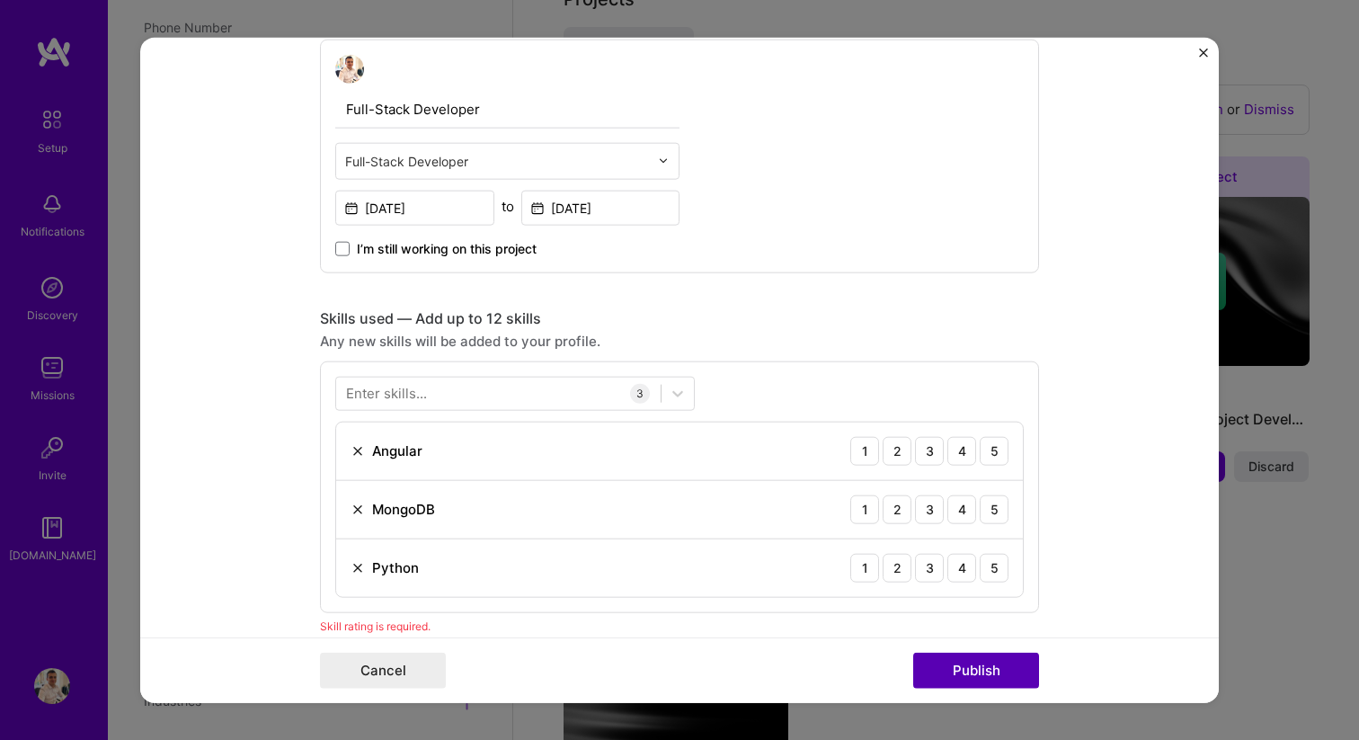
click at [971, 680] on button "Publish" at bounding box center [976, 671] width 126 height 36
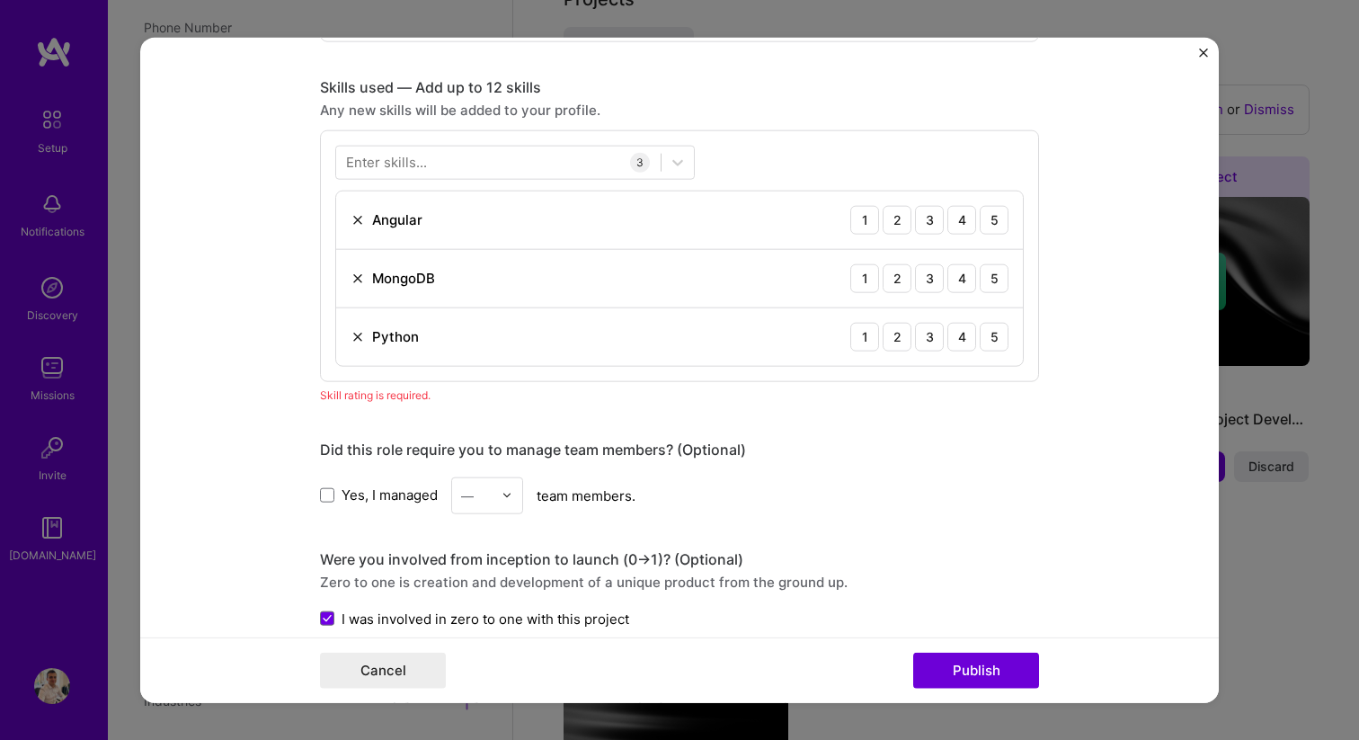
scroll to position [900, 0]
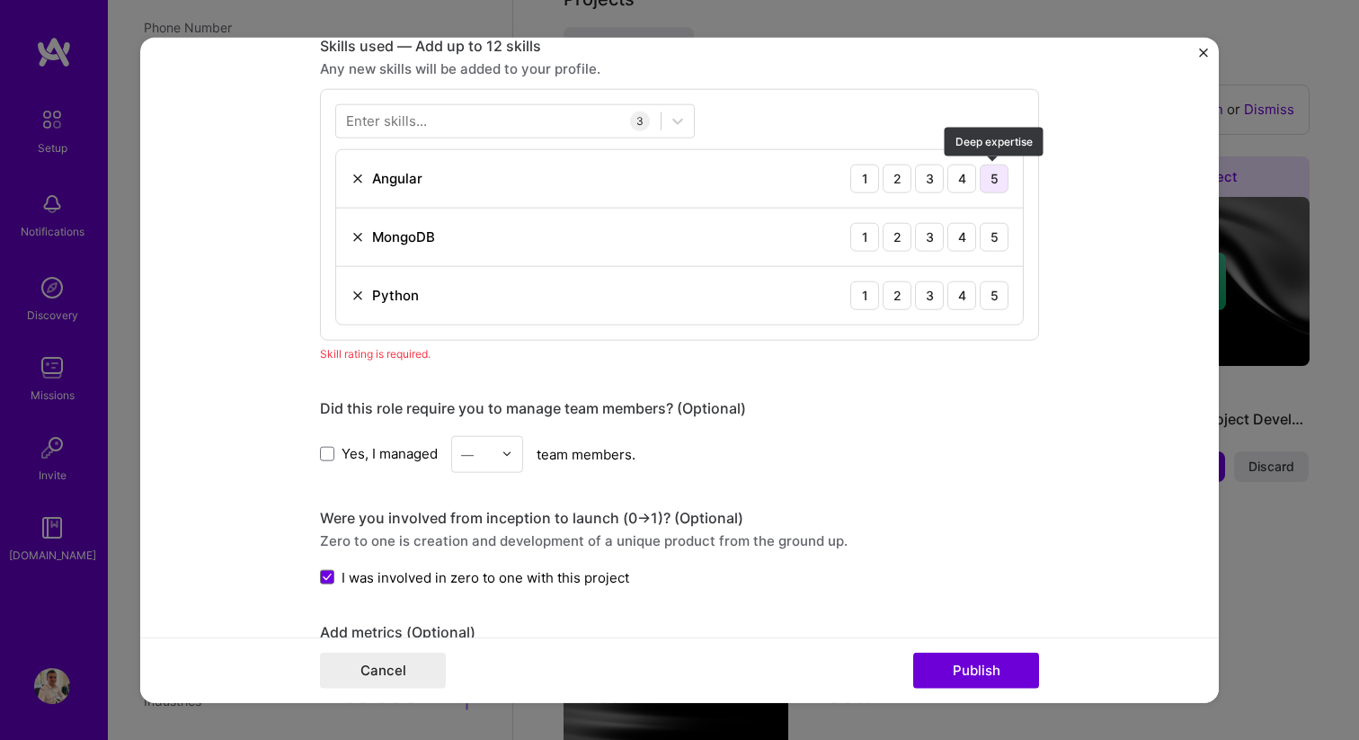
click at [1000, 177] on div "5" at bounding box center [994, 178] width 29 height 29
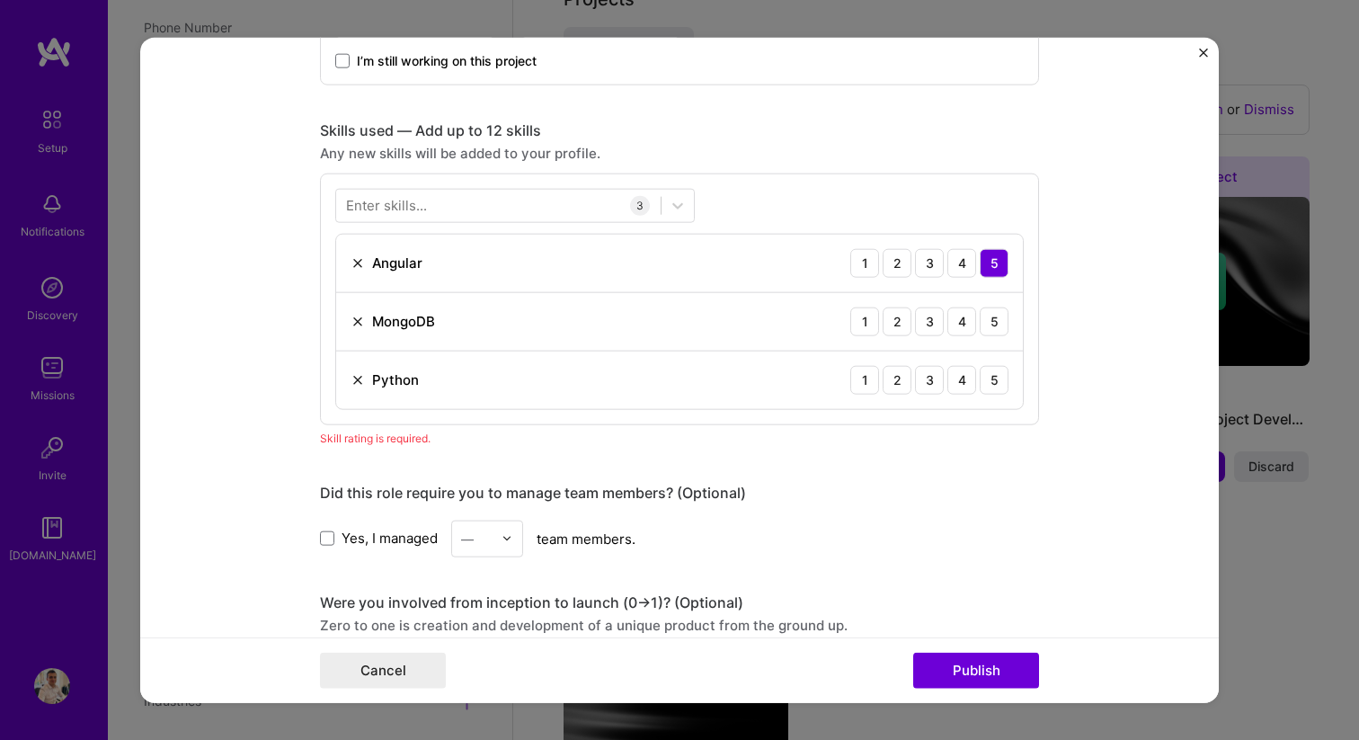
scroll to position [812, 0]
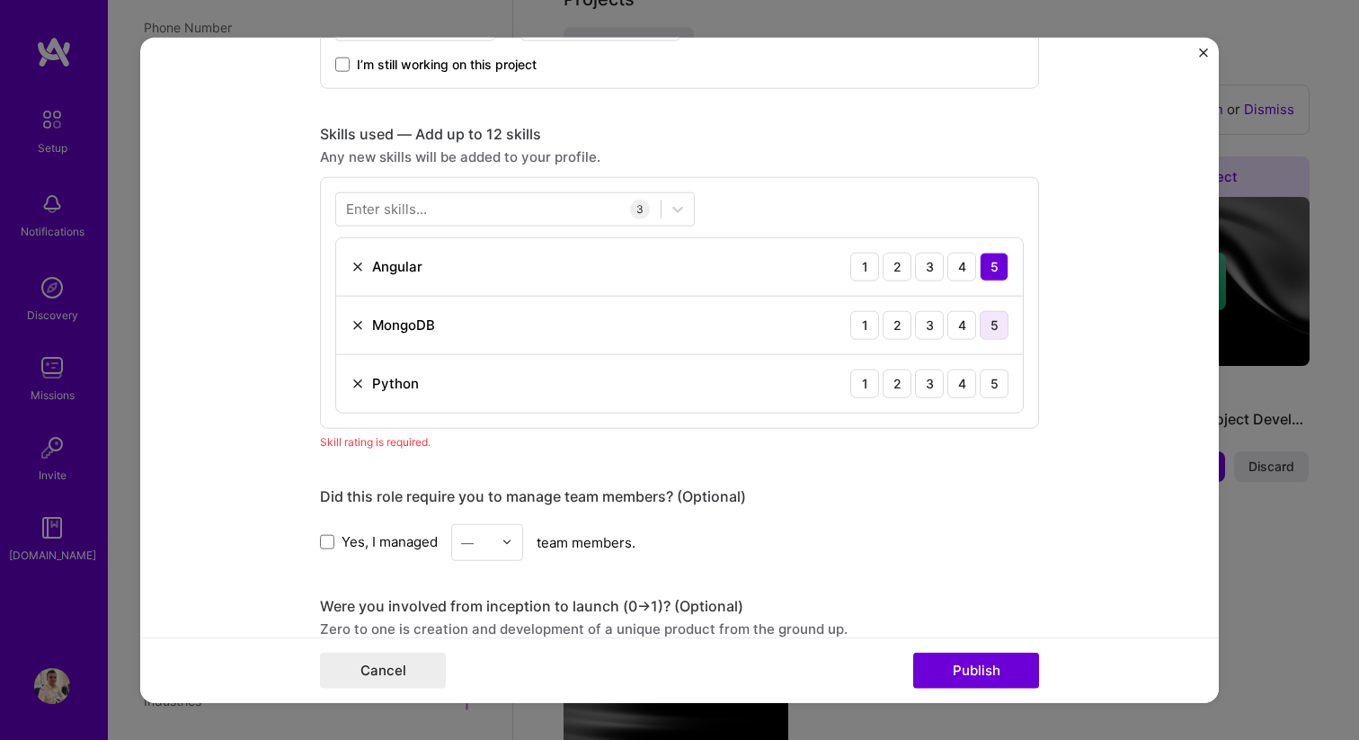
click at [991, 325] on div "5" at bounding box center [994, 324] width 29 height 29
click at [996, 376] on div "5" at bounding box center [994, 383] width 29 height 29
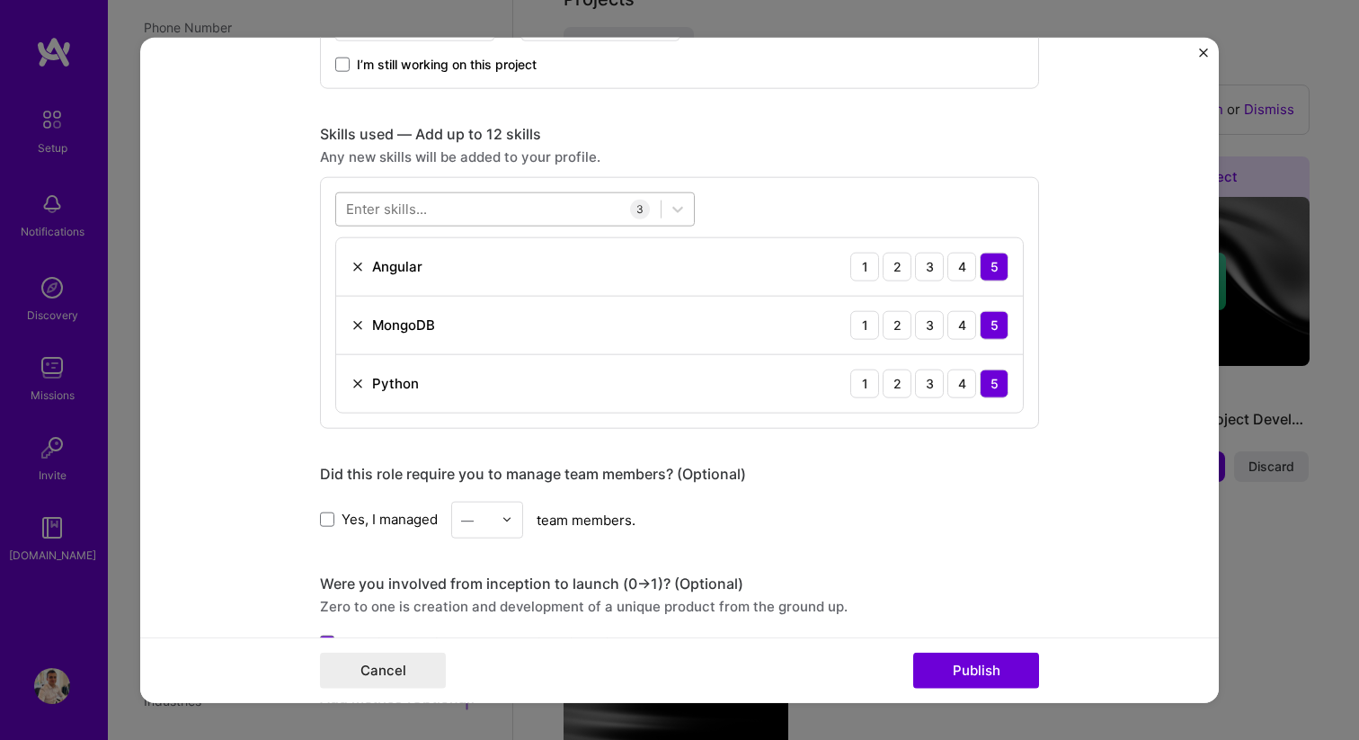
click at [473, 210] on div at bounding box center [498, 209] width 325 height 30
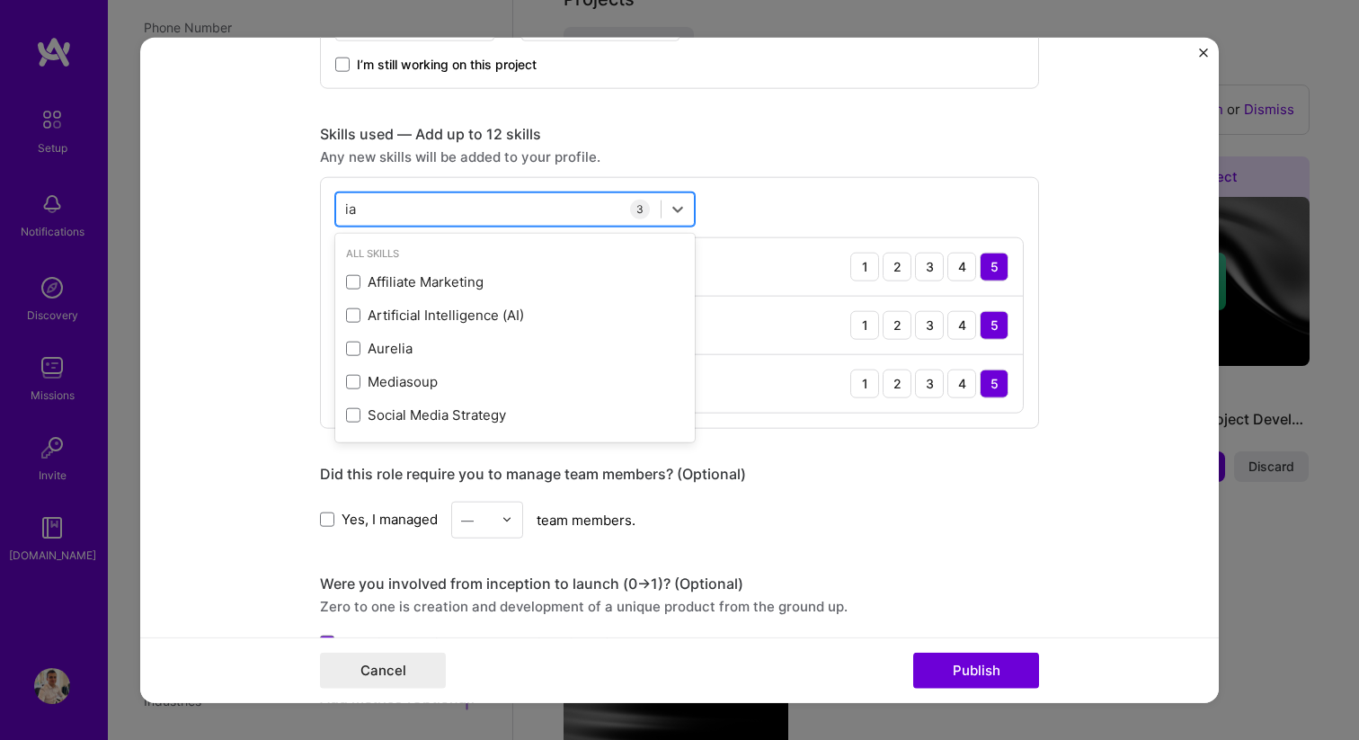
type input "i"
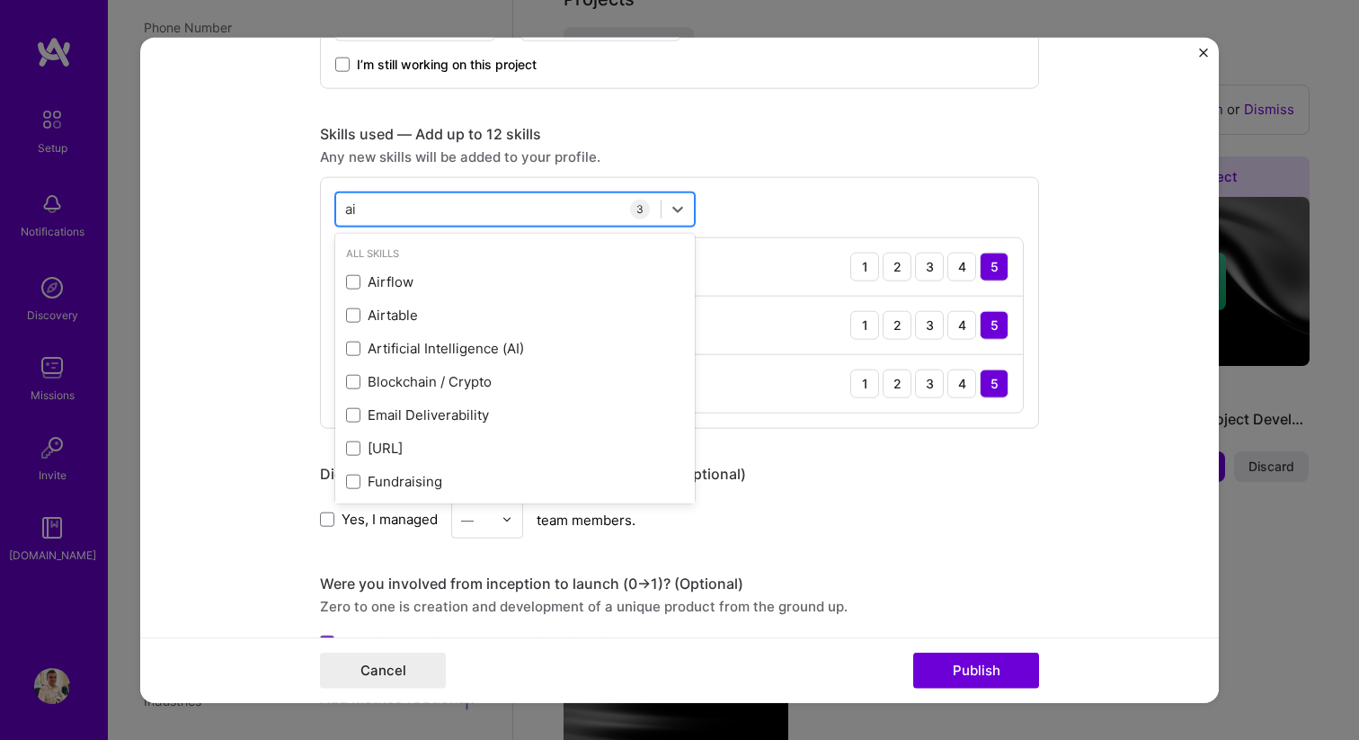
type input "a"
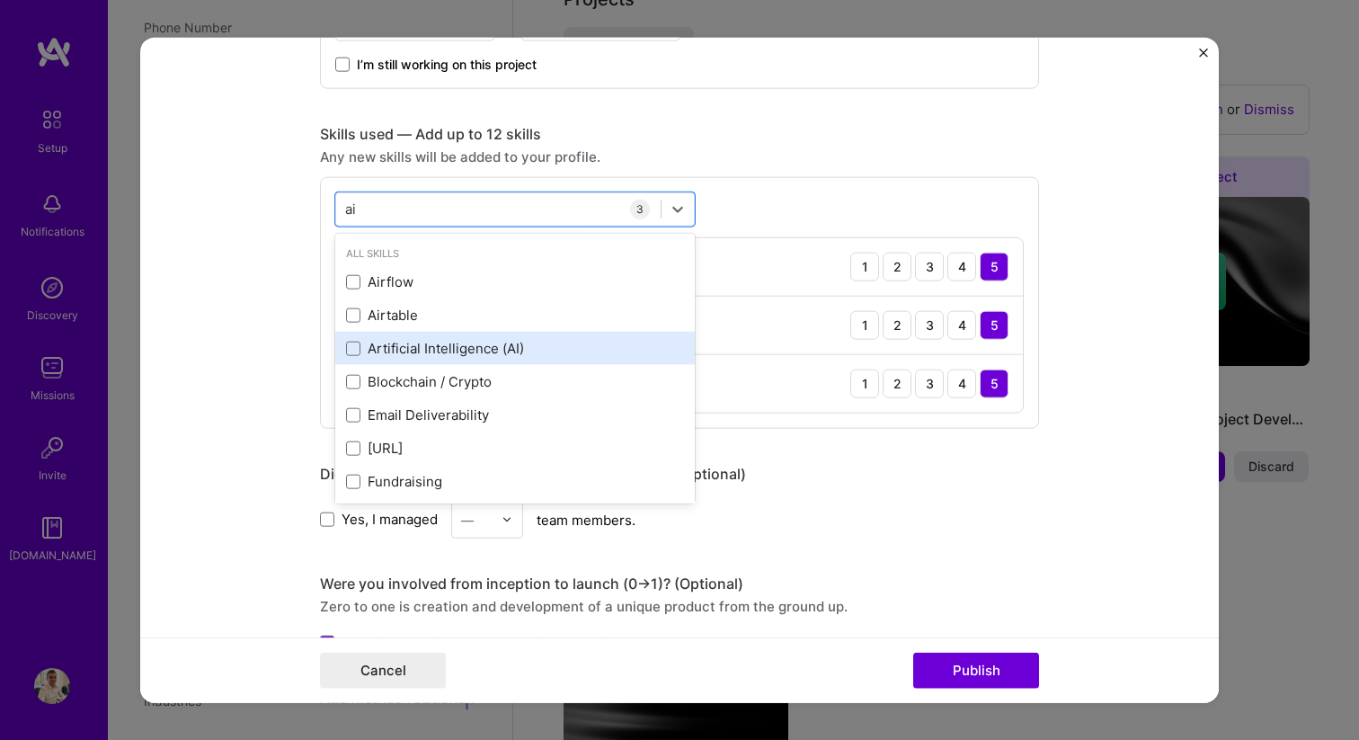
click at [475, 337] on div "Artificial Intelligence (AI)" at bounding box center [515, 348] width 360 height 33
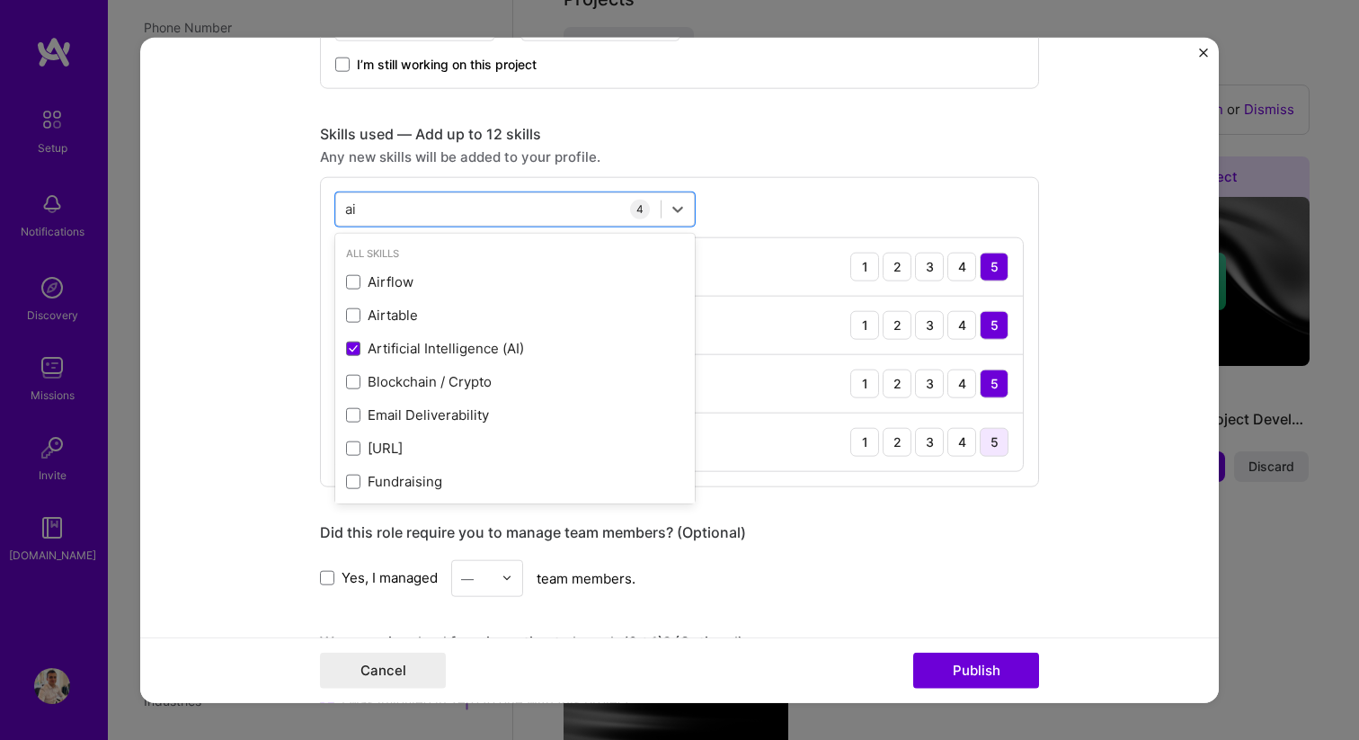
type input "ai"
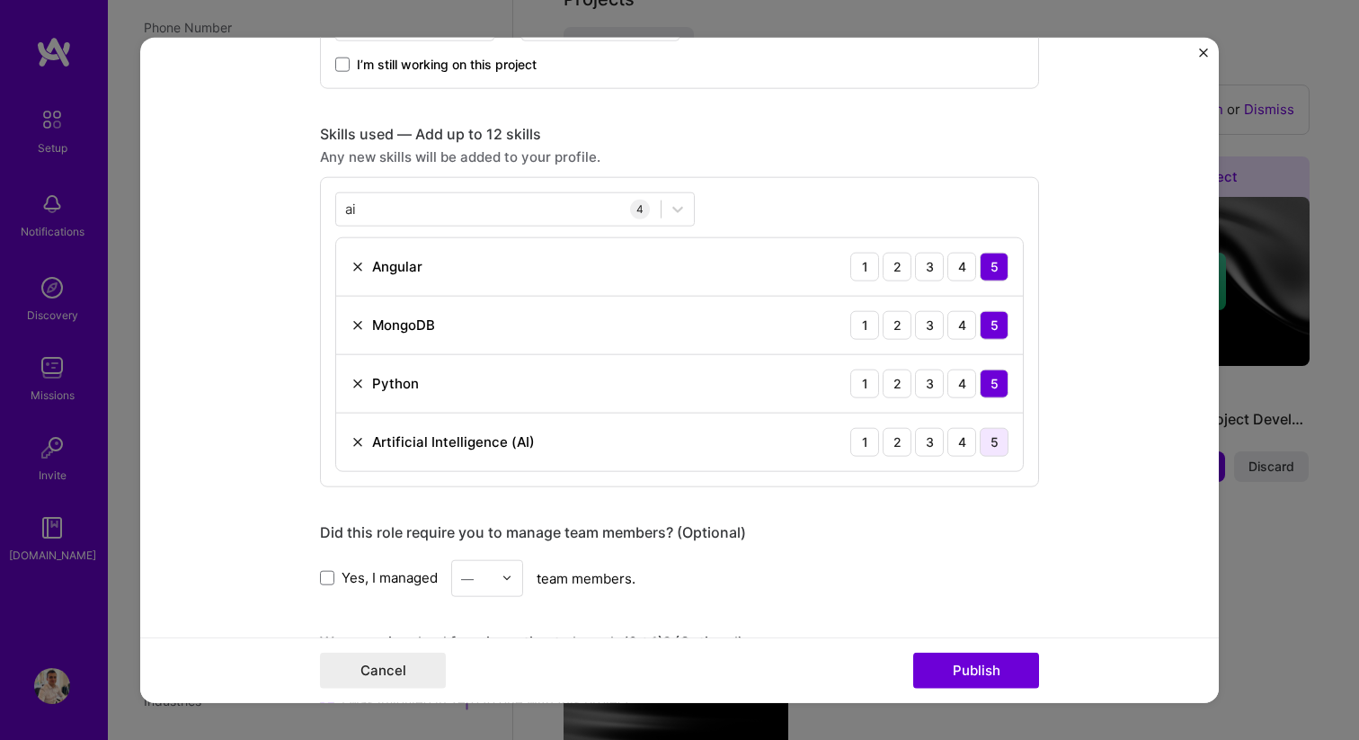
click at [993, 443] on div "5" at bounding box center [994, 441] width 29 height 29
click at [992, 693] on div "Cancel Publish" at bounding box center [679, 670] width 1079 height 66
click at [988, 664] on button "Publish" at bounding box center [976, 671] width 126 height 36
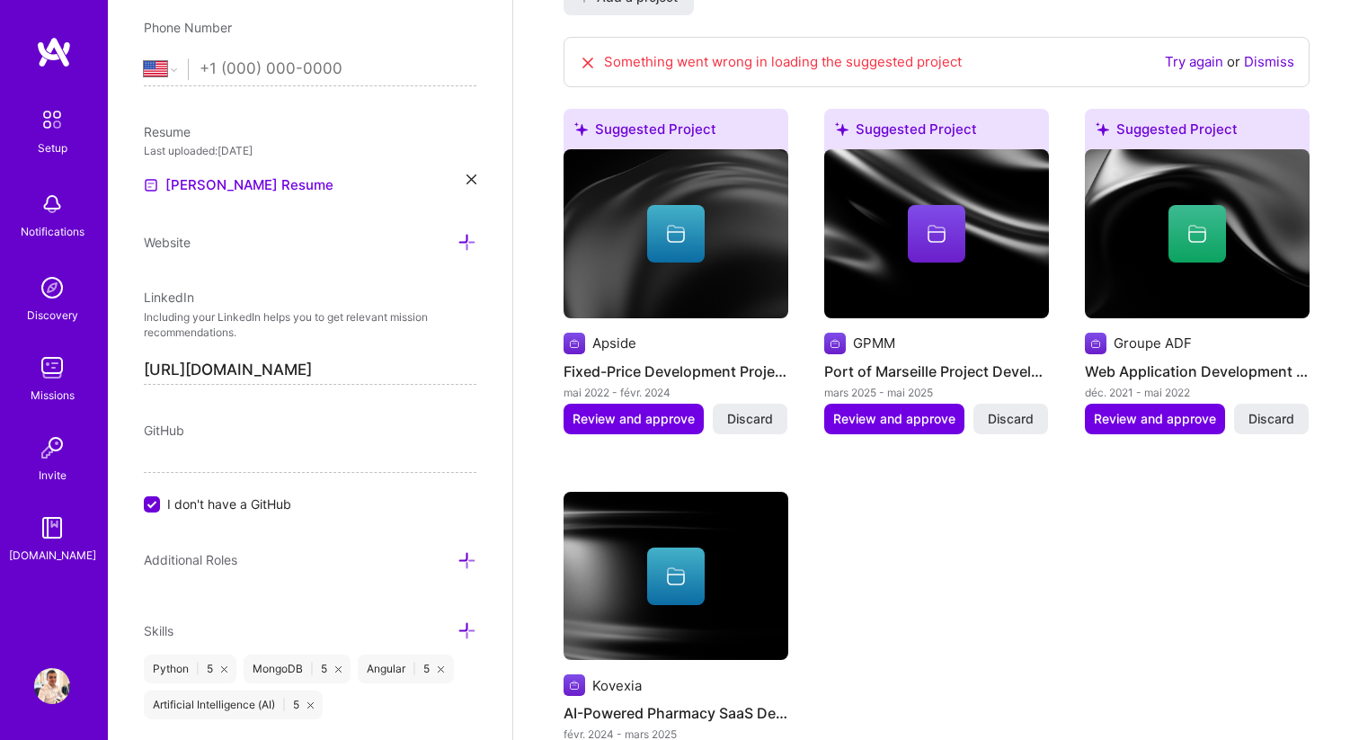
scroll to position [1473, 0]
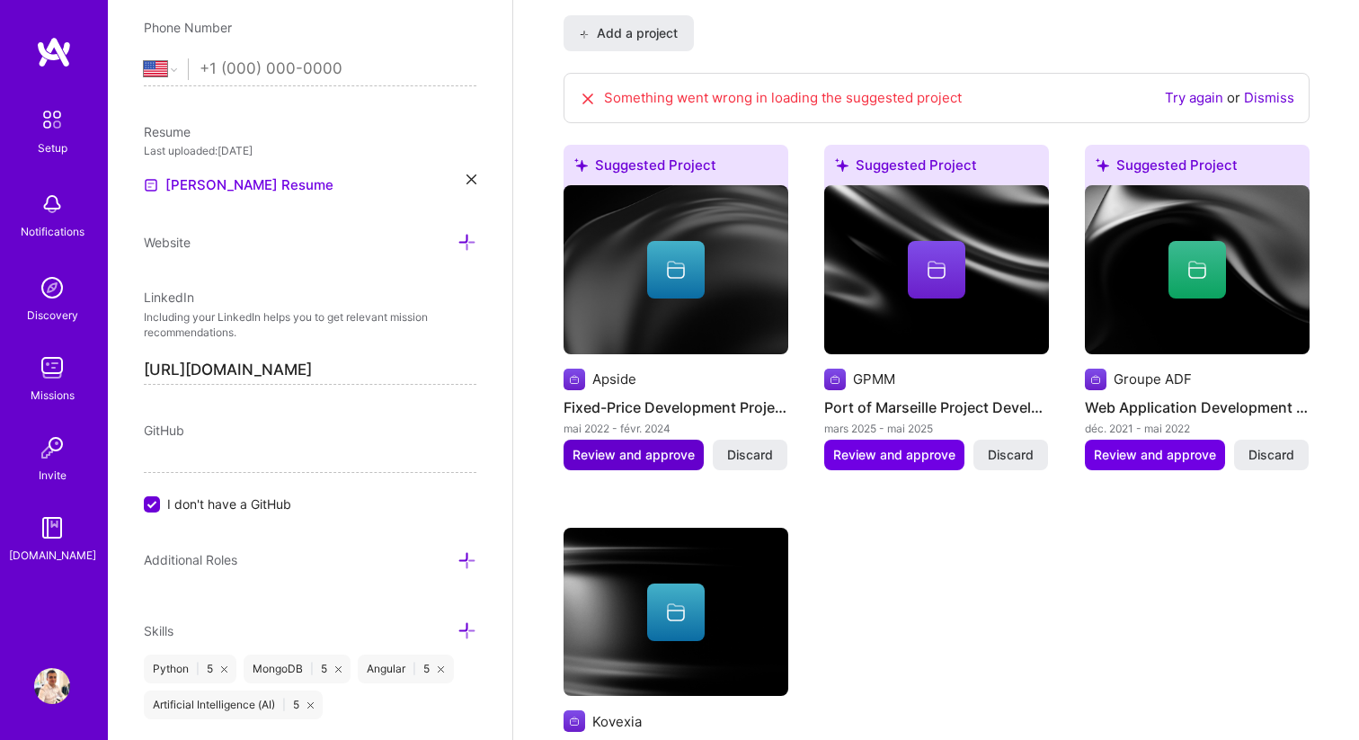
click at [633, 446] on span "Review and approve" at bounding box center [634, 455] width 122 height 18
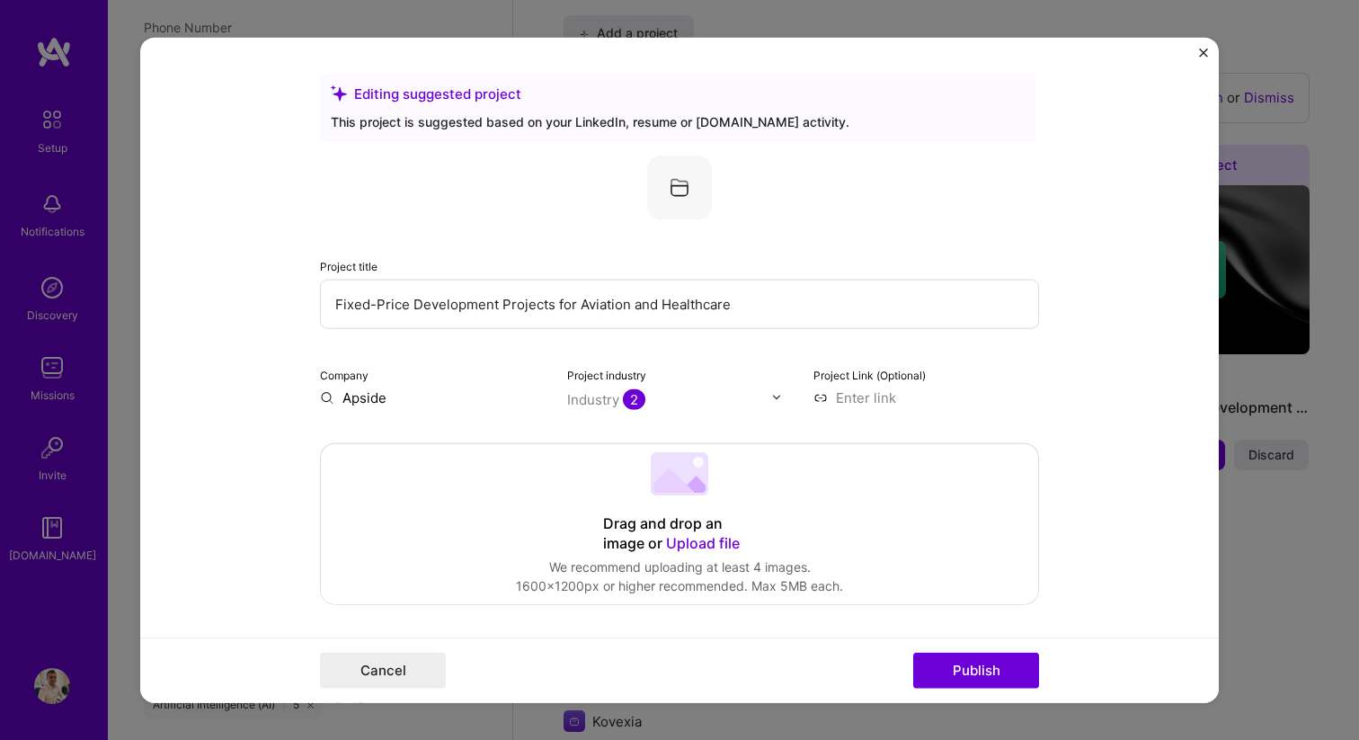
click at [801, 300] on input "Fixed-Price Development Projects for Aviation and Healthcare" at bounding box center [679, 303] width 719 height 49
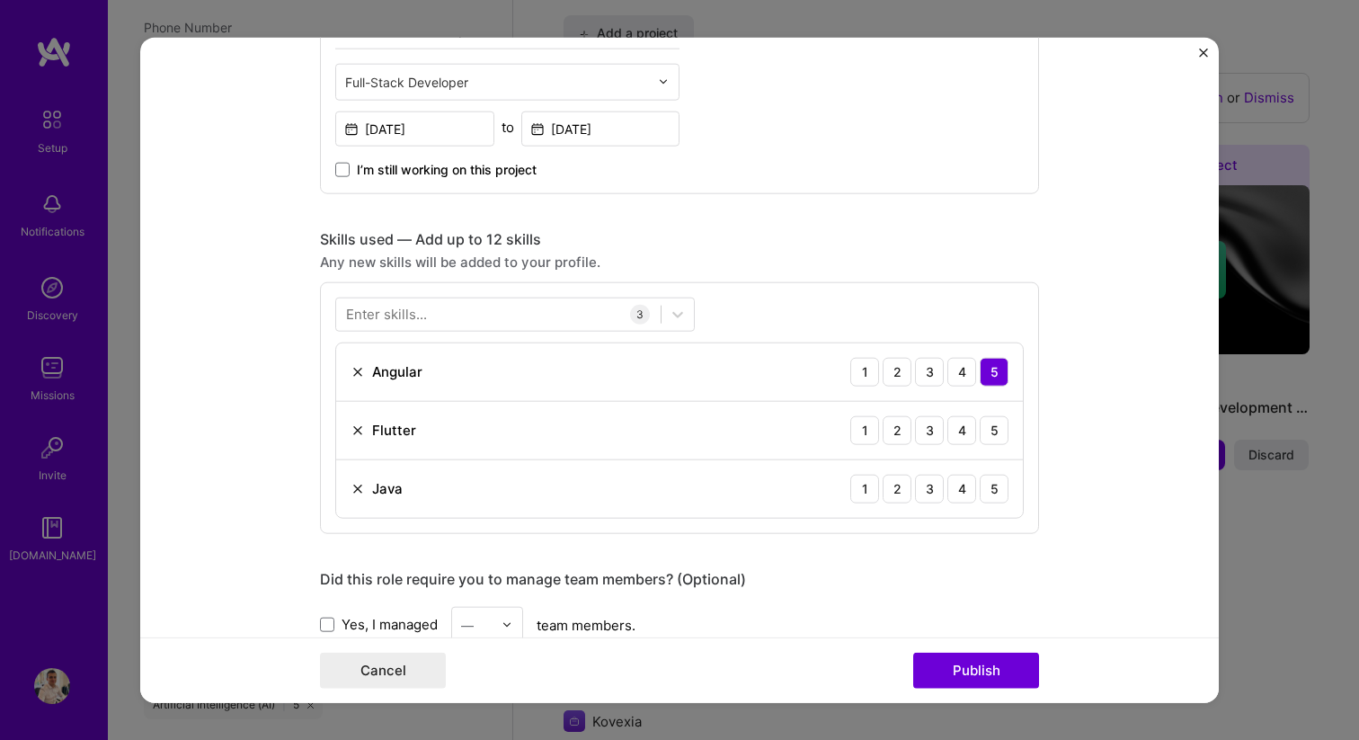
scroll to position [708, 0]
click at [1203, 58] on button "Close" at bounding box center [1203, 57] width 9 height 19
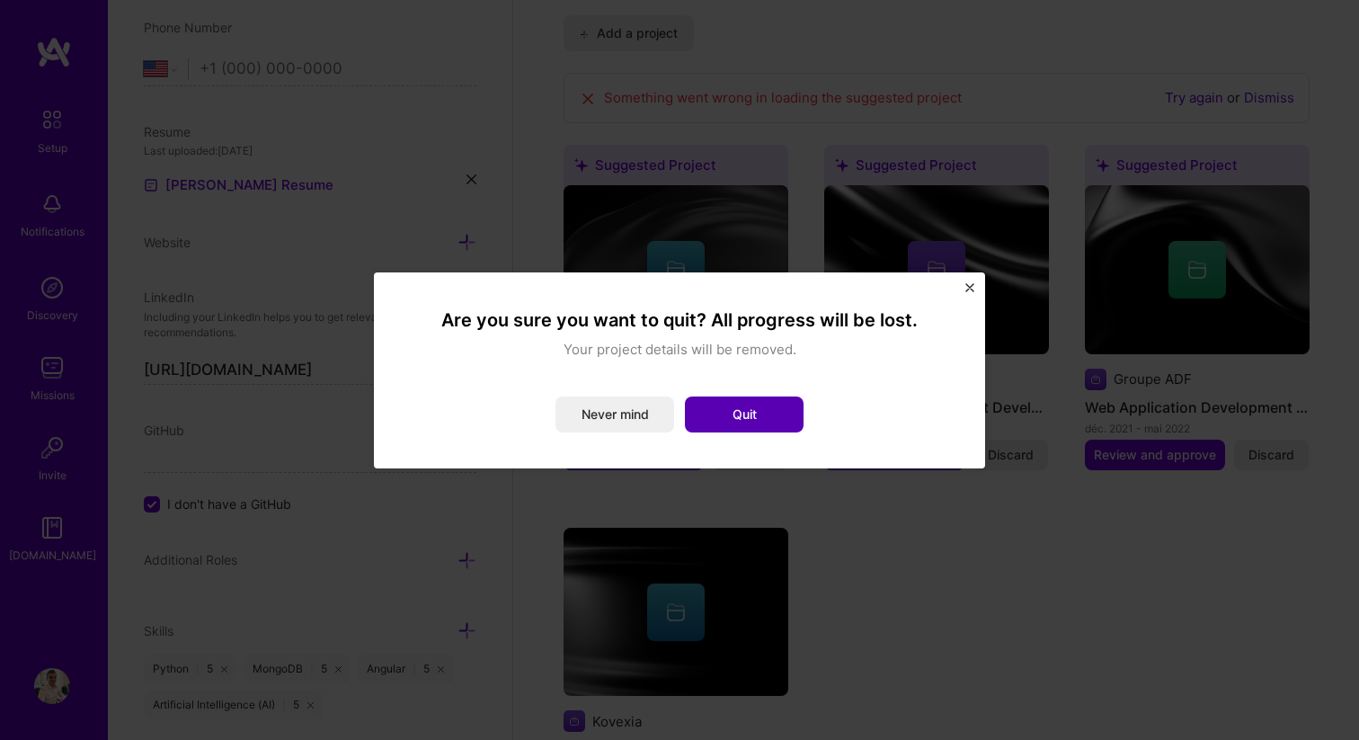
click at [760, 415] on button "Quit" at bounding box center [744, 414] width 119 height 36
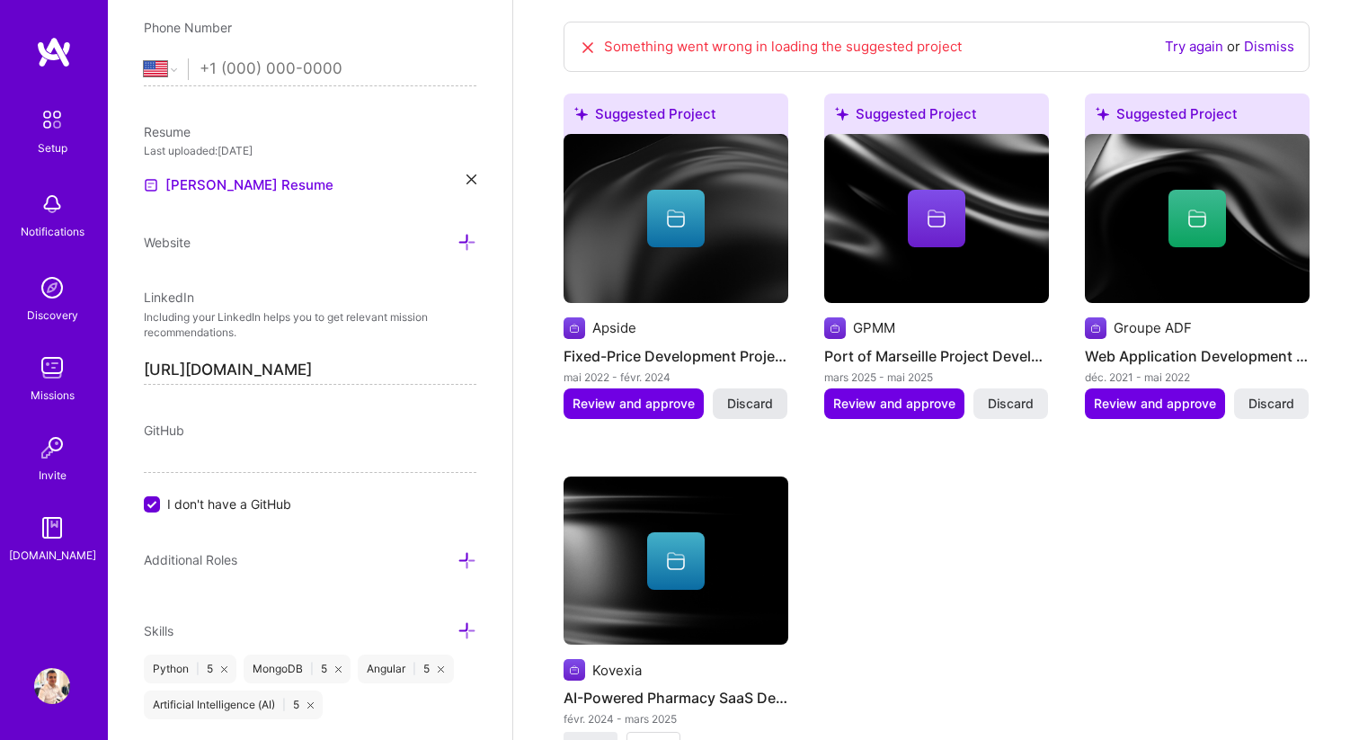
scroll to position [1738, 0]
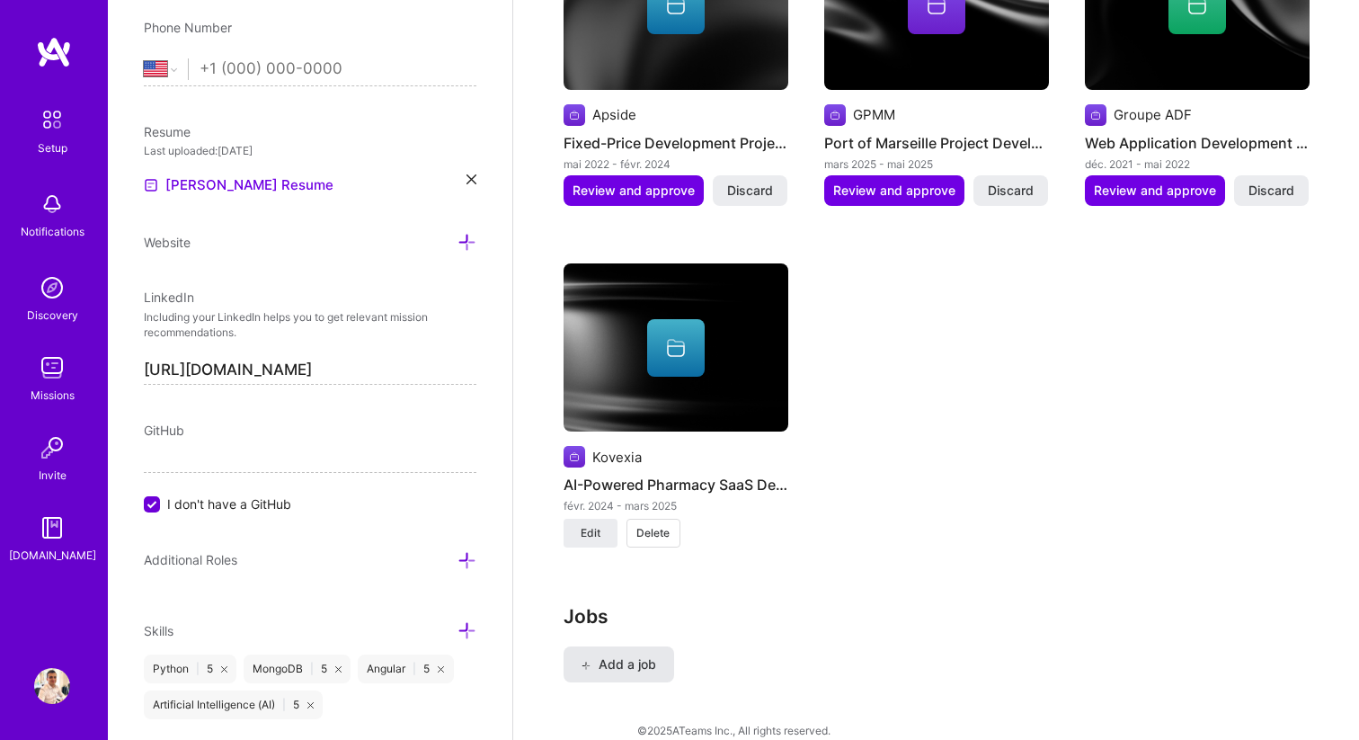
click at [612, 655] on span "Add a job" at bounding box center [619, 664] width 75 height 18
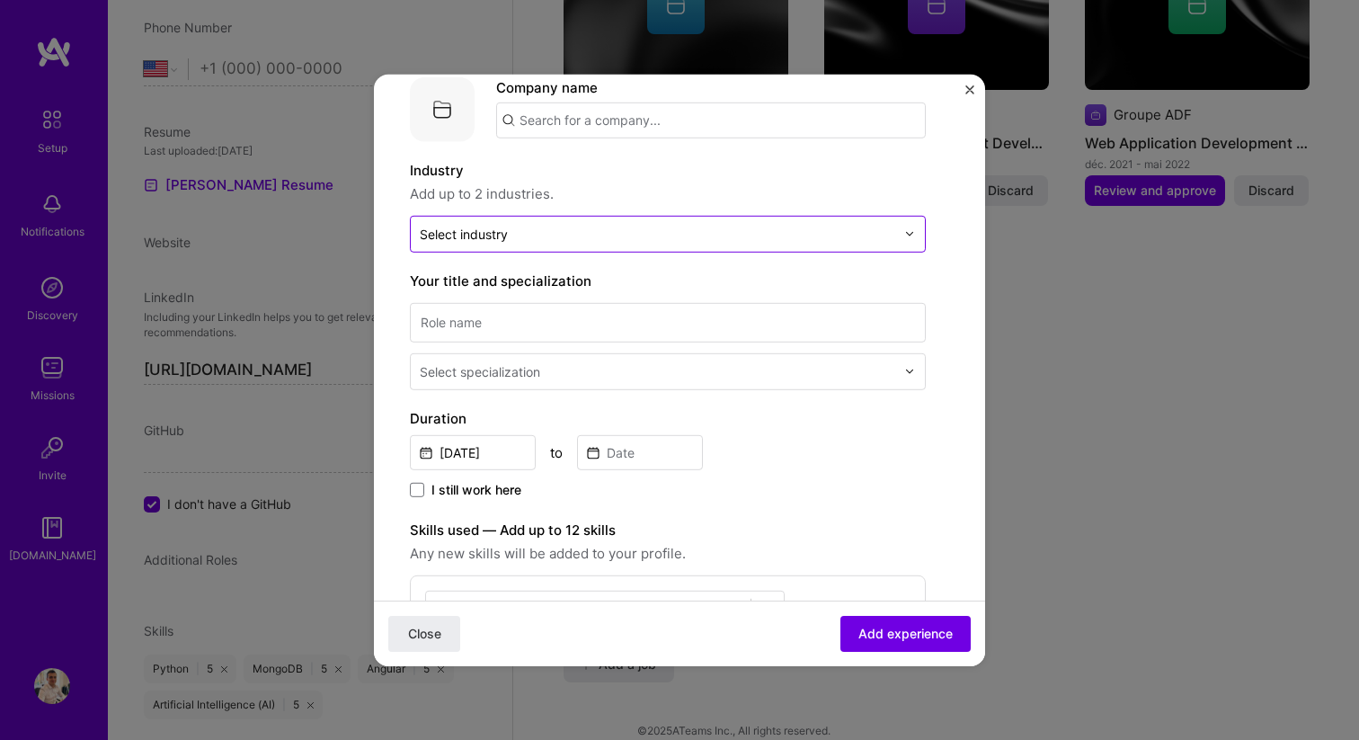
scroll to position [198, 0]
